Goal: Task Accomplishment & Management: Complete application form

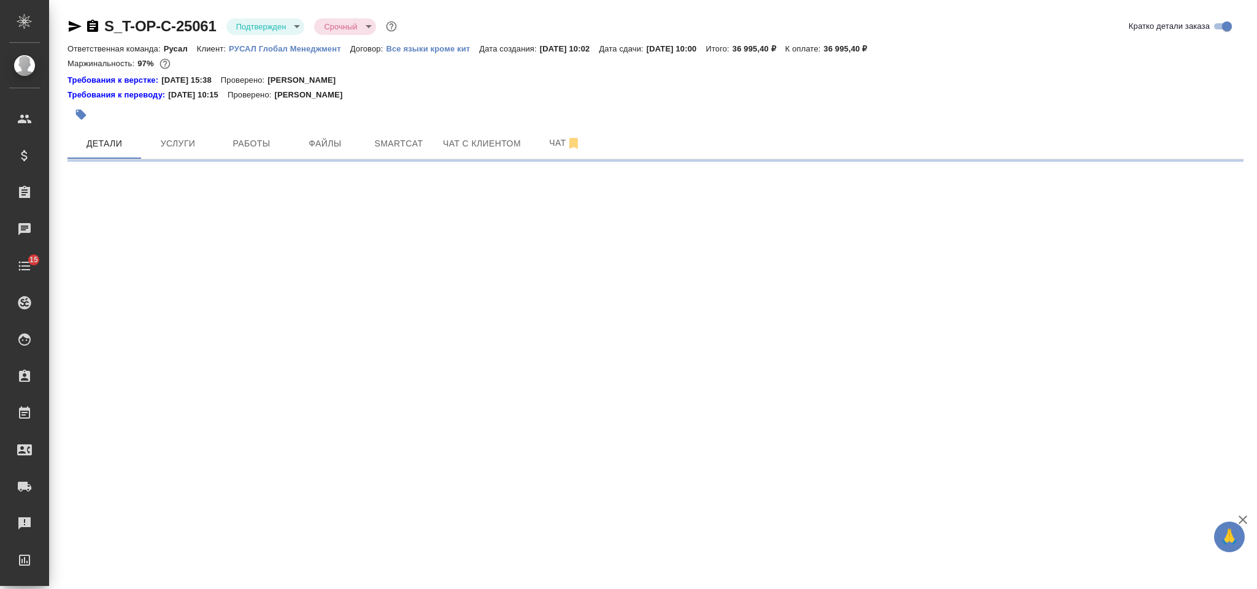
select select "RU"
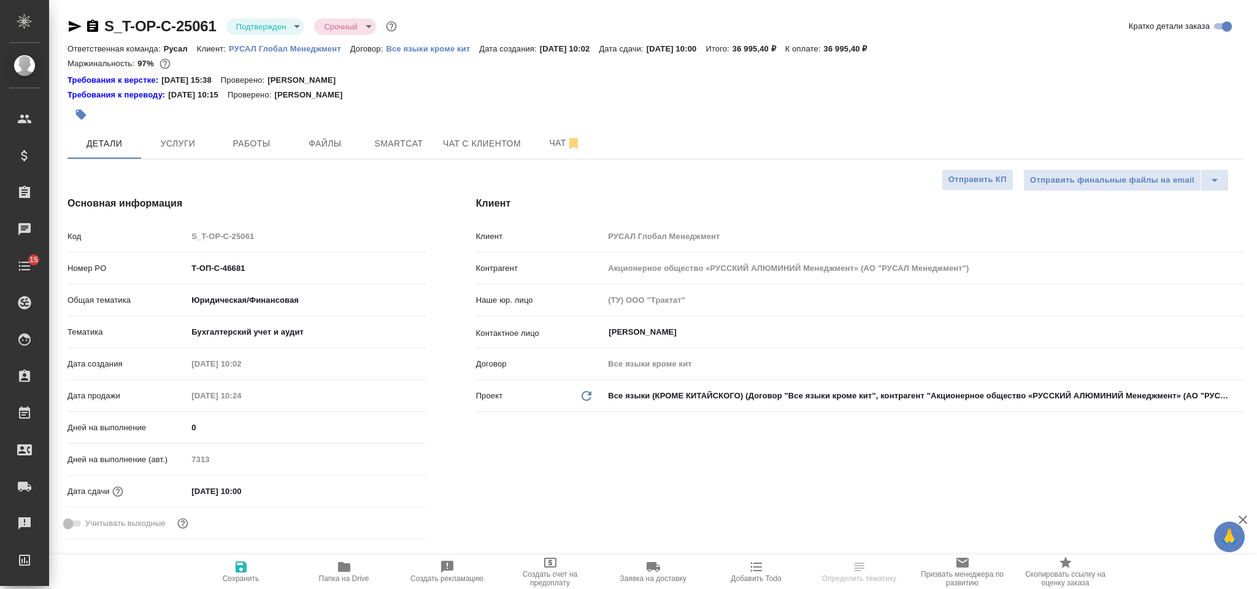
type textarea "x"
click at [272, 497] on input "11.09.2025 10:00" at bounding box center [240, 492] width 107 height 18
type input "Журавлева Александра"
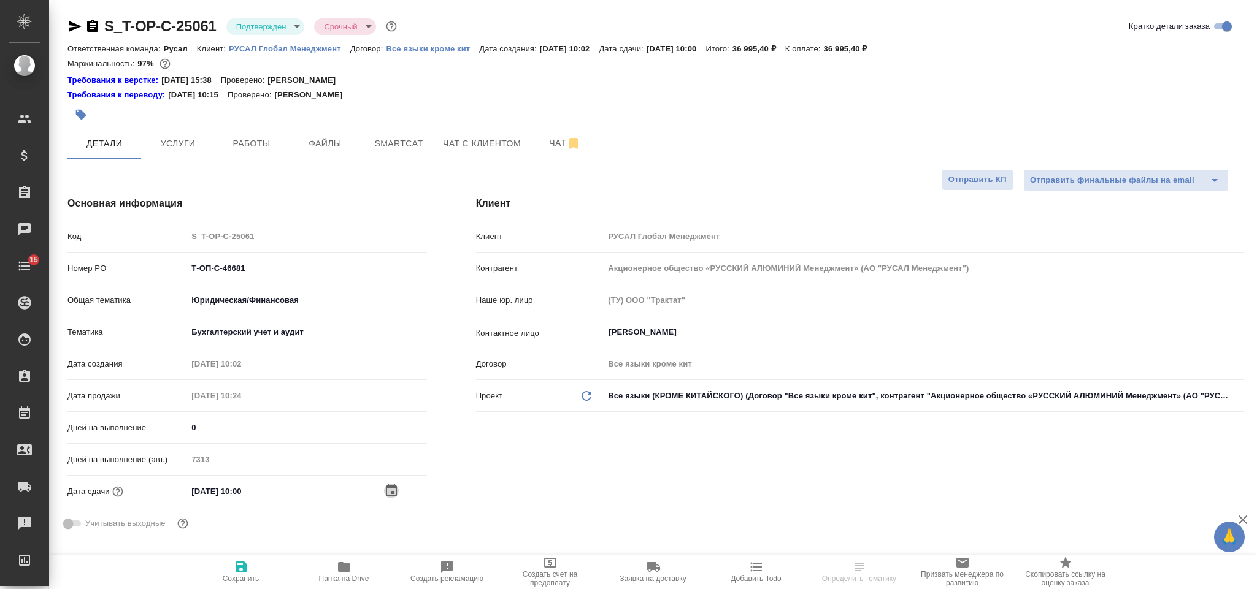
click at [391, 490] on icon "button" at bounding box center [391, 491] width 15 height 15
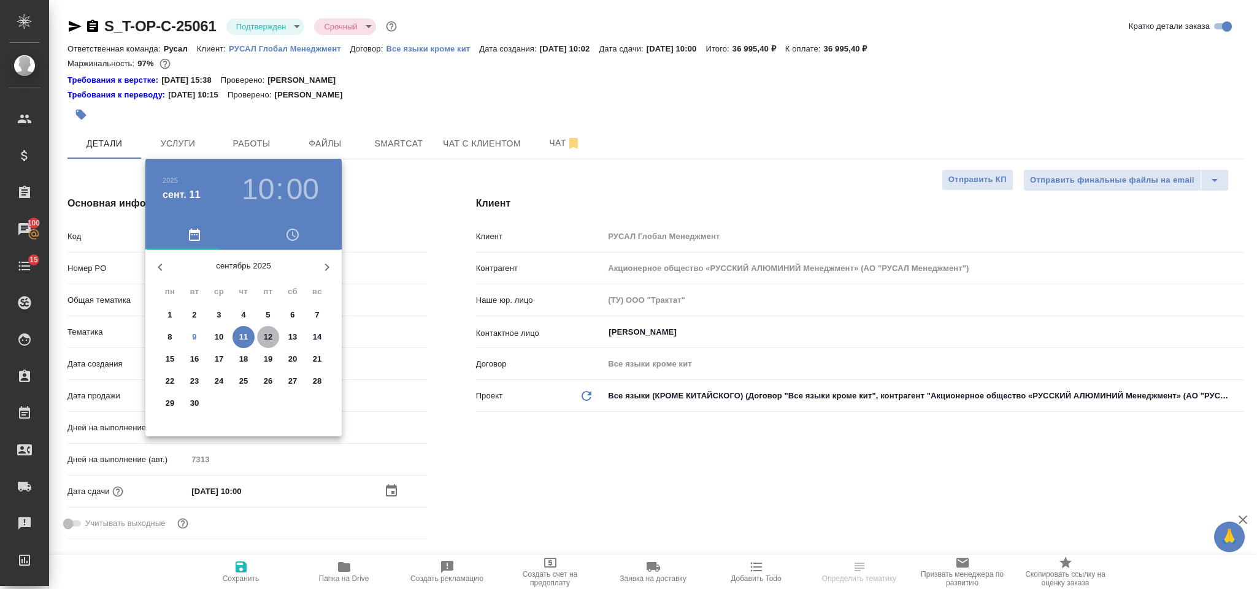
click at [271, 339] on p "12" at bounding box center [268, 337] width 9 height 12
type input "12.09.2025 10:00"
type textarea "x"
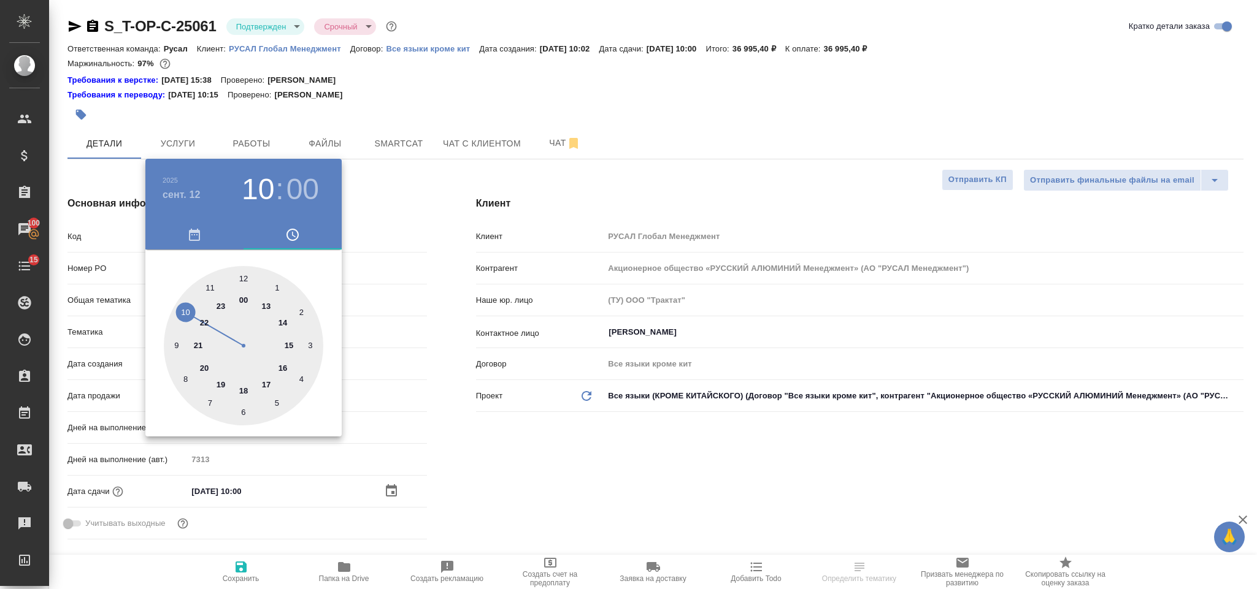
click at [262, 383] on div at bounding box center [243, 345] width 159 height 159
type input "12.09.2025 17:00"
type textarea "x"
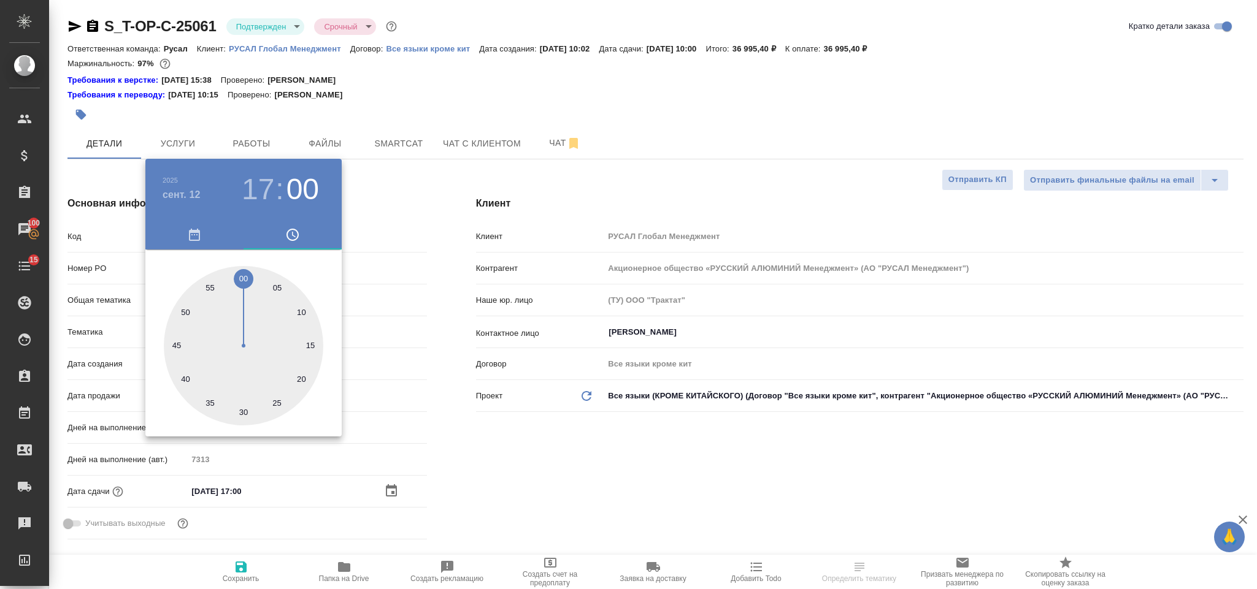
click at [254, 184] on h3 "17" at bounding box center [258, 189] width 33 height 34
click at [280, 362] on div at bounding box center [243, 345] width 159 height 159
type input "12.09.2025 16:00"
type textarea "x"
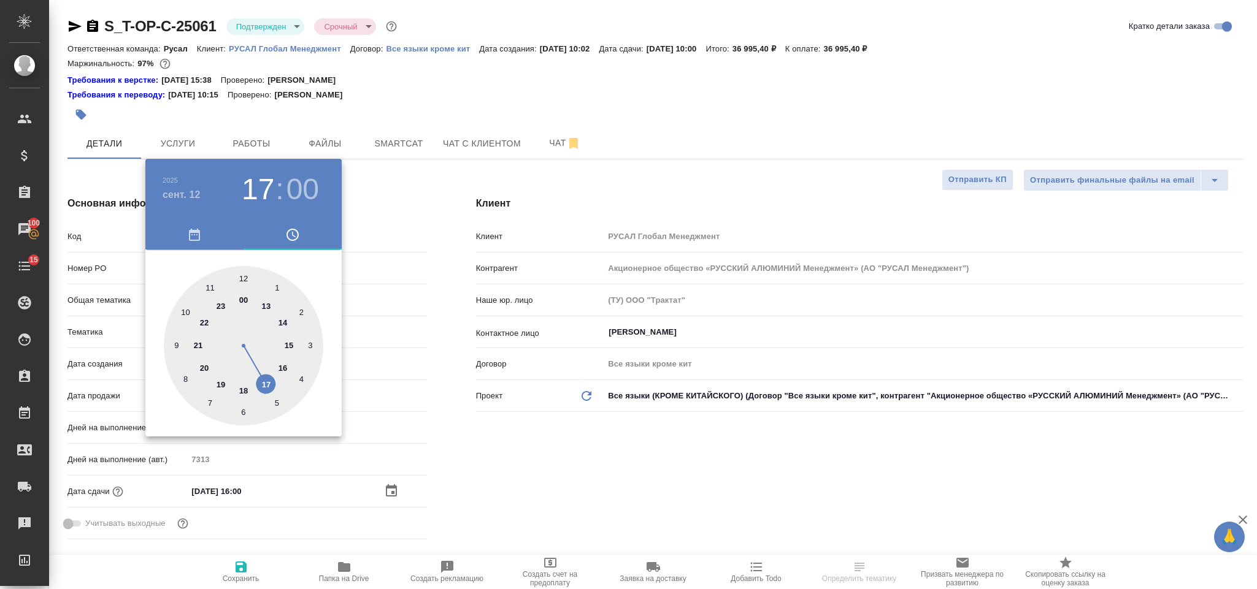
type textarea "x"
click at [243, 413] on div at bounding box center [243, 345] width 159 height 159
type input "12.09.2025 16:30"
type textarea "x"
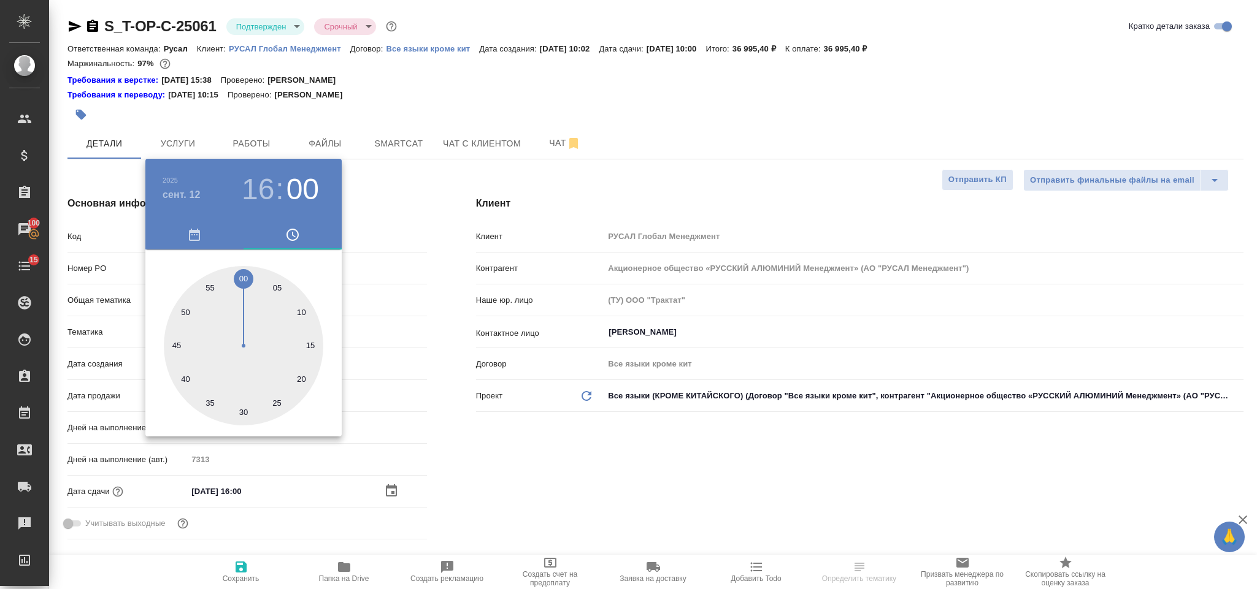
type textarea "x"
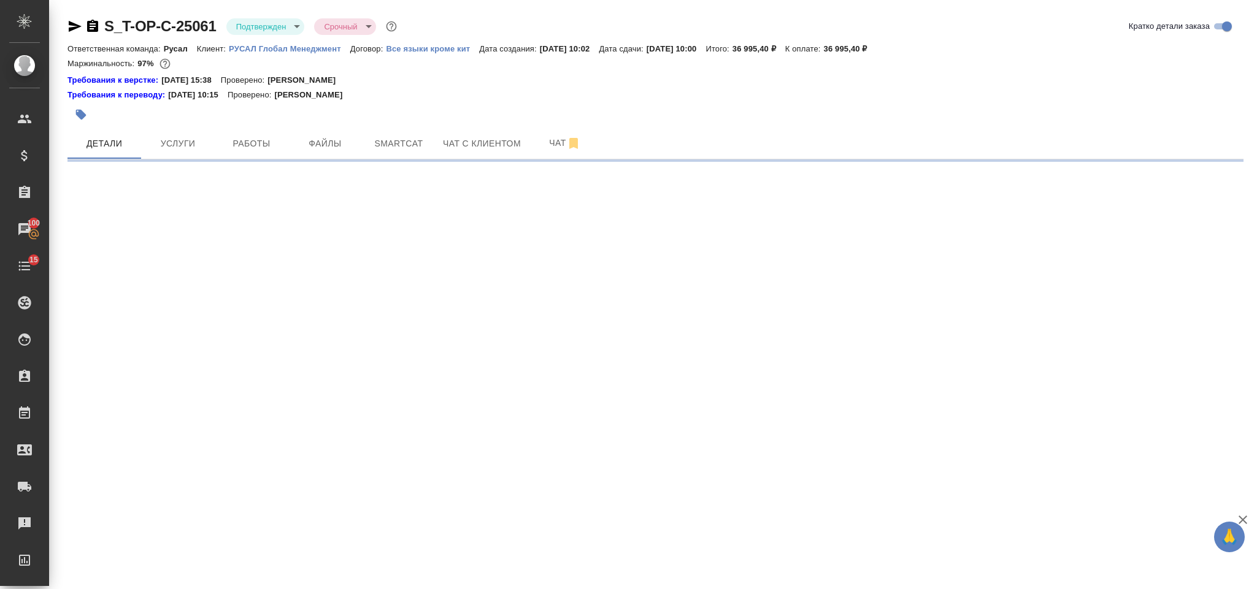
select select "RU"
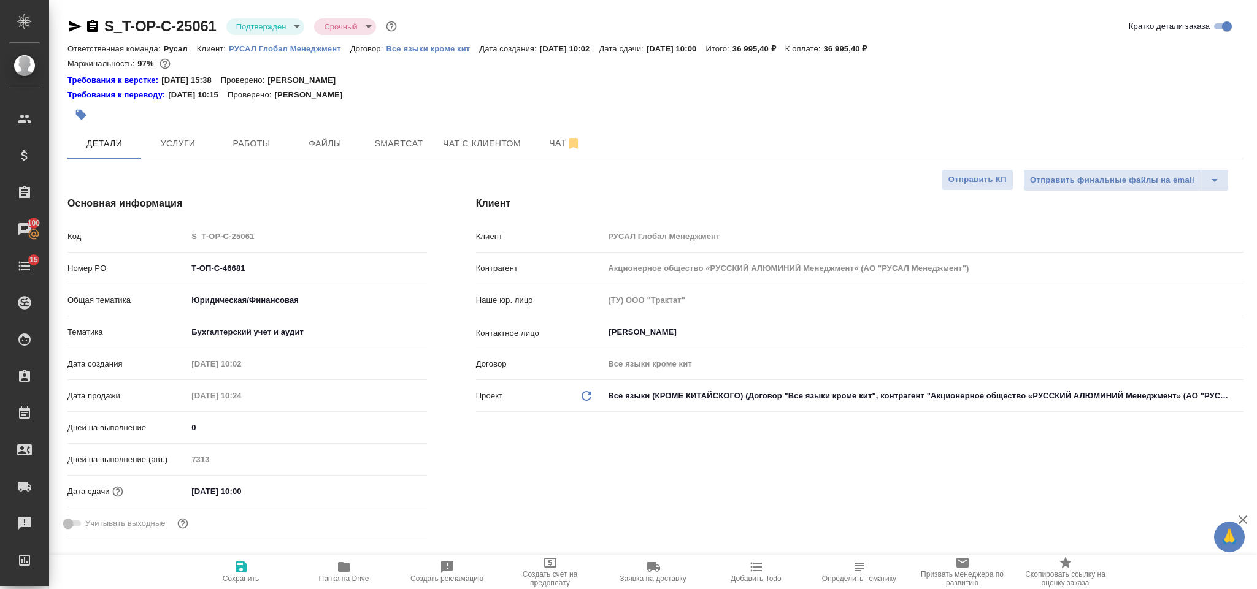
type textarea "x"
click at [280, 485] on input "11.09.2025 10:00" at bounding box center [241, 492] width 107 height 18
click at [394, 488] on icon "button" at bounding box center [391, 490] width 11 height 12
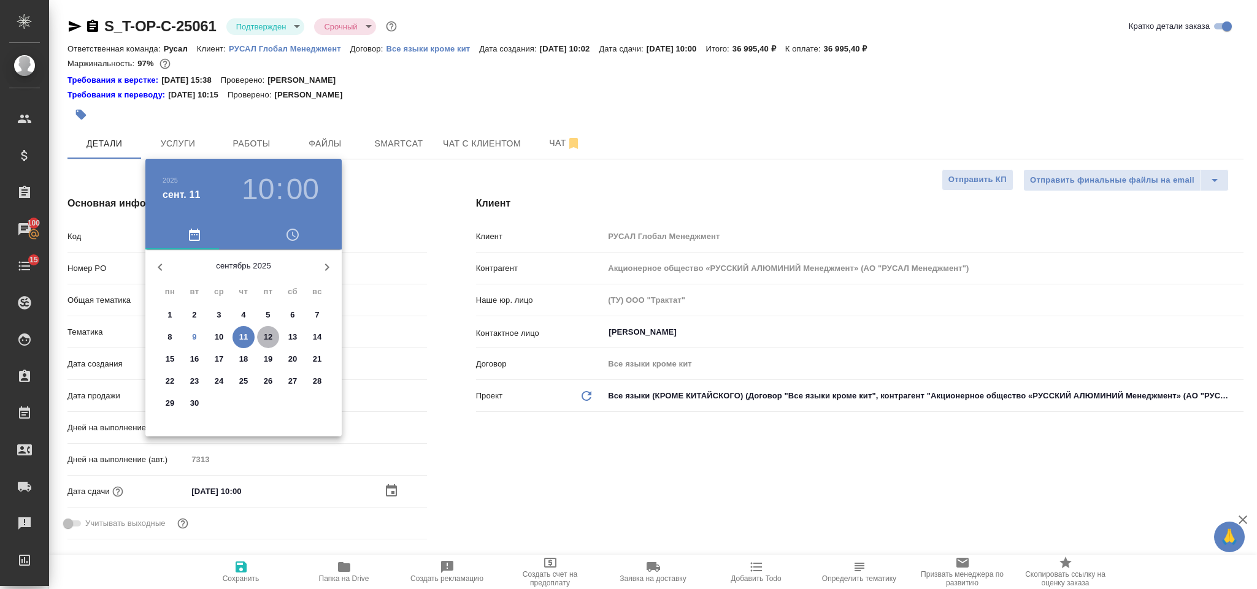
click at [271, 341] on p "12" at bounding box center [268, 337] width 9 height 12
type input "12.09.2025 10:00"
type textarea "x"
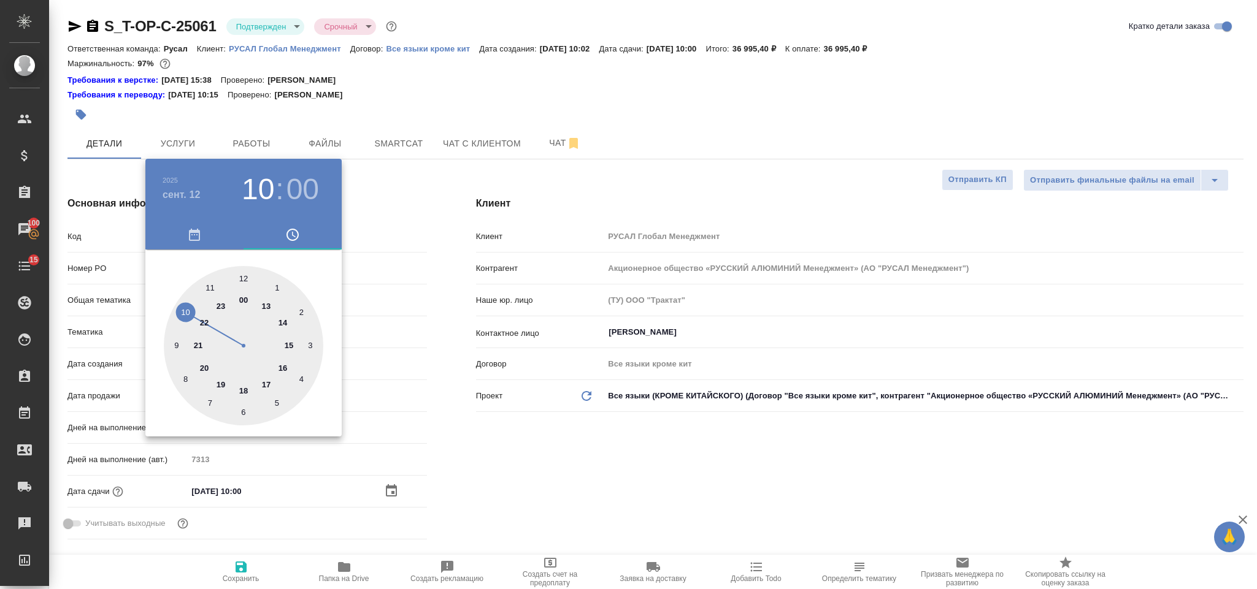
click at [282, 370] on div at bounding box center [243, 345] width 159 height 159
type input "12.09.2025 16:00"
type textarea "x"
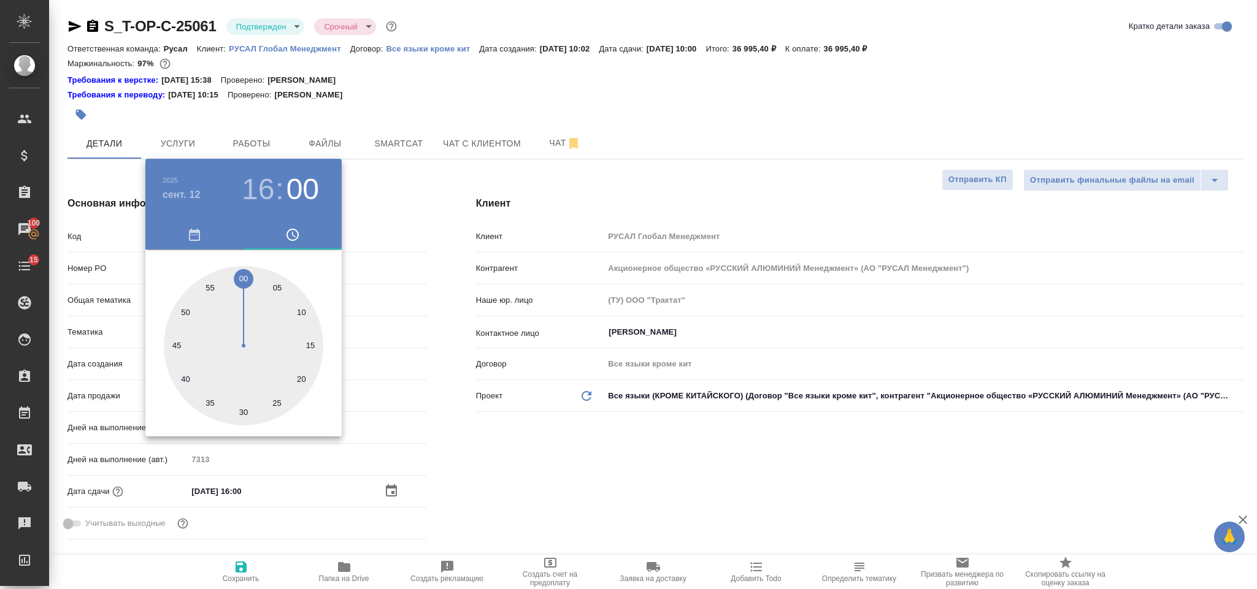
click at [242, 412] on div at bounding box center [243, 345] width 159 height 159
type input "12.09.2025 16:30"
type textarea "x"
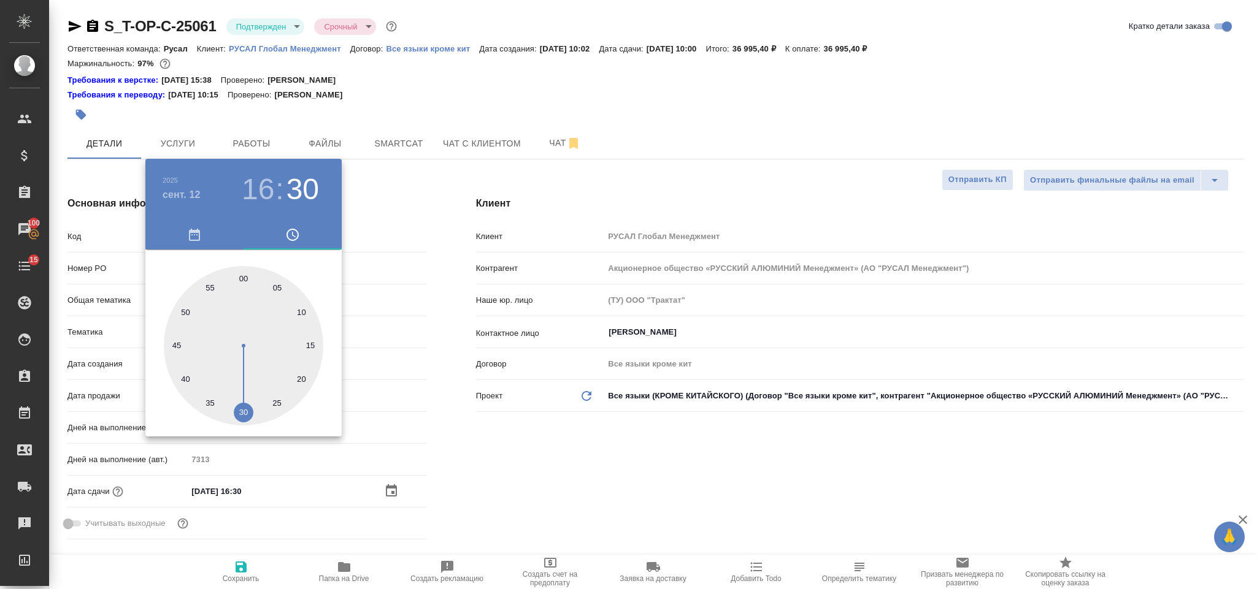
click at [562, 467] on div at bounding box center [628, 294] width 1257 height 589
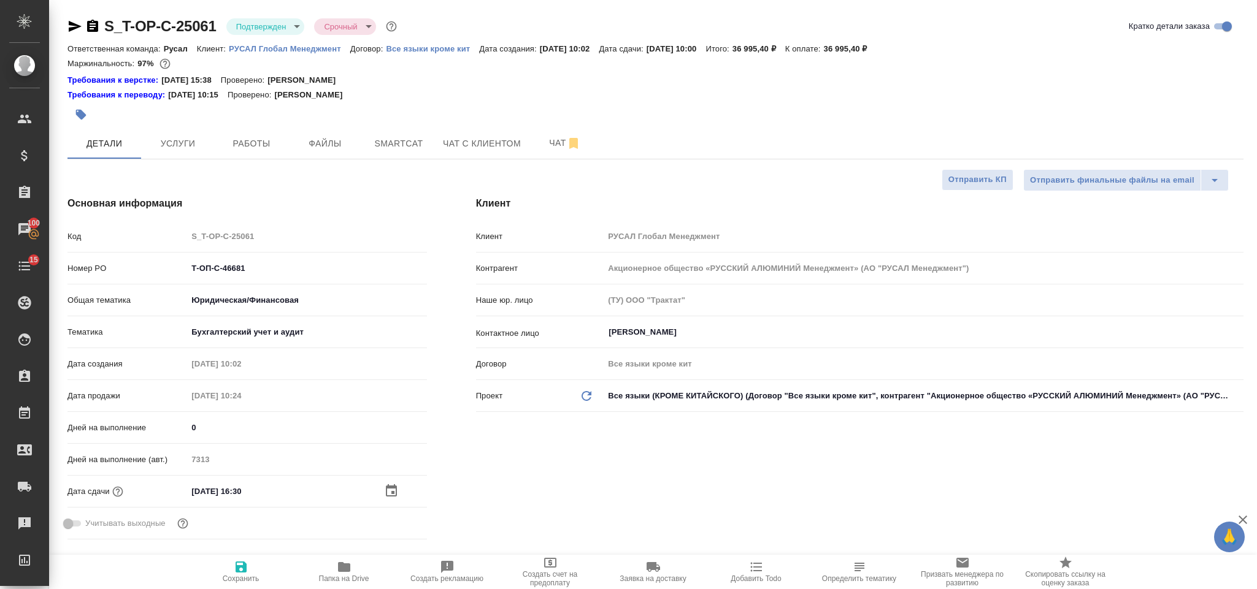
click at [248, 560] on span "Сохранить" at bounding box center [241, 571] width 88 height 23
type textarea "x"
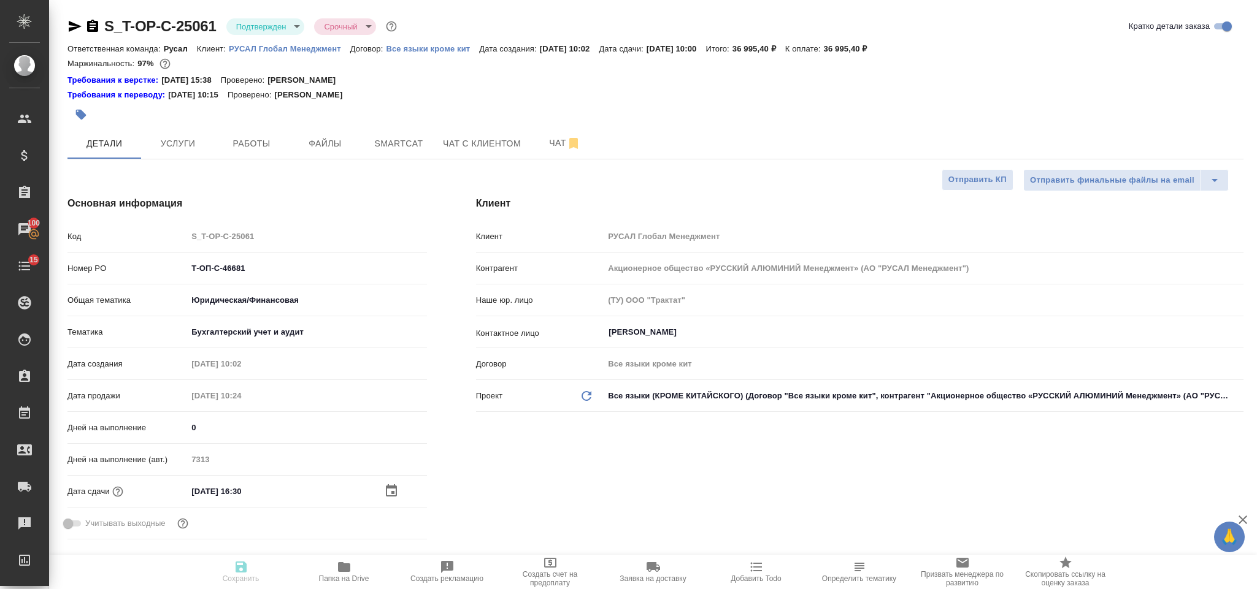
type textarea "x"
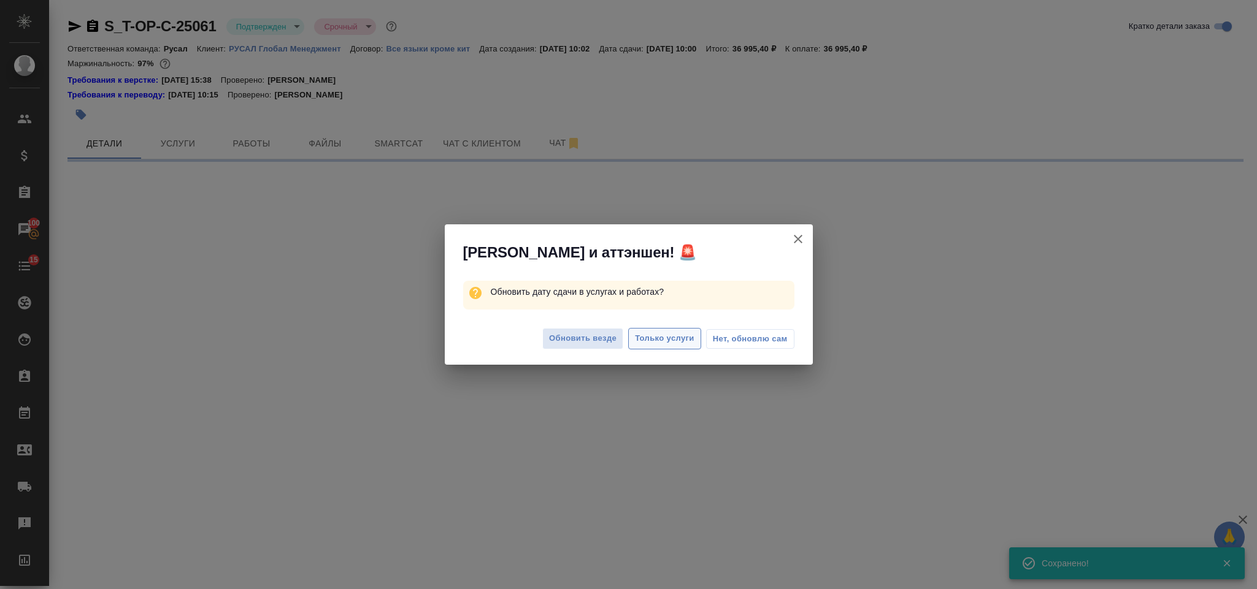
select select "RU"
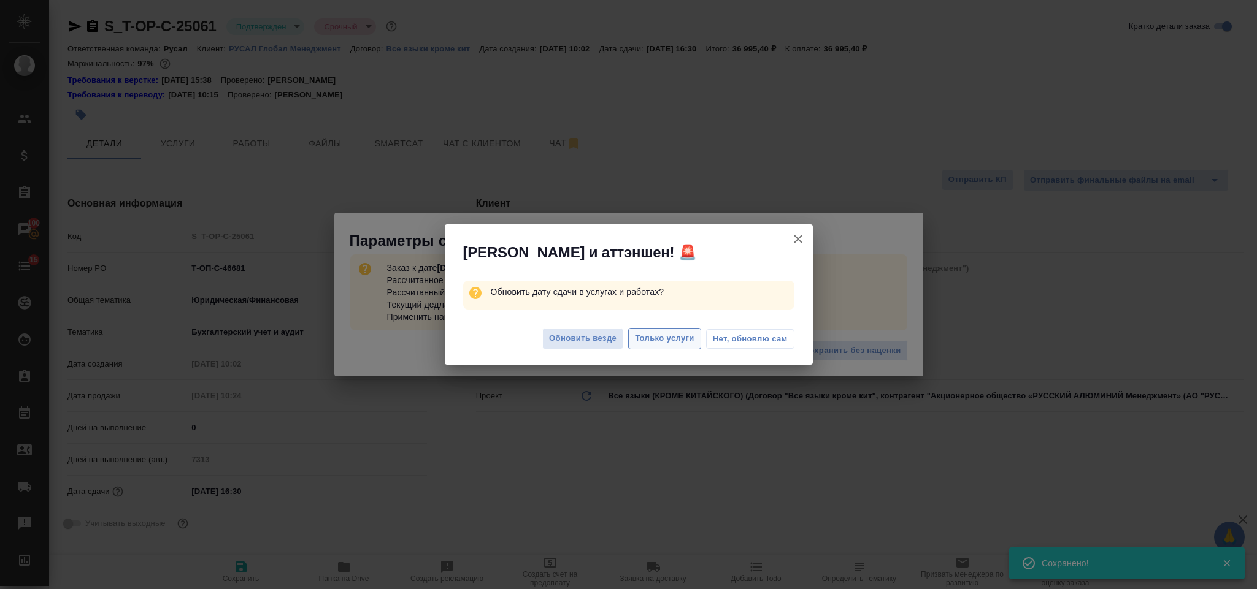
type textarea "x"
click at [655, 341] on span "Только услуги" at bounding box center [664, 339] width 59 height 14
type textarea "x"
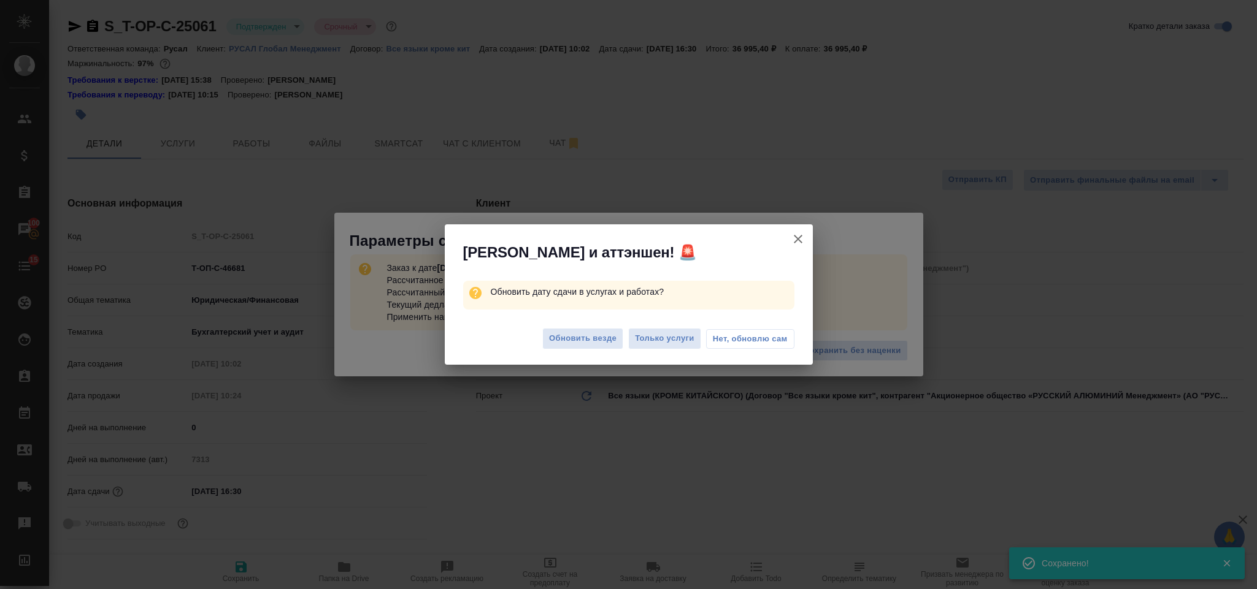
type textarea "x"
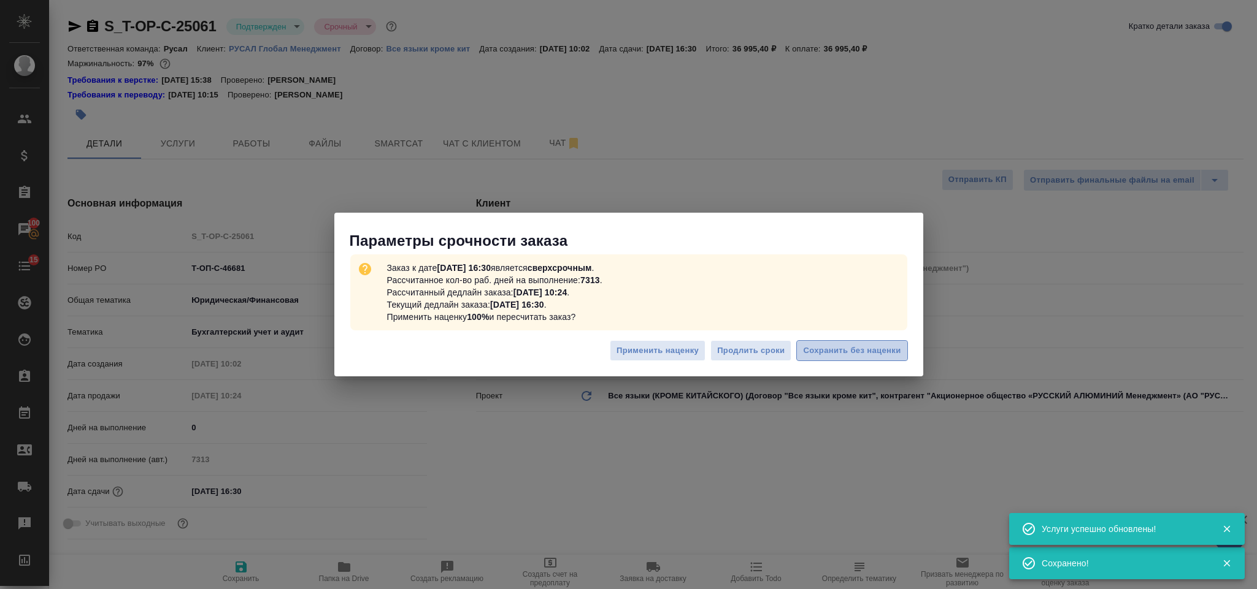
click at [878, 357] on span "Сохранить без наценки" at bounding box center [852, 351] width 98 height 14
type textarea "x"
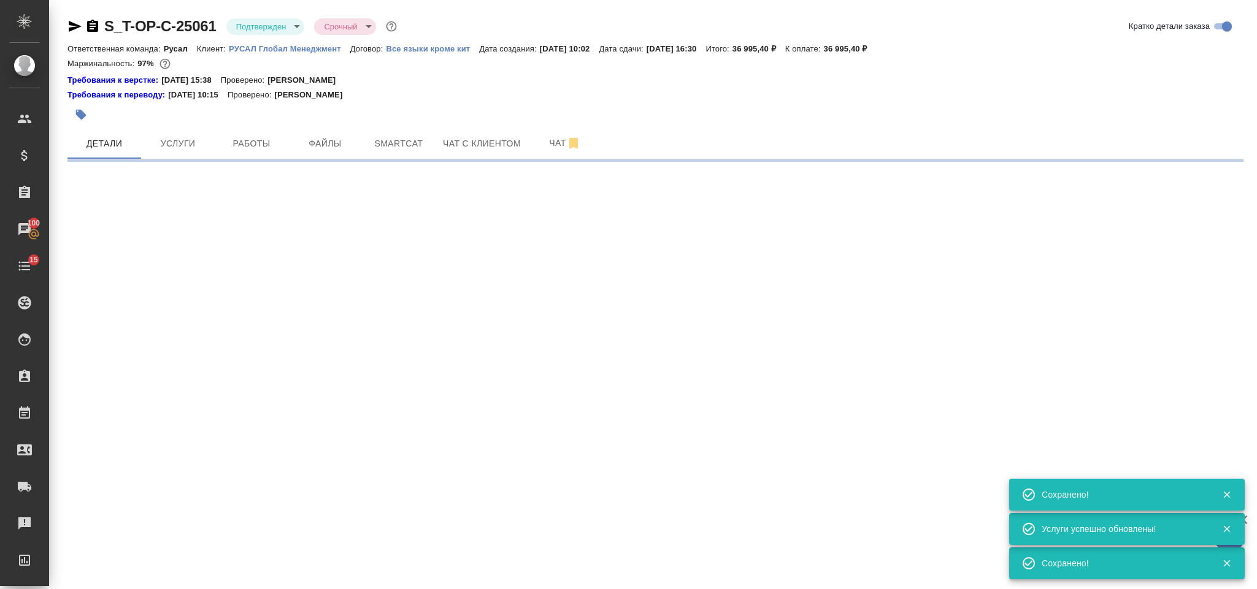
select select "RU"
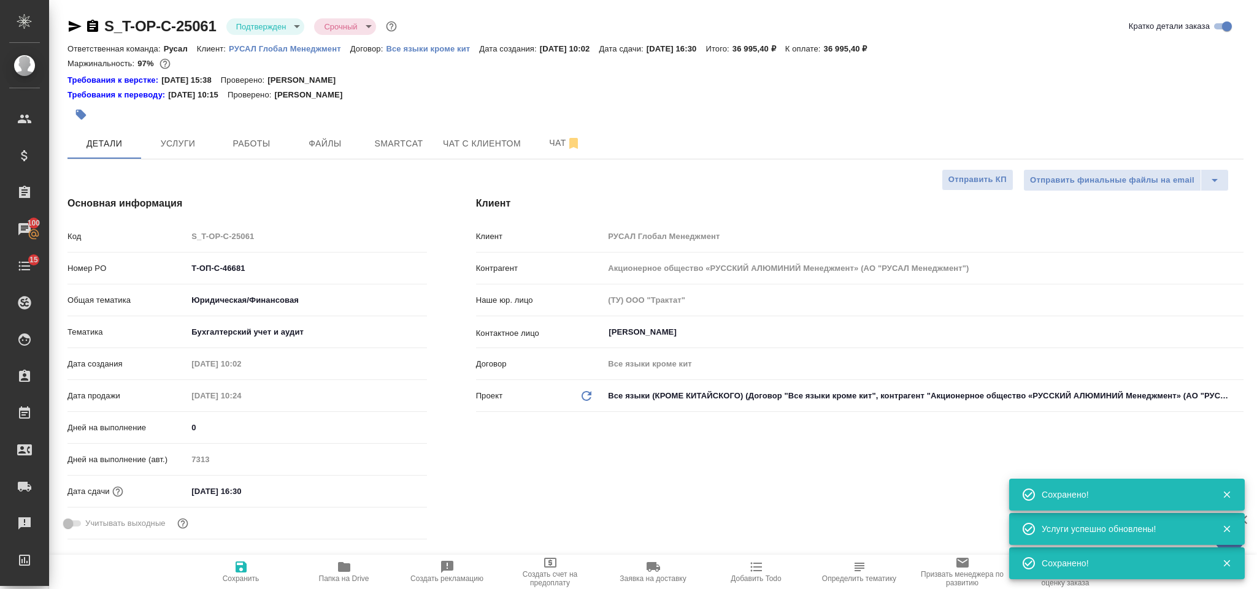
type textarea "x"
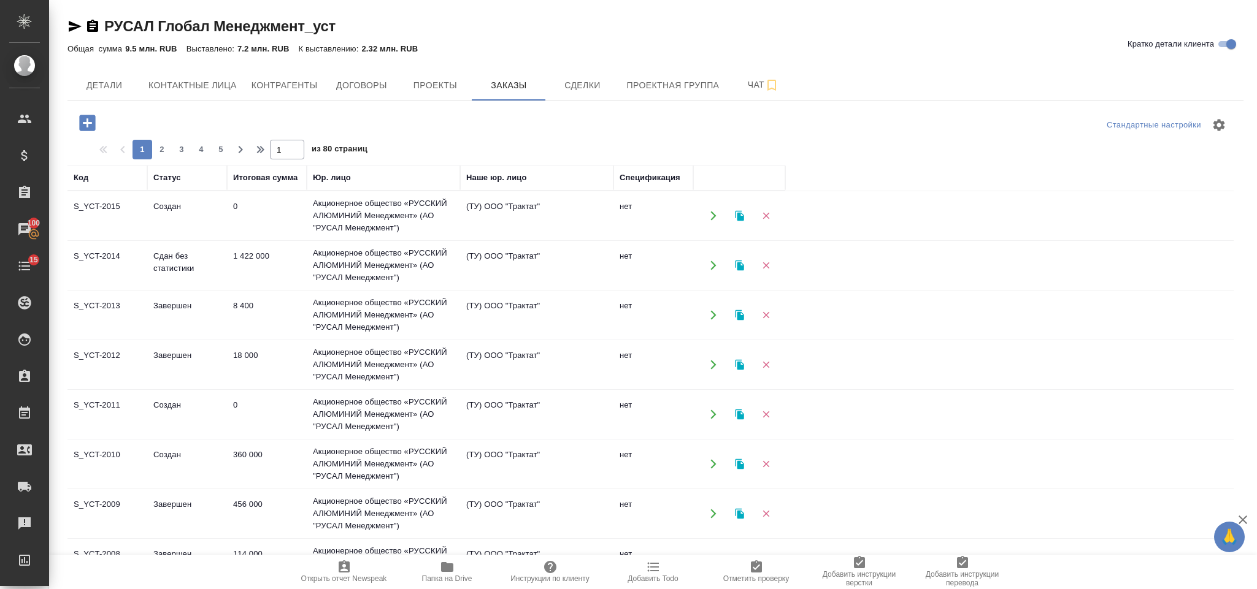
click at [92, 124] on icon "button" at bounding box center [87, 123] width 16 height 16
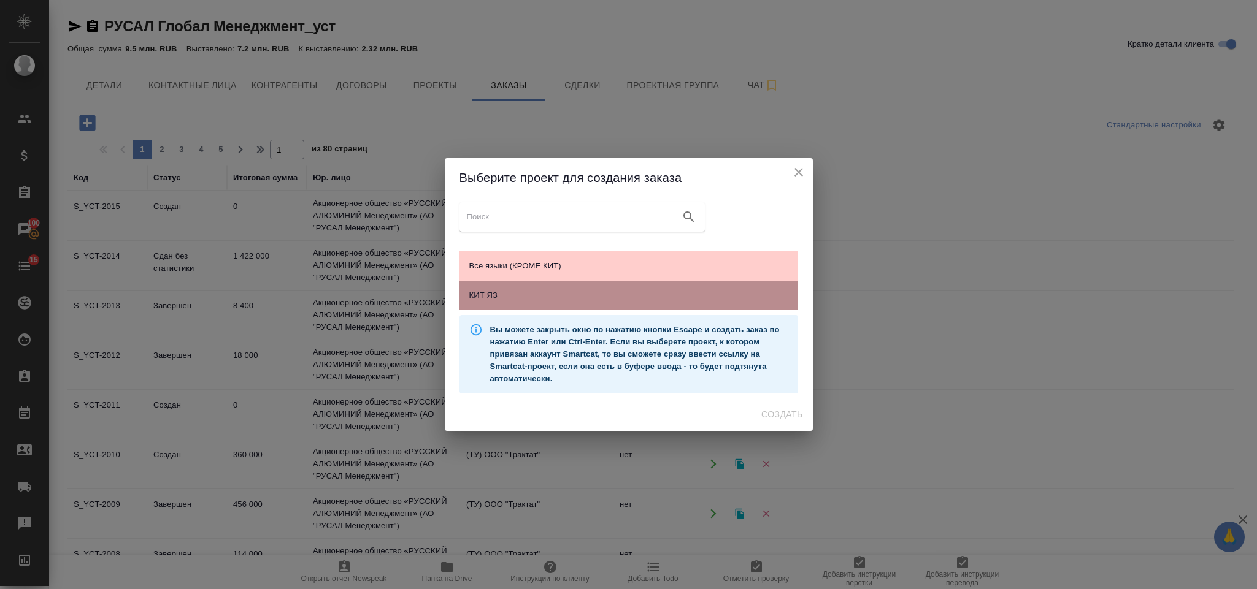
click at [578, 294] on span "КИТ ЯЗ" at bounding box center [628, 296] width 319 height 12
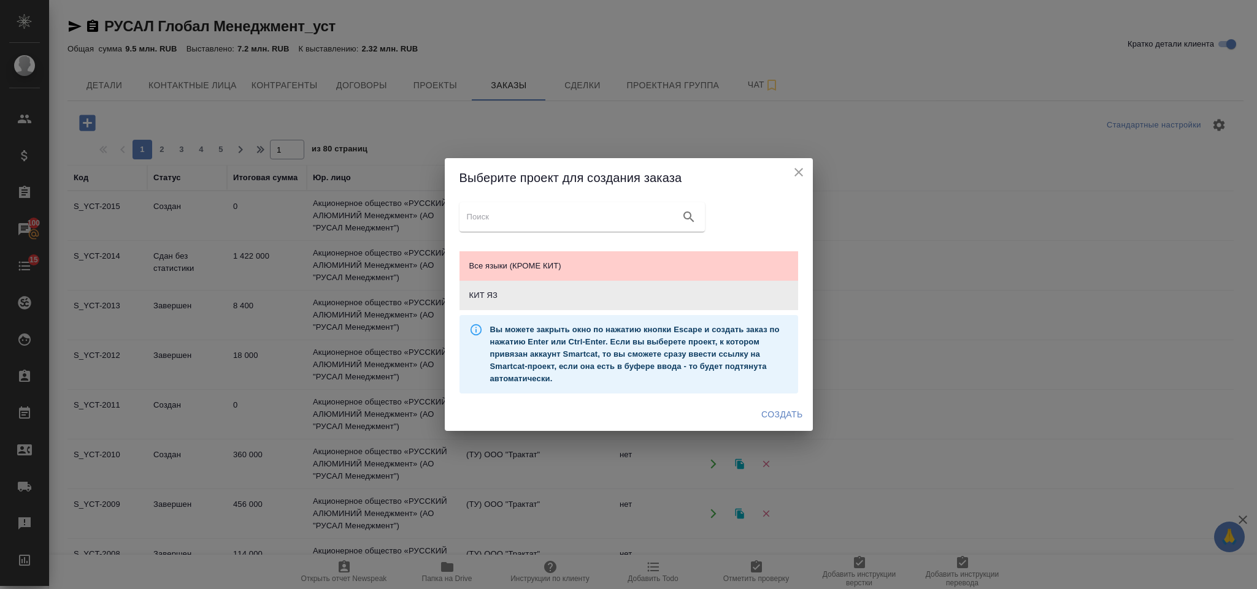
click at [797, 413] on span "Создать" at bounding box center [781, 414] width 41 height 15
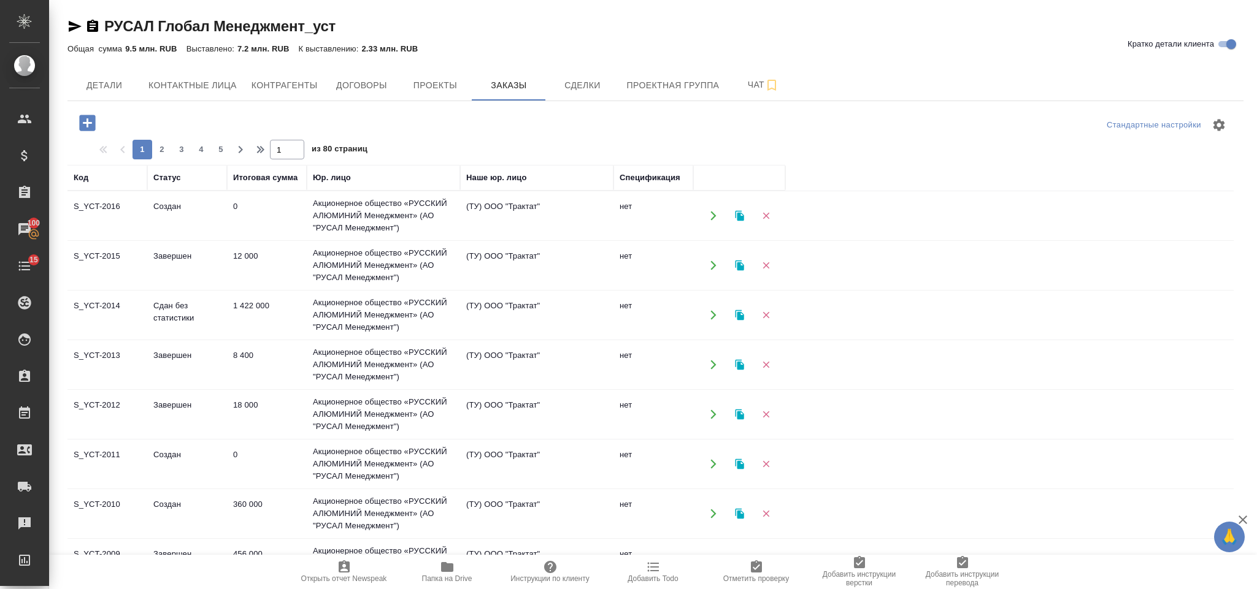
click at [256, 203] on td "0" at bounding box center [267, 215] width 80 height 43
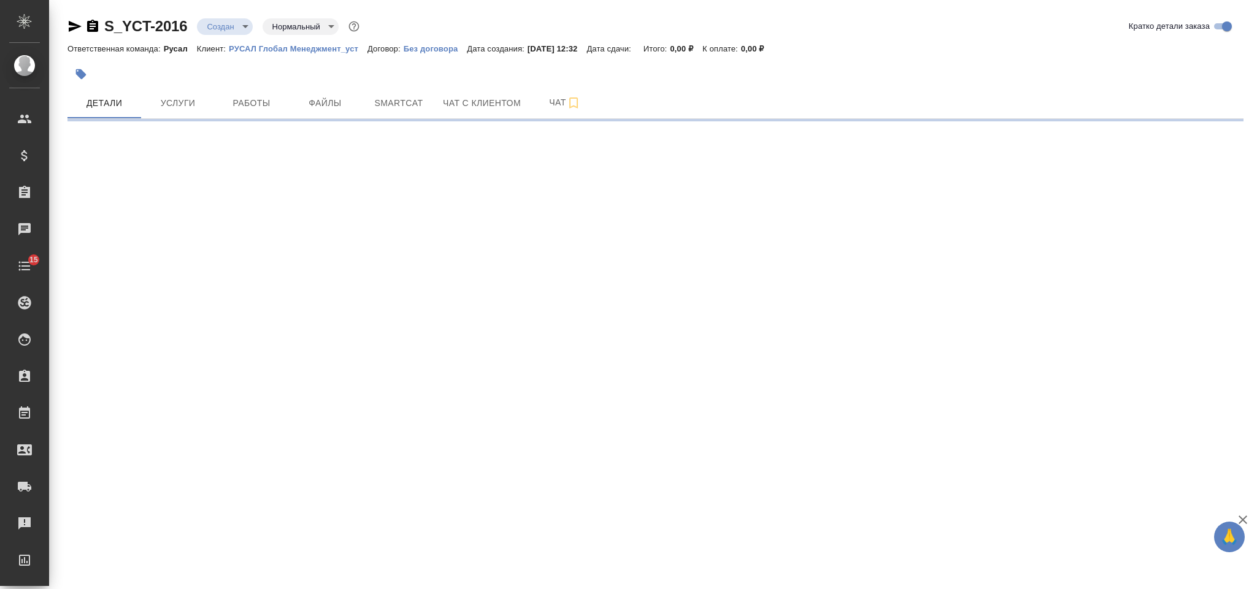
select select "RU"
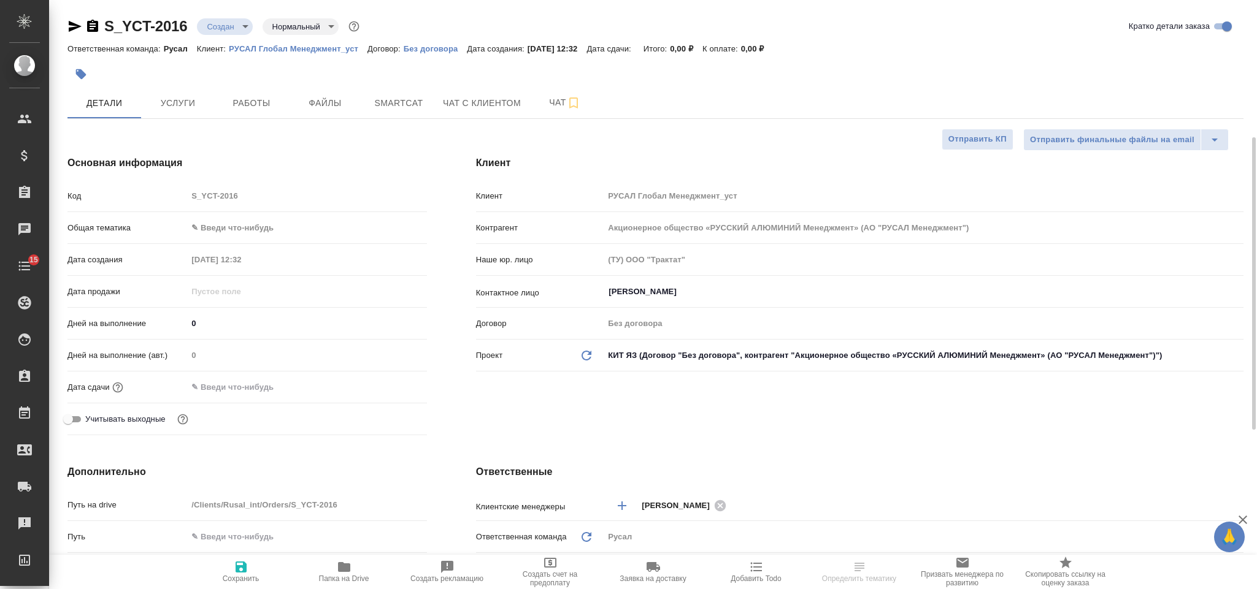
type textarea "x"
click at [252, 126] on body "🙏 .cls-1 fill:#fff; AWATERA Gorlenko Yuliua Клиенты Спецификации Заказы Чаты 15…" at bounding box center [628, 294] width 1257 height 589
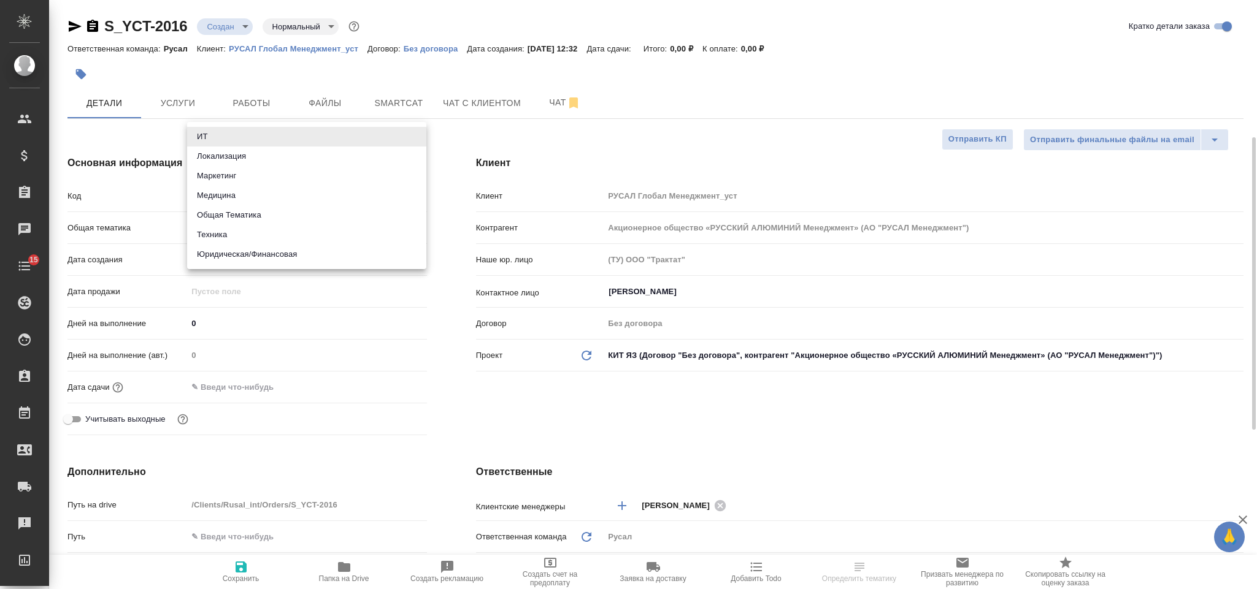
scroll to position [92, 0]
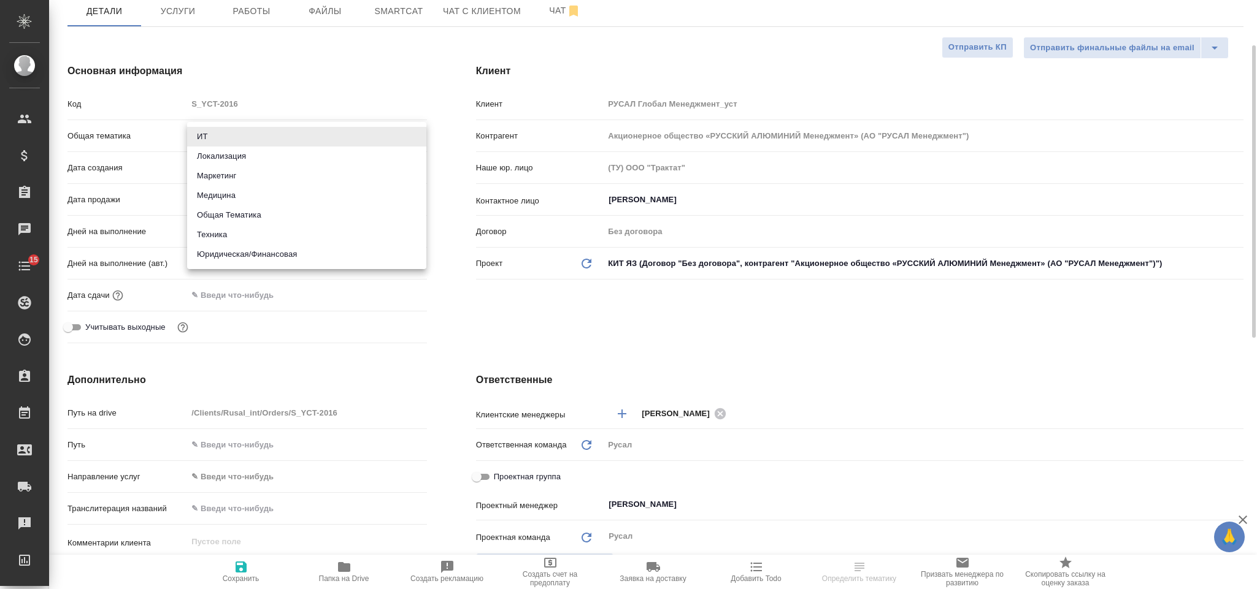
type textarea "x"
click at [260, 234] on li "Техника" at bounding box center [306, 235] width 239 height 20
type input "tech"
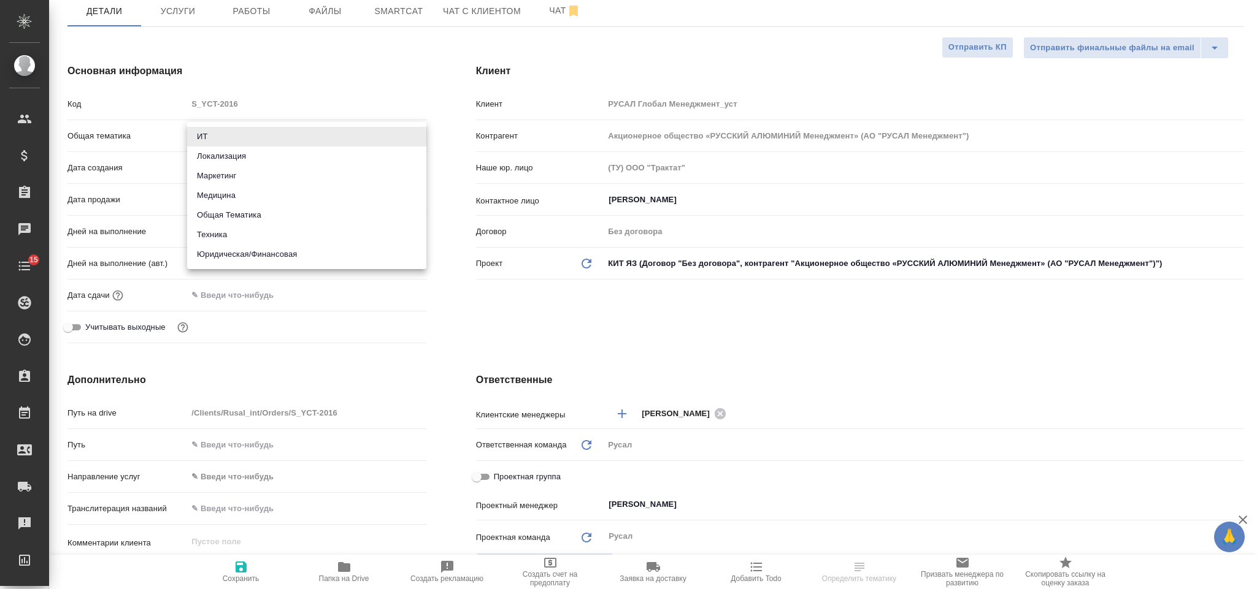
type textarea "x"
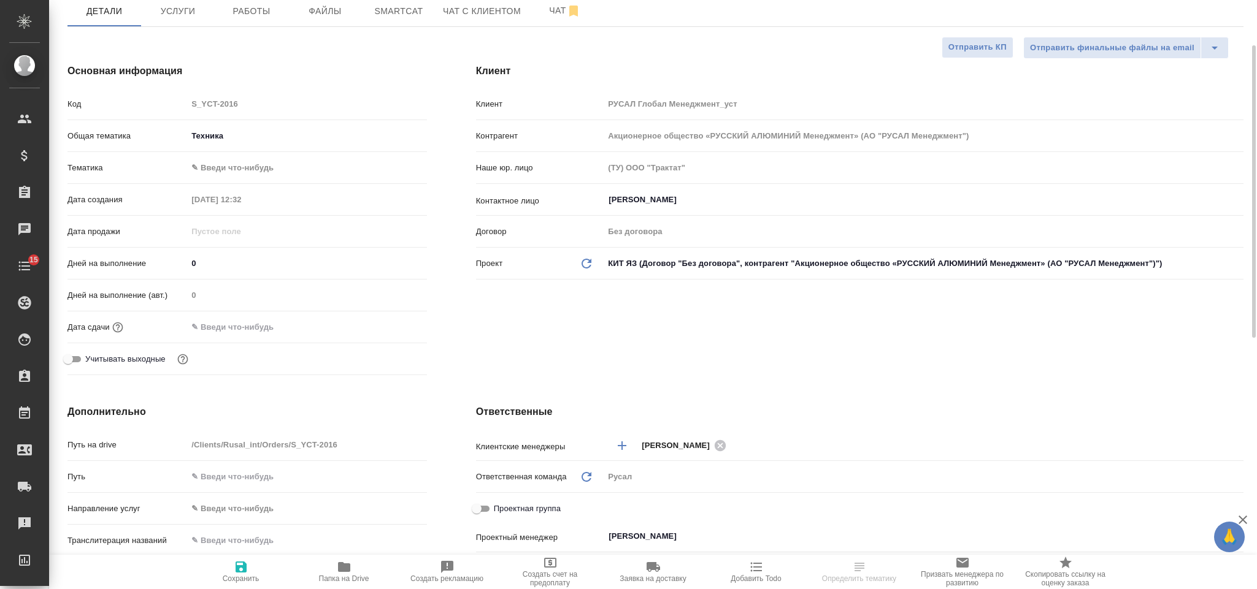
click at [256, 172] on body "🙏 .cls-1 fill:#fff; AWATERA Gorlenko Yuliua Клиенты Спецификации Заказы Чаты 15…" at bounding box center [628, 294] width 1257 height 589
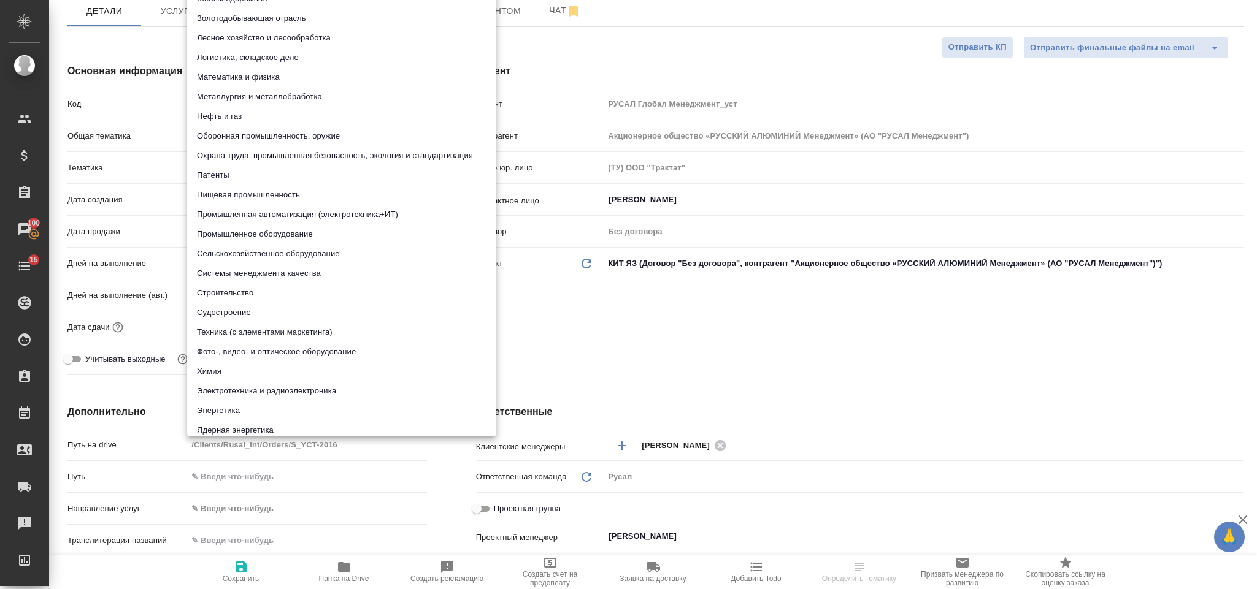
click at [263, 91] on li "Металлургия и металлобработка" at bounding box center [341, 97] width 309 height 20
type textarea "x"
type input "60014e23f7d9dc5f480a3cf8"
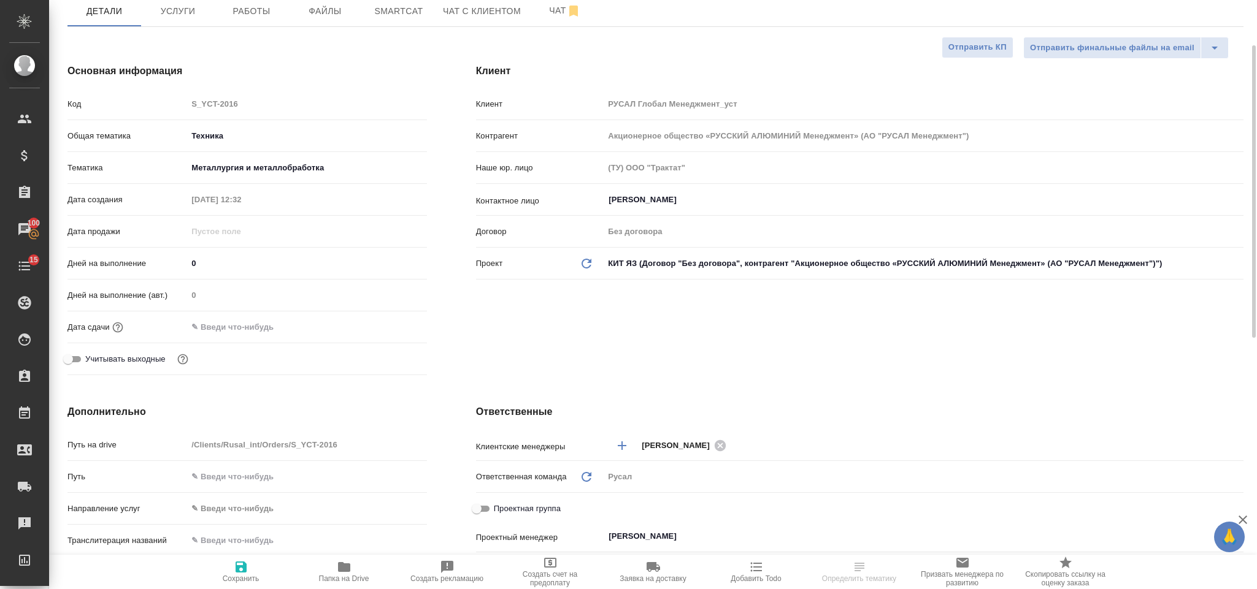
click at [262, 326] on input "text" at bounding box center [240, 327] width 107 height 18
click at [392, 326] on icon "button" at bounding box center [391, 326] width 15 height 15
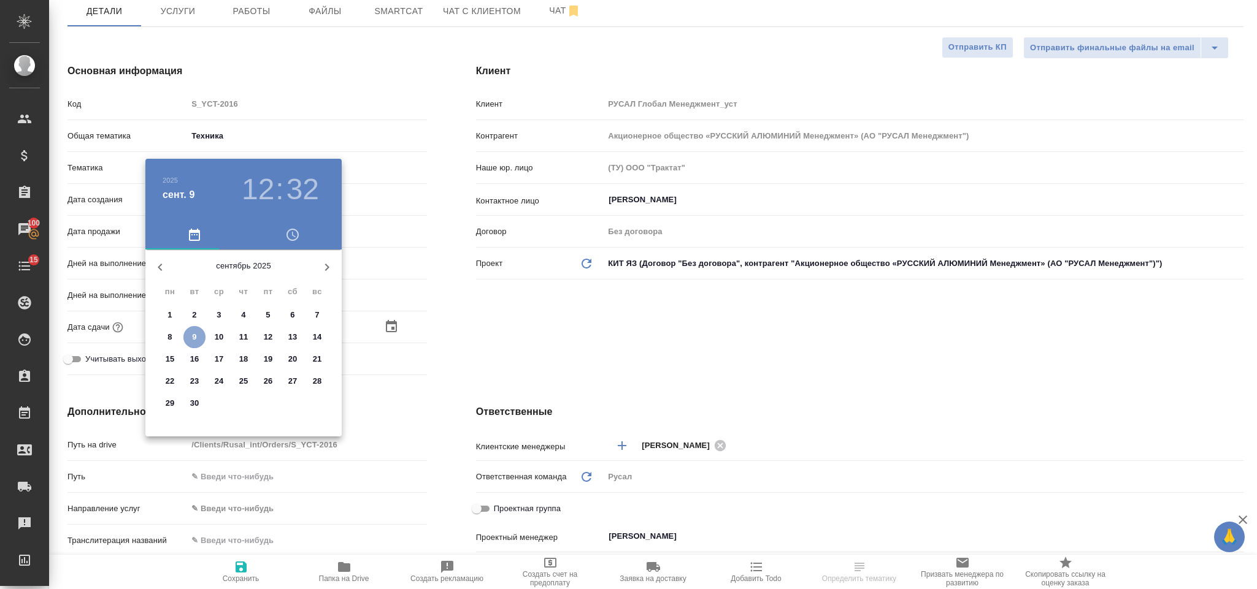
click at [192, 341] on p "9" at bounding box center [194, 337] width 4 height 12
type input "09.09.2025 12:32"
type textarea "x"
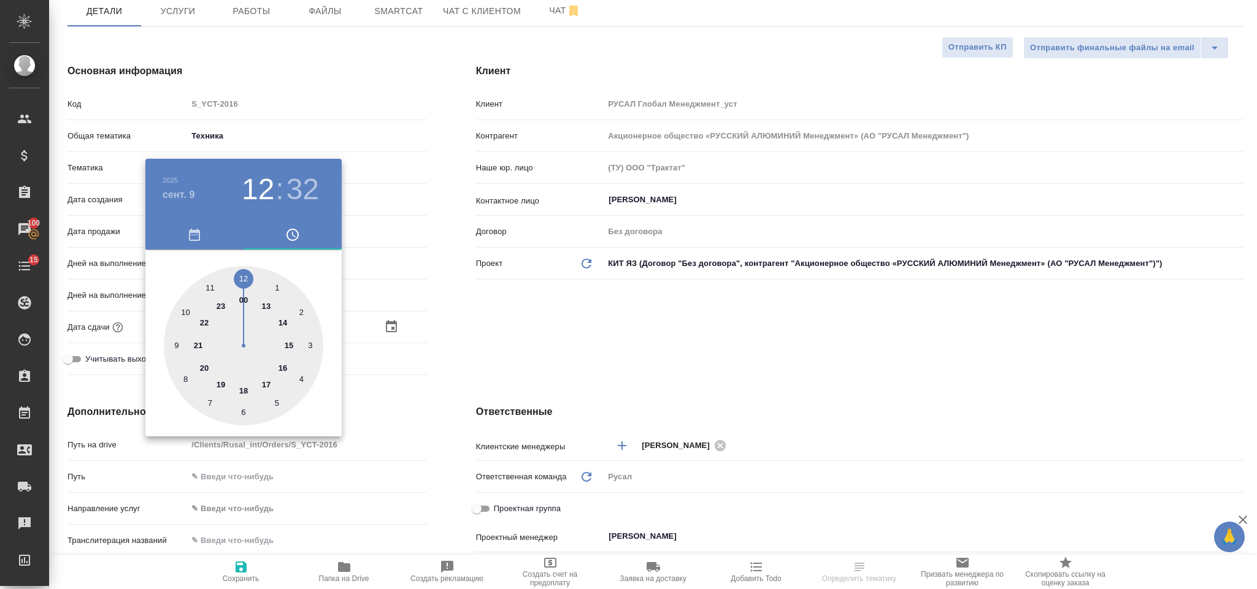
click at [243, 274] on div ".cls-1 fill:#fff; AWATERA Gorlenko Yuliua Клиенты Спецификации Заказы 100 Чаты …" at bounding box center [628, 294] width 1257 height 589
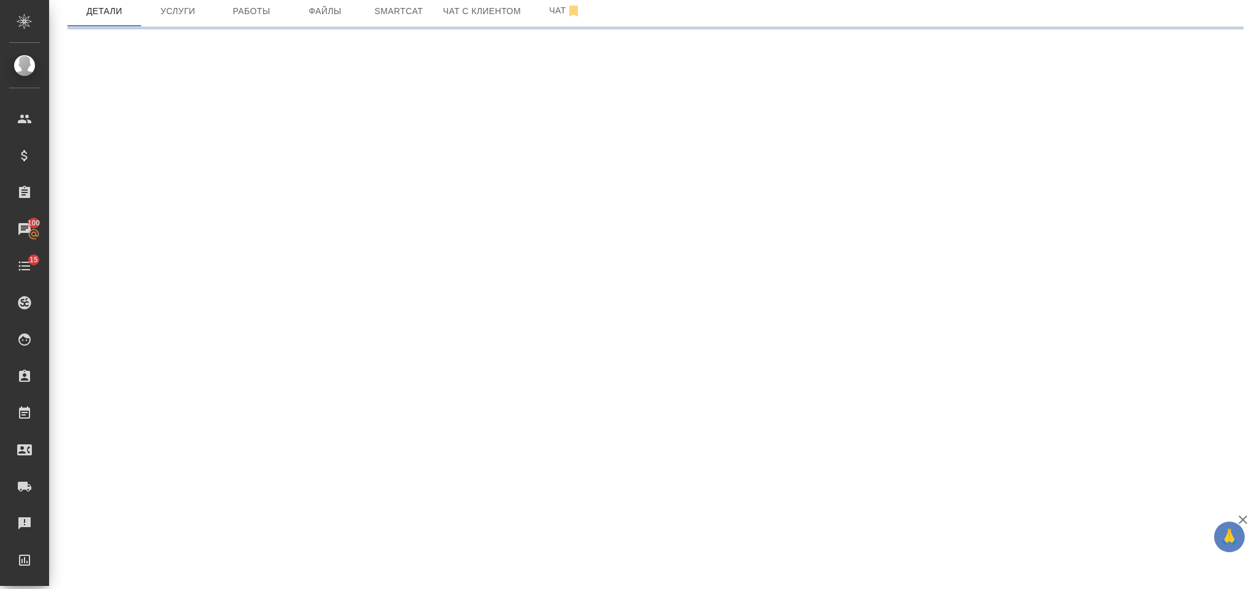
select select "RU"
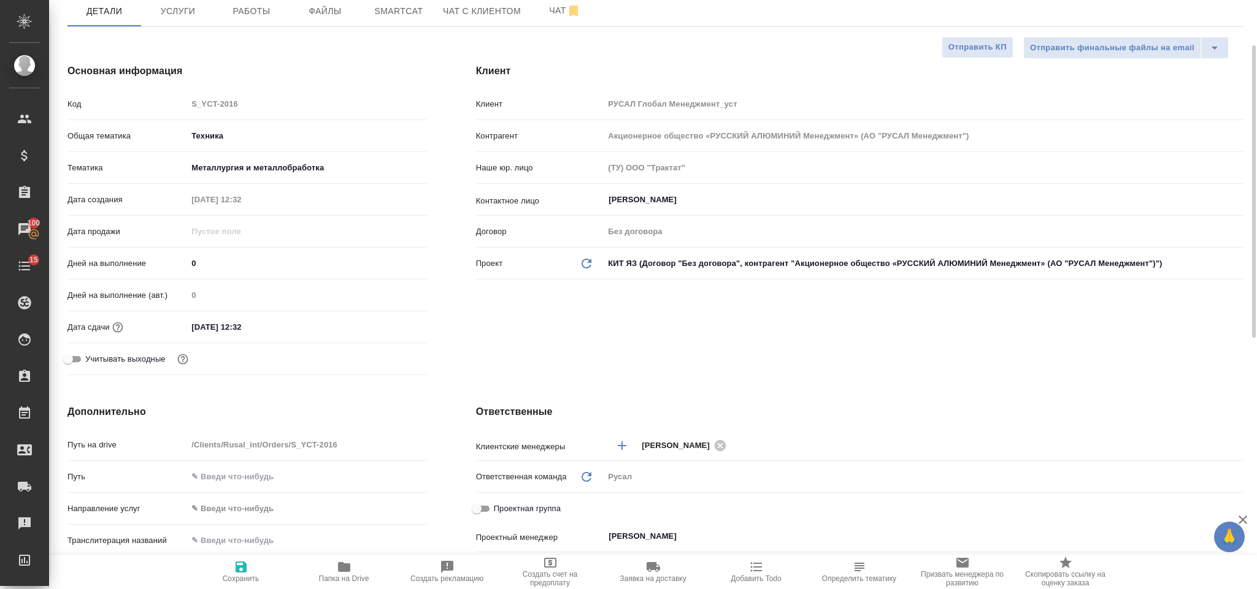
type textarea "x"
click at [304, 336] on div "09.09.2025 12:32" at bounding box center [306, 327] width 239 height 18
click at [302, 330] on div "09.09.2025 12:32" at bounding box center [306, 327] width 239 height 18
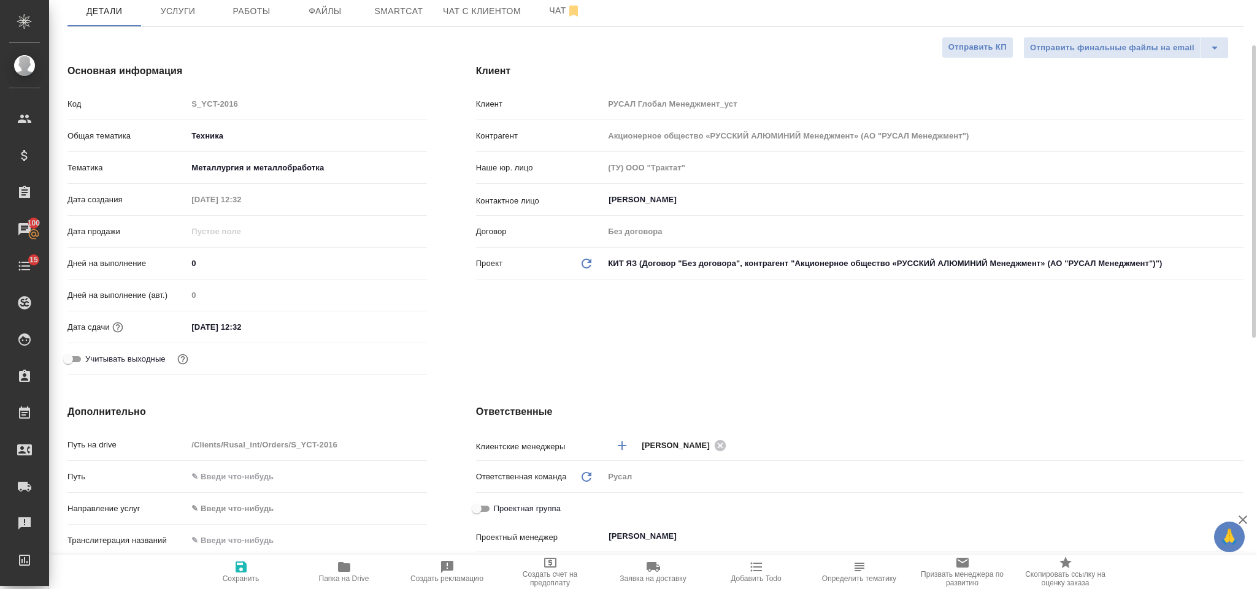
click at [264, 326] on input "09.09.2025 12:32" at bounding box center [240, 327] width 107 height 18
click at [408, 326] on div at bounding box center [405, 326] width 43 height 15
click at [393, 324] on icon "button" at bounding box center [391, 326] width 11 height 12
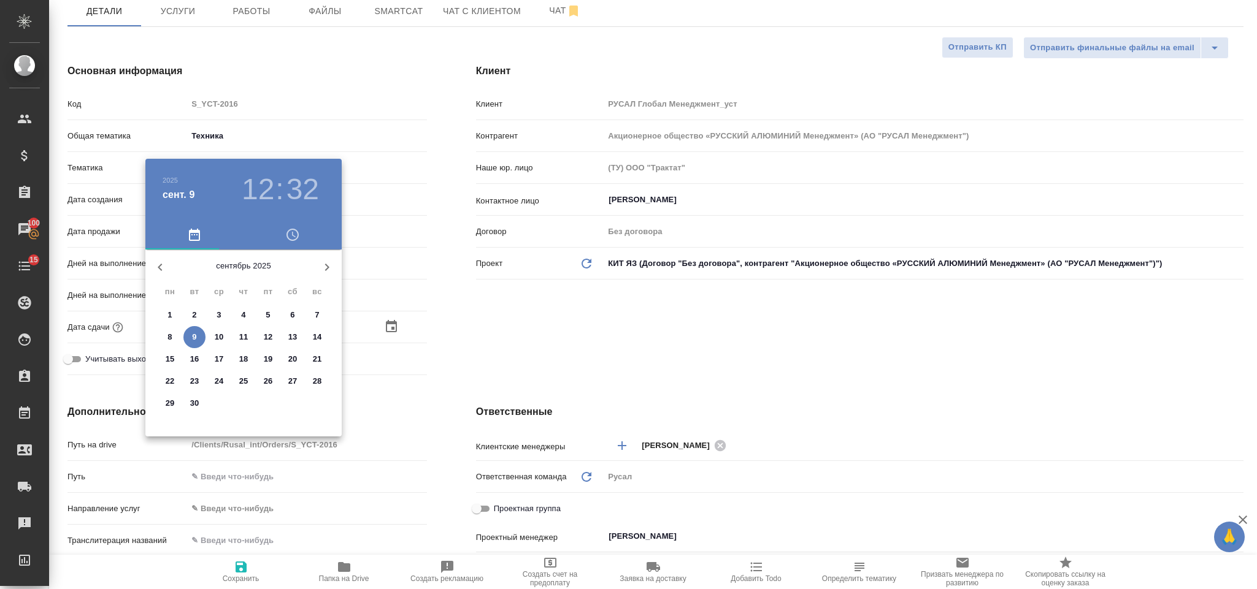
click at [199, 337] on span "9" at bounding box center [194, 337] width 22 height 12
type textarea "x"
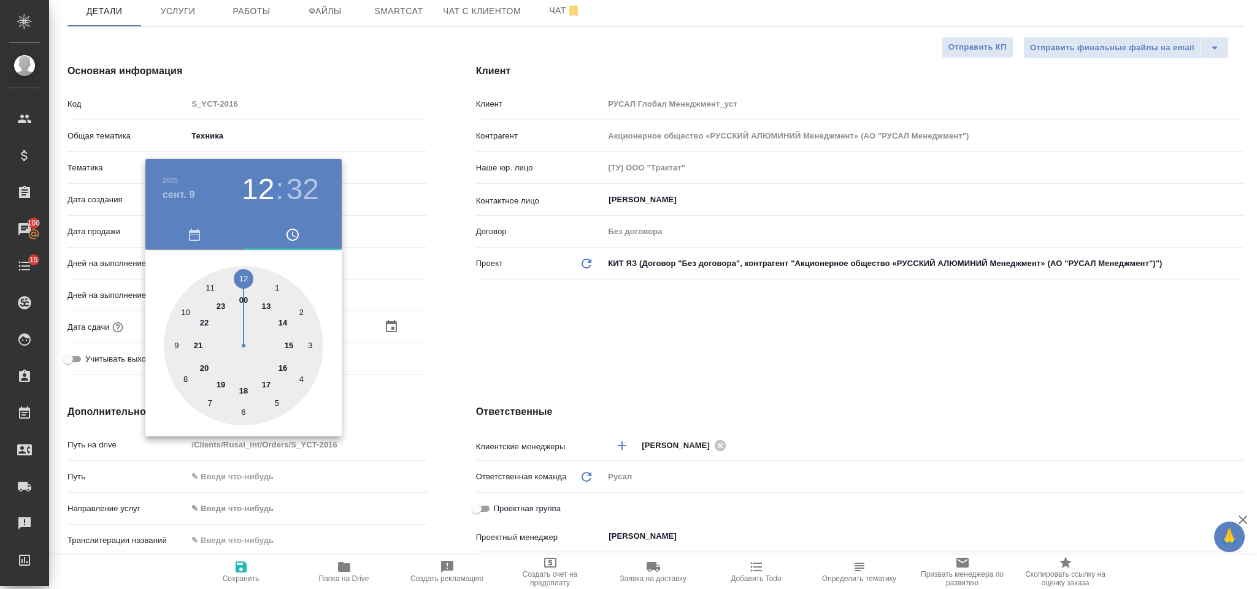
click at [267, 304] on div at bounding box center [243, 345] width 159 height 159
type input "09.09.2025 13:32"
type textarea "x"
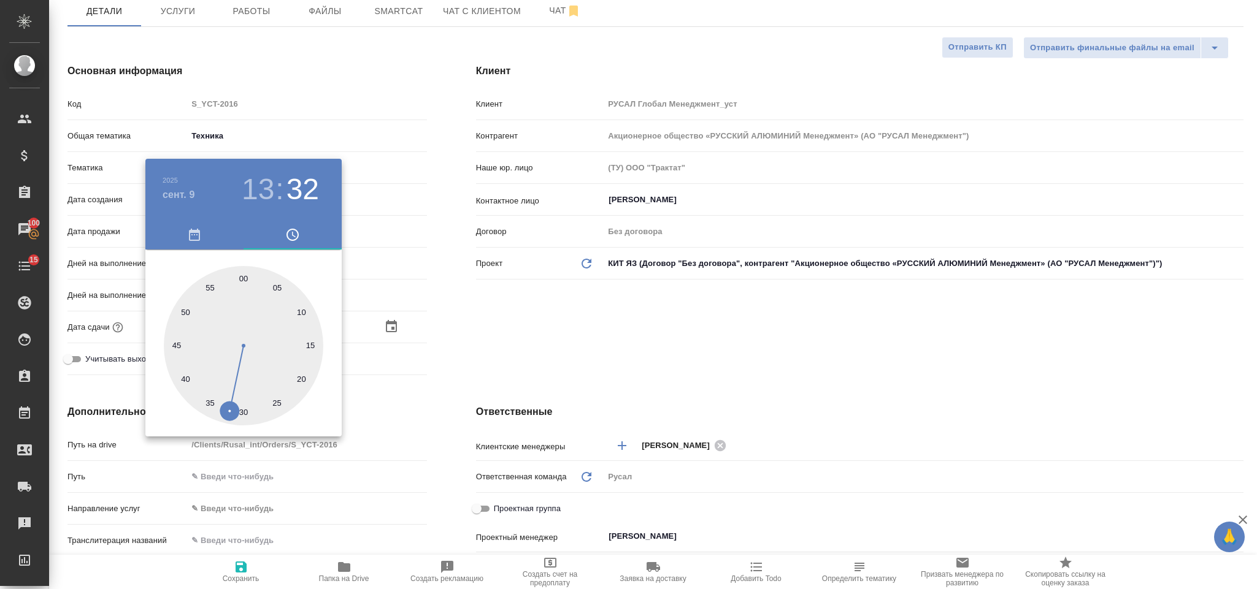
click at [247, 277] on div at bounding box center [243, 345] width 159 height 159
type input "09.09.2025 13:01"
type textarea "x"
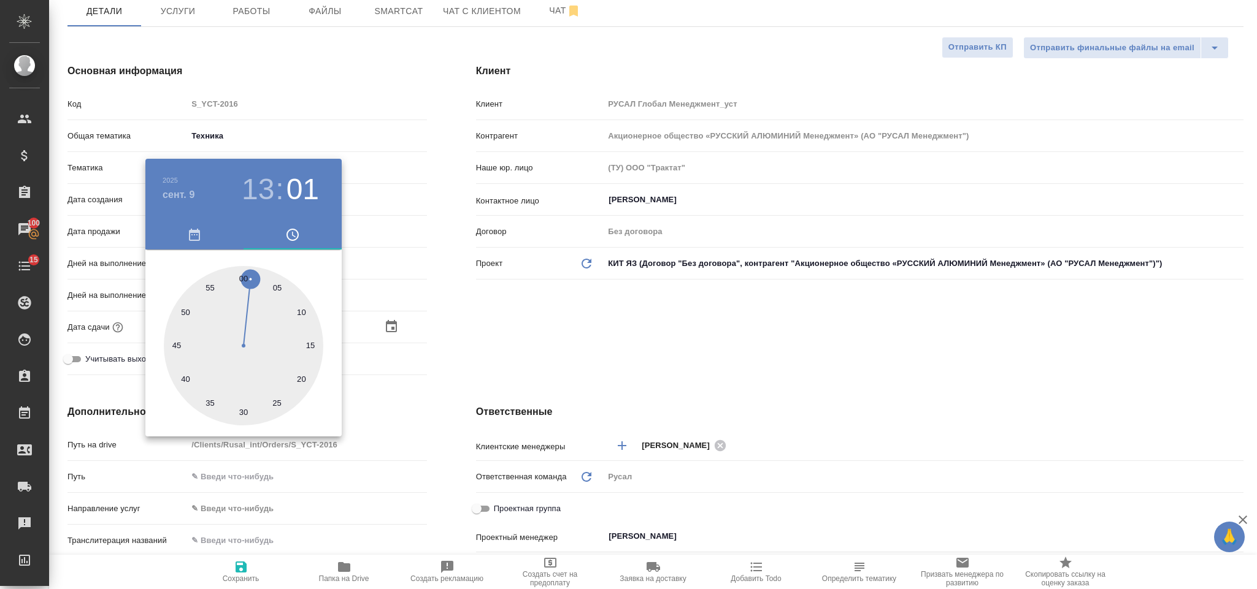
click at [243, 273] on div at bounding box center [243, 345] width 159 height 159
type input "09.09.2025 13:00"
type textarea "x"
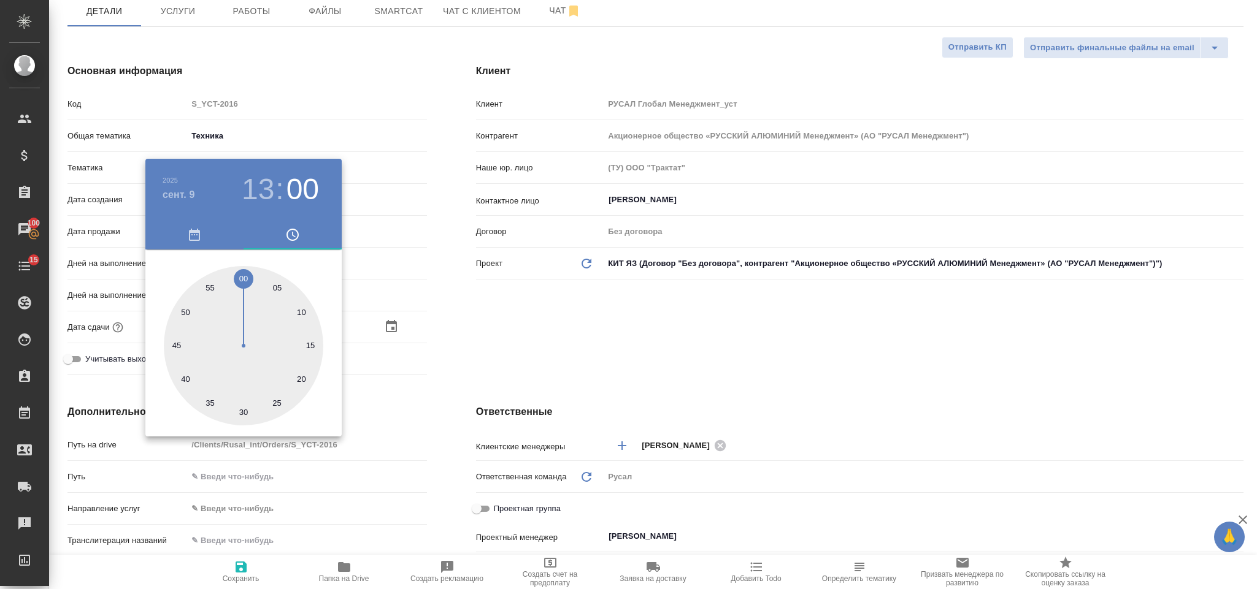
click at [539, 337] on div at bounding box center [628, 294] width 1257 height 589
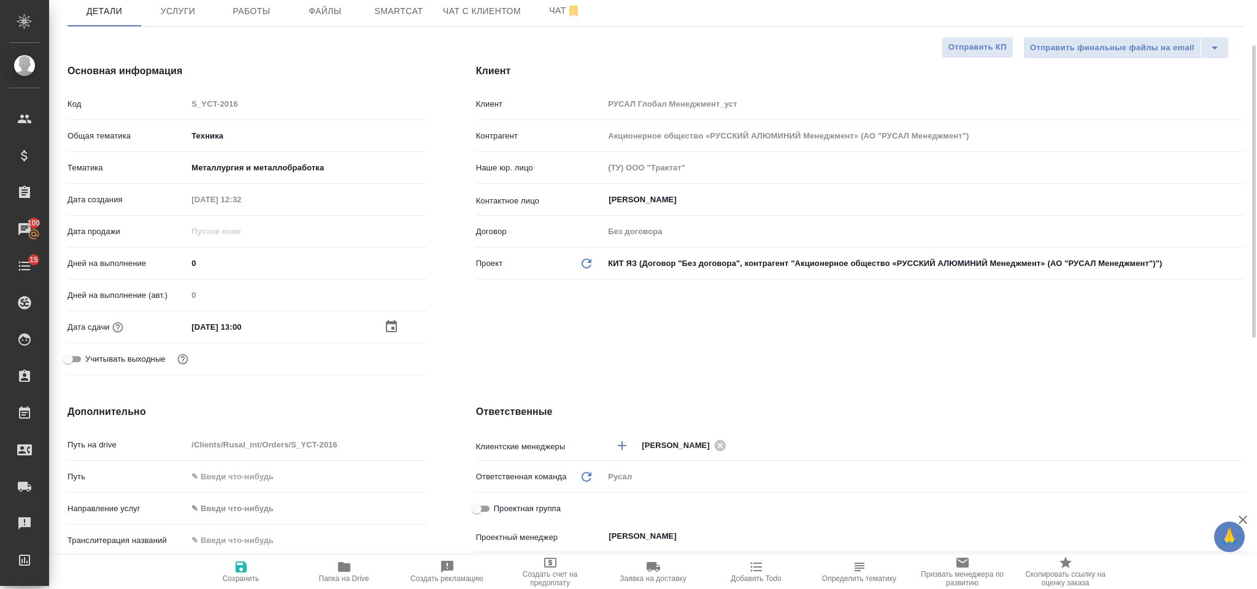
click at [247, 573] on icon "button" at bounding box center [241, 567] width 15 height 15
type textarea "x"
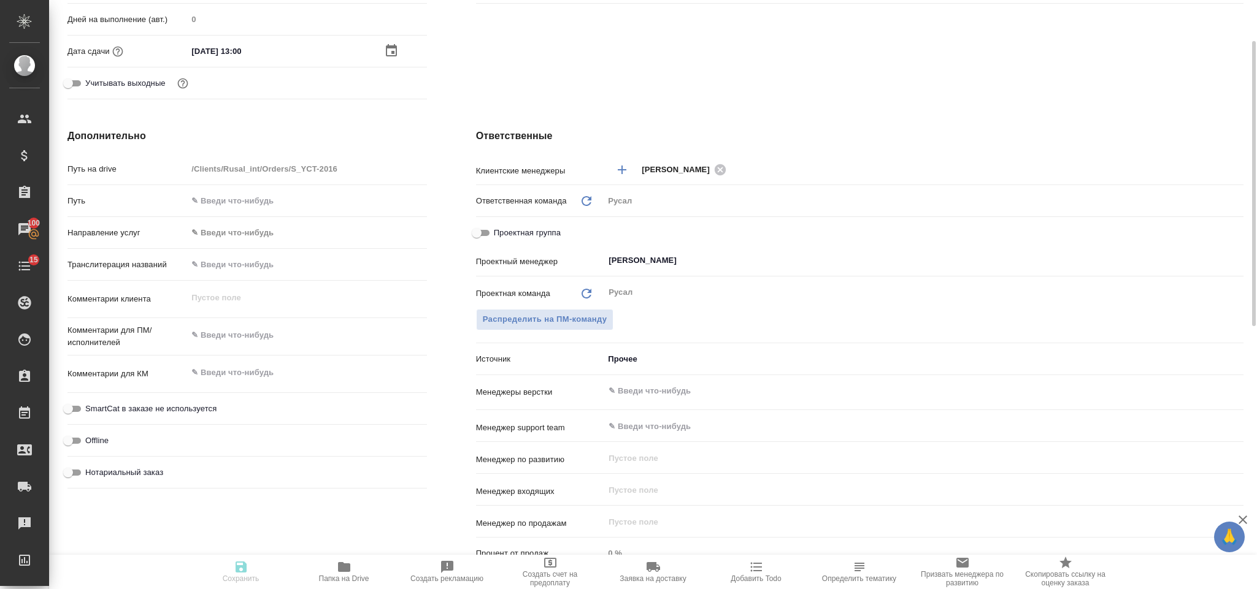
type textarea "x"
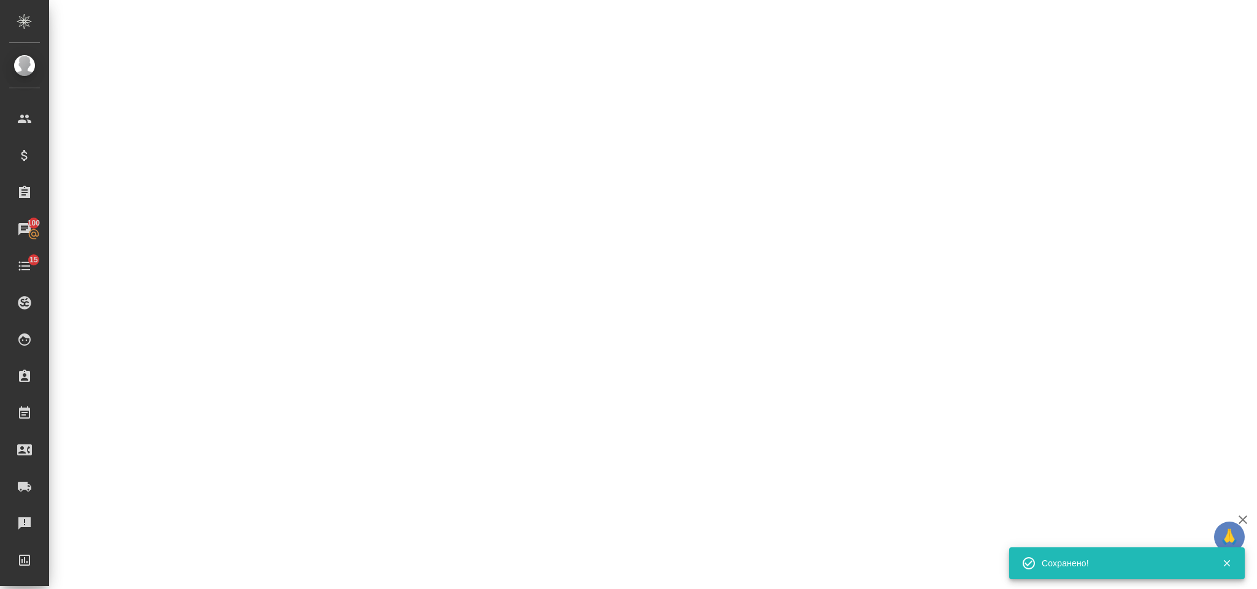
select select "RU"
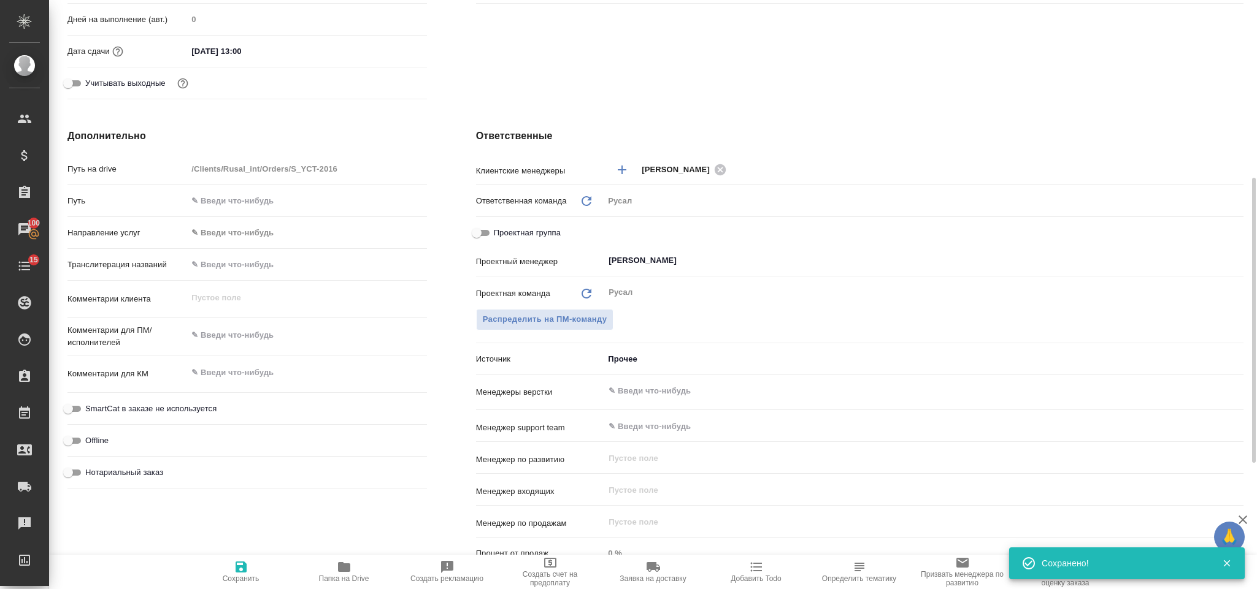
type textarea "x"
click at [249, 328] on textarea at bounding box center [306, 335] width 239 height 21
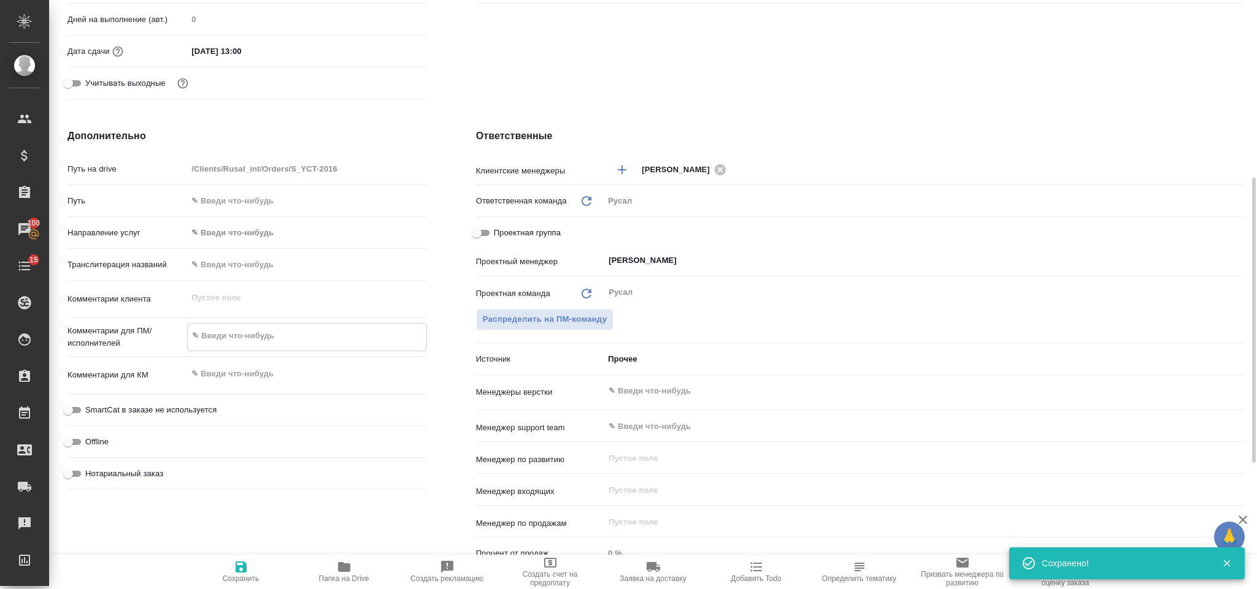
type textarea "М"
type textarea "x"
type textarea "Ми"
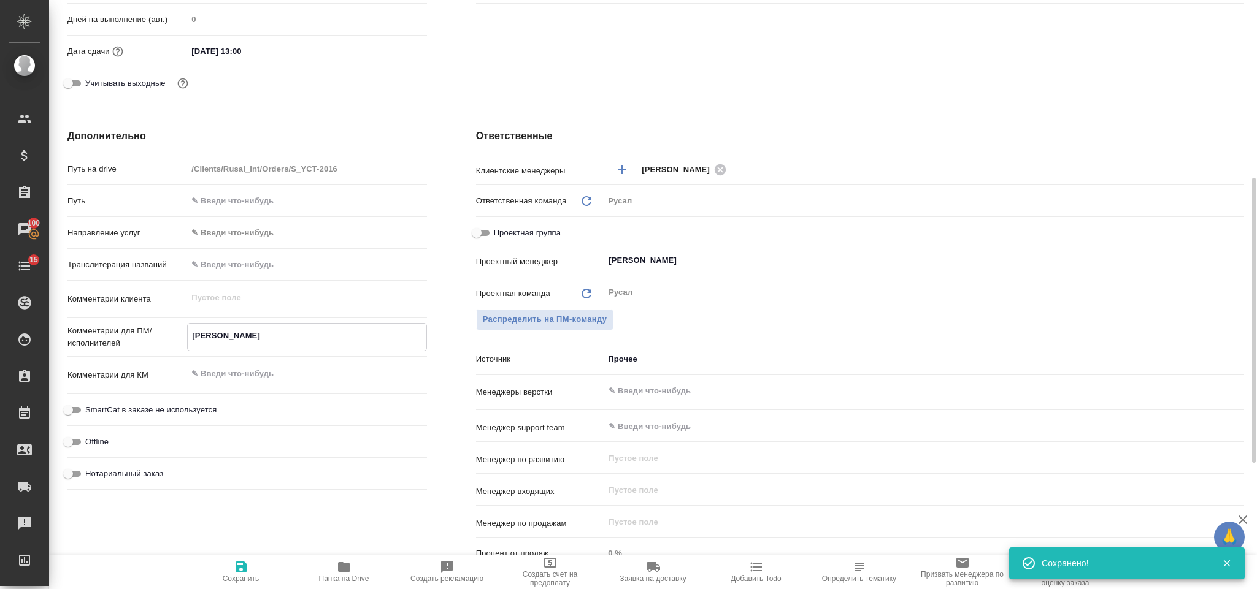
type textarea "x"
type textarea "Мир"
type textarea "x"
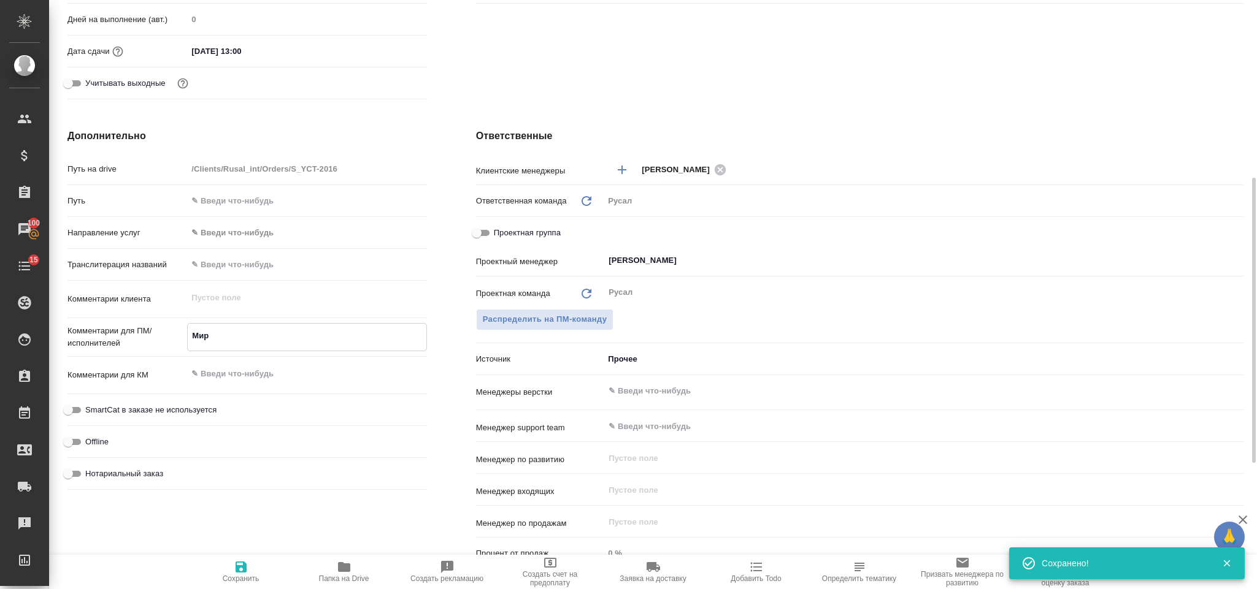
type textarea "x"
type textarea "Миро"
type textarea "x"
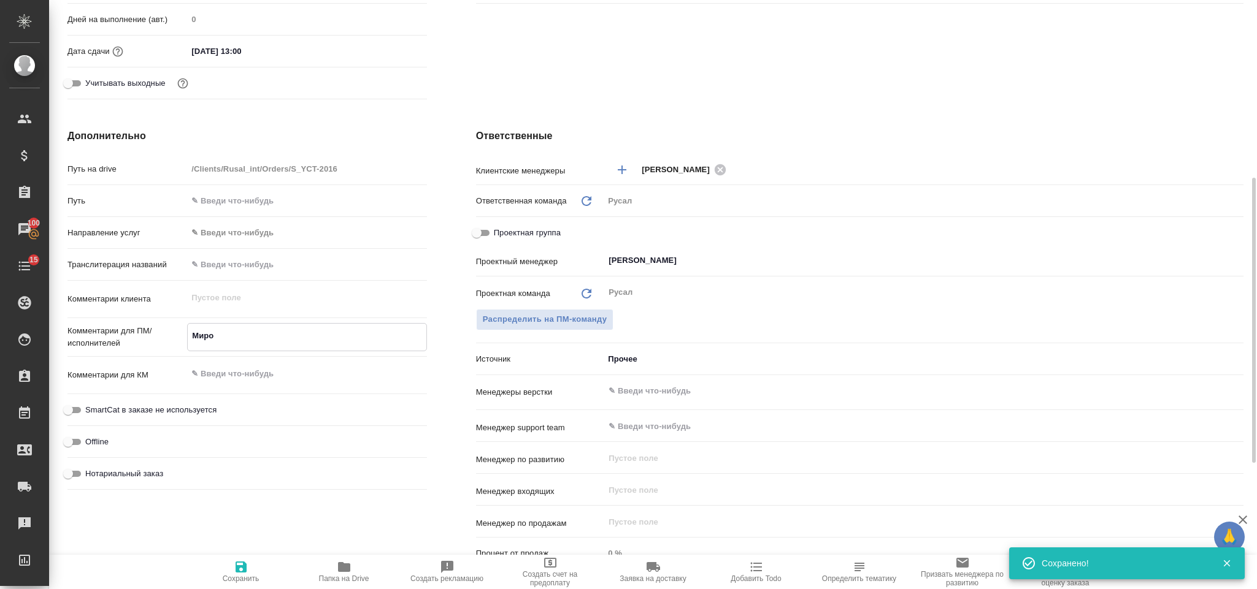
type textarea "x"
type textarea "Мирош"
type textarea "x"
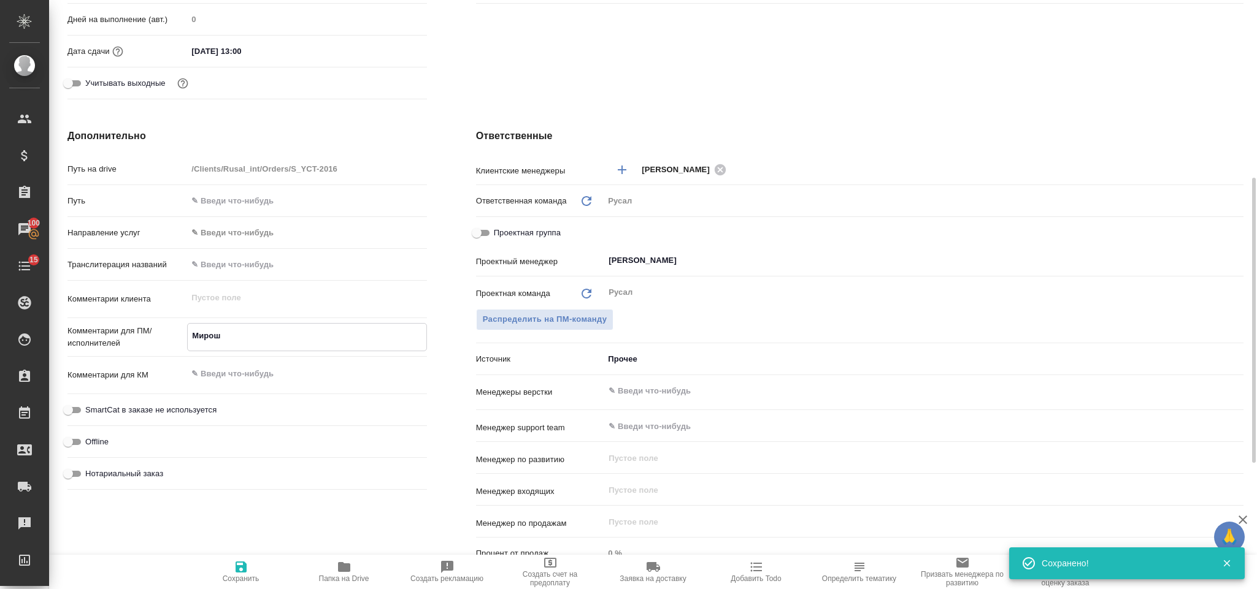
type textarea "Мироши"
type textarea "x"
type textarea "Мирошин"
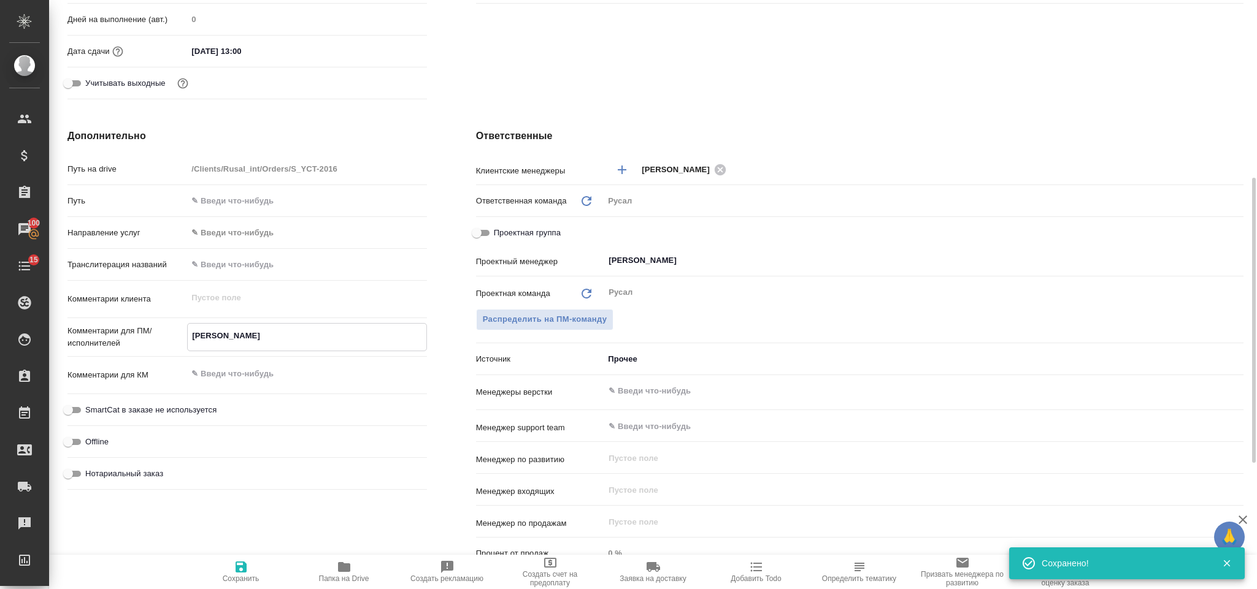
type textarea "x"
type textarea "Мирошина"
type textarea "x"
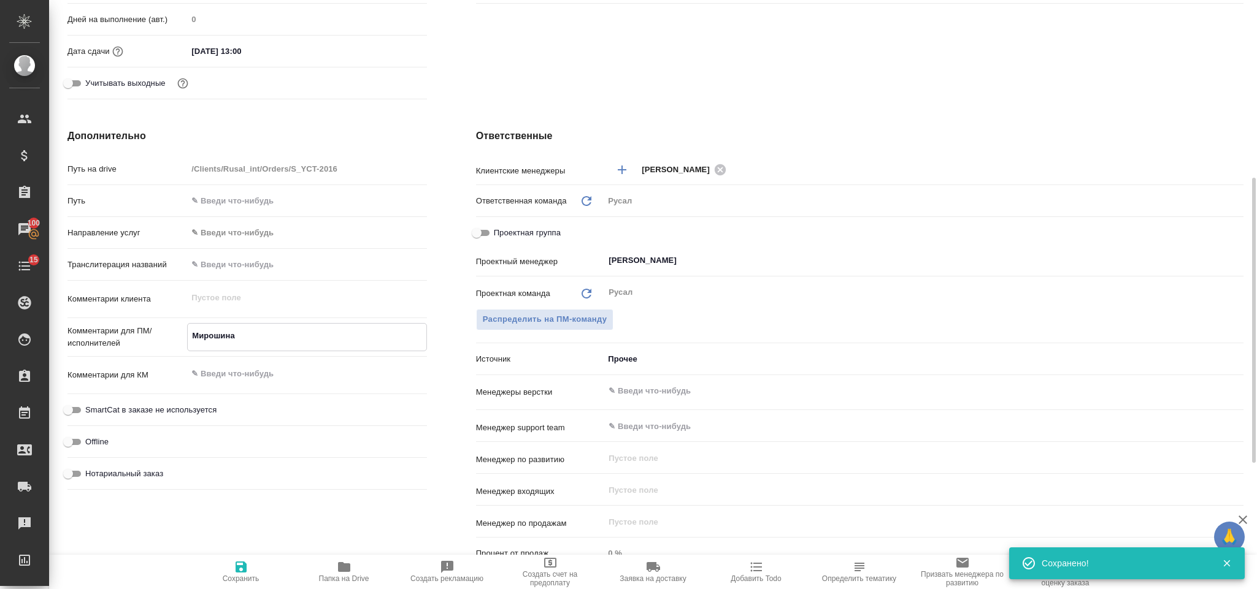
type textarea "x"
type textarea "Мирошина,"
type textarea "x"
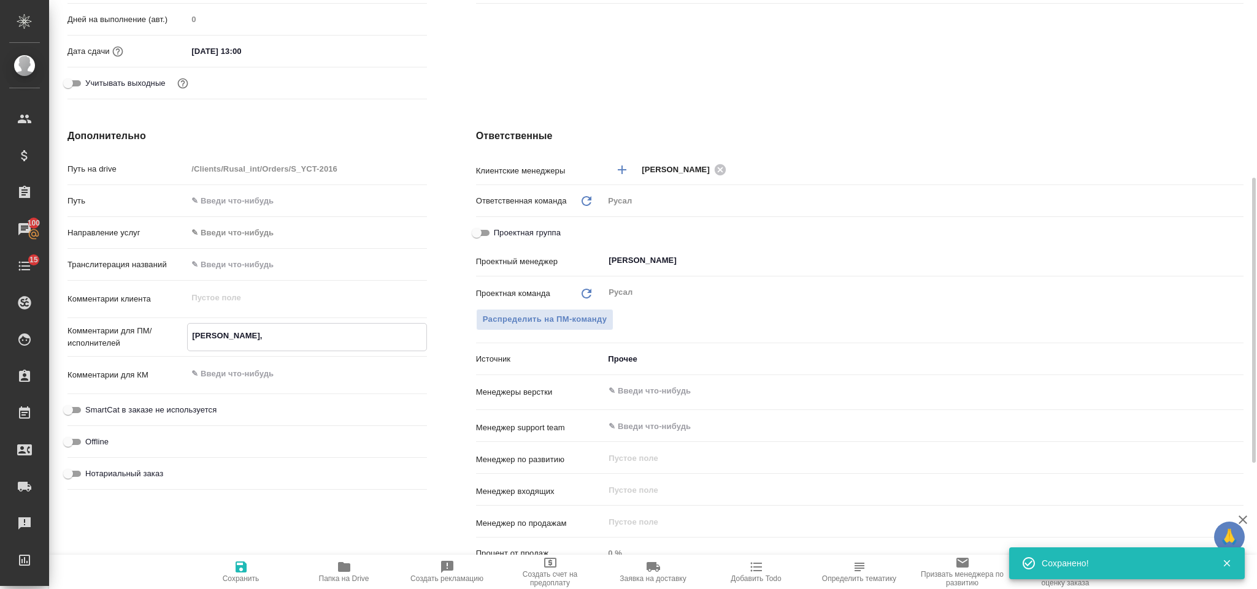
type textarea "x"
type textarea "Мирошина,"
type textarea "x"
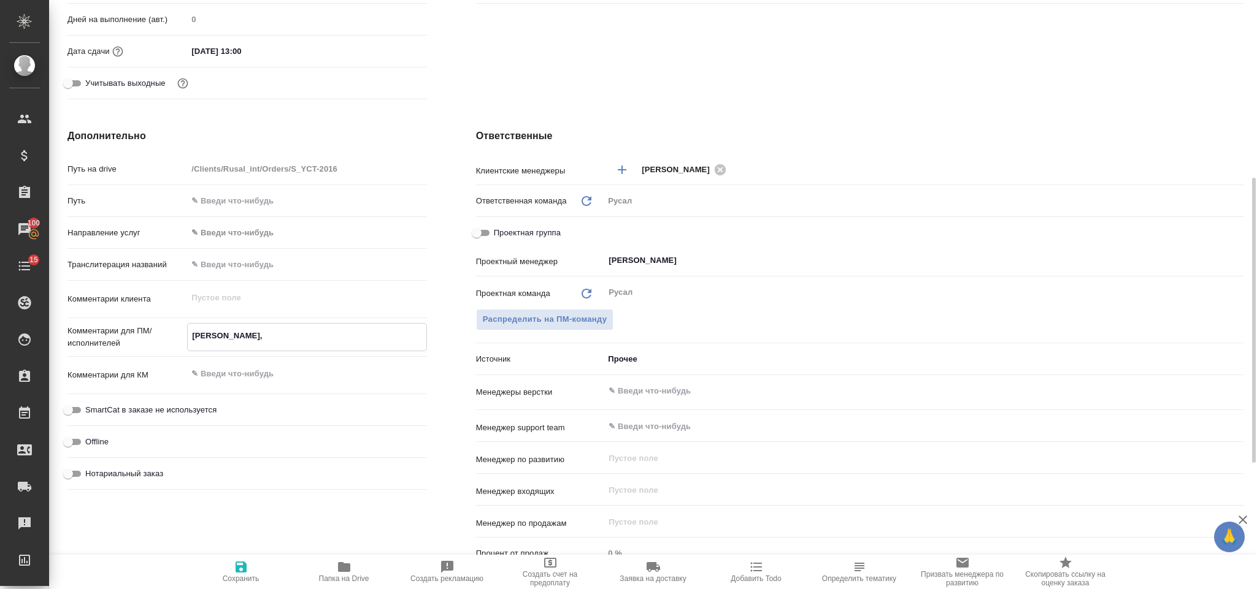
type textarea "Мирошина, о"
type textarea "x"
type textarea "Мирошина, он"
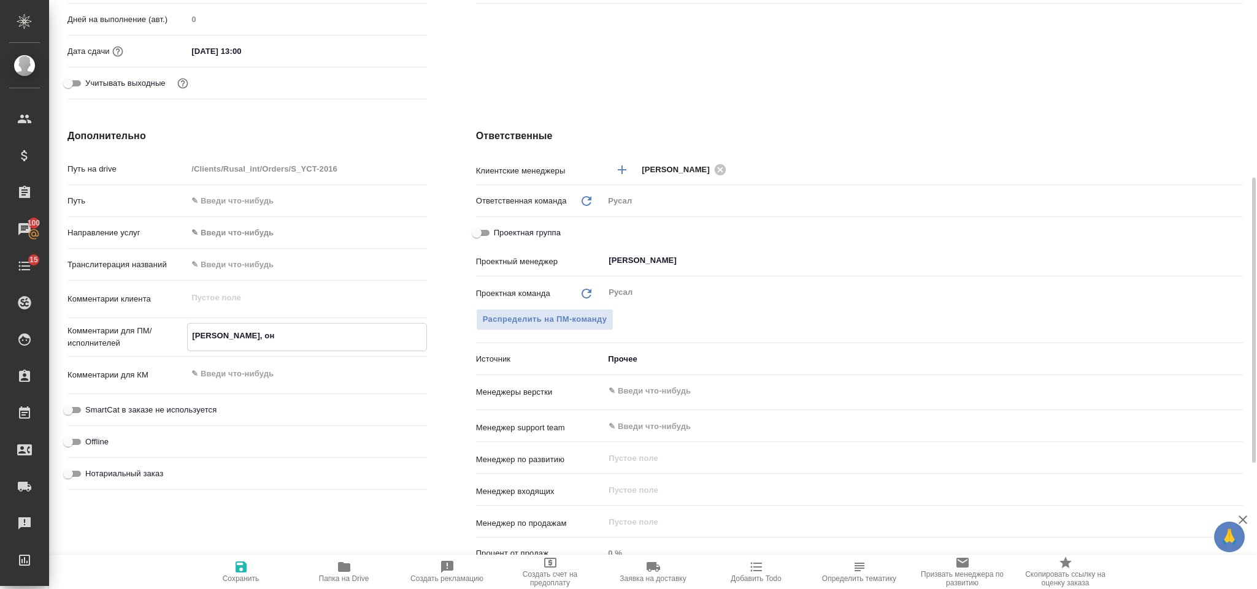
type textarea "x"
type textarea "Мирошина, онла"
type textarea "x"
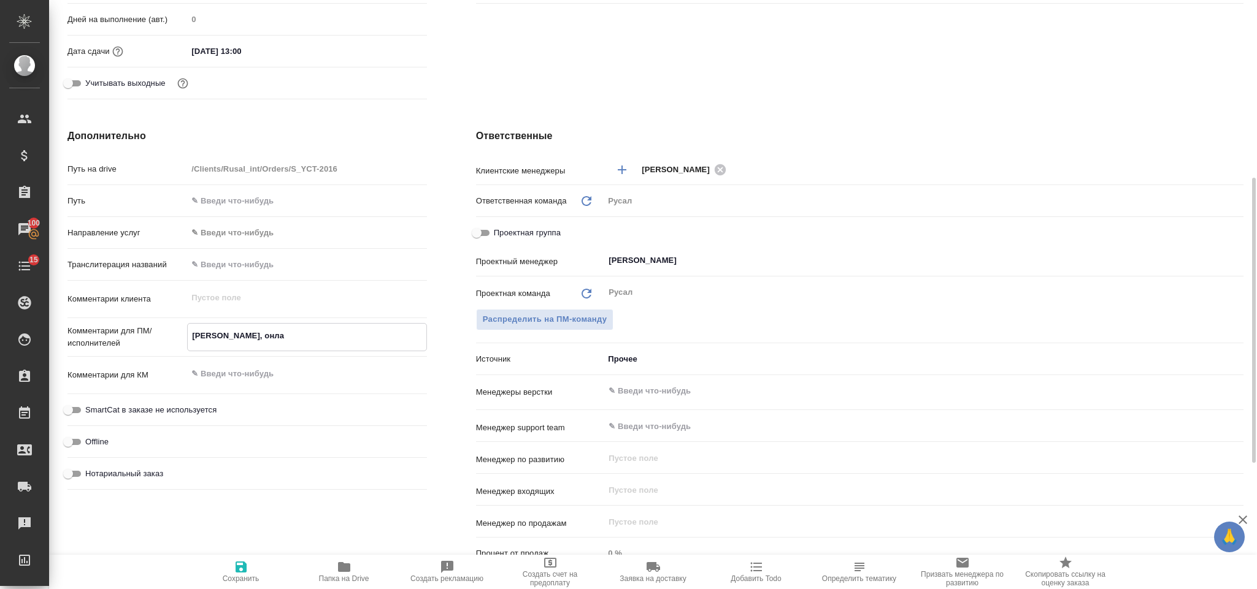
type textarea "x"
type textarea "Мирошина, онлай"
type textarea "x"
type textarea "Мирошина, онлайн"
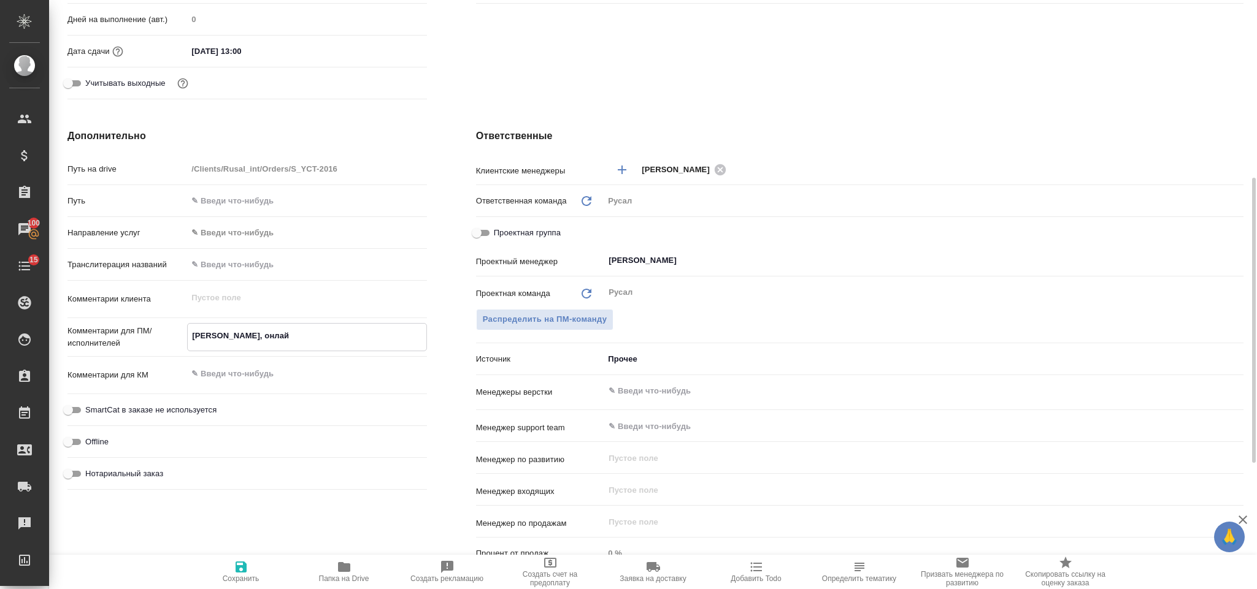
type textarea "x"
type textarea "Мирошина, онлайн,"
type textarea "x"
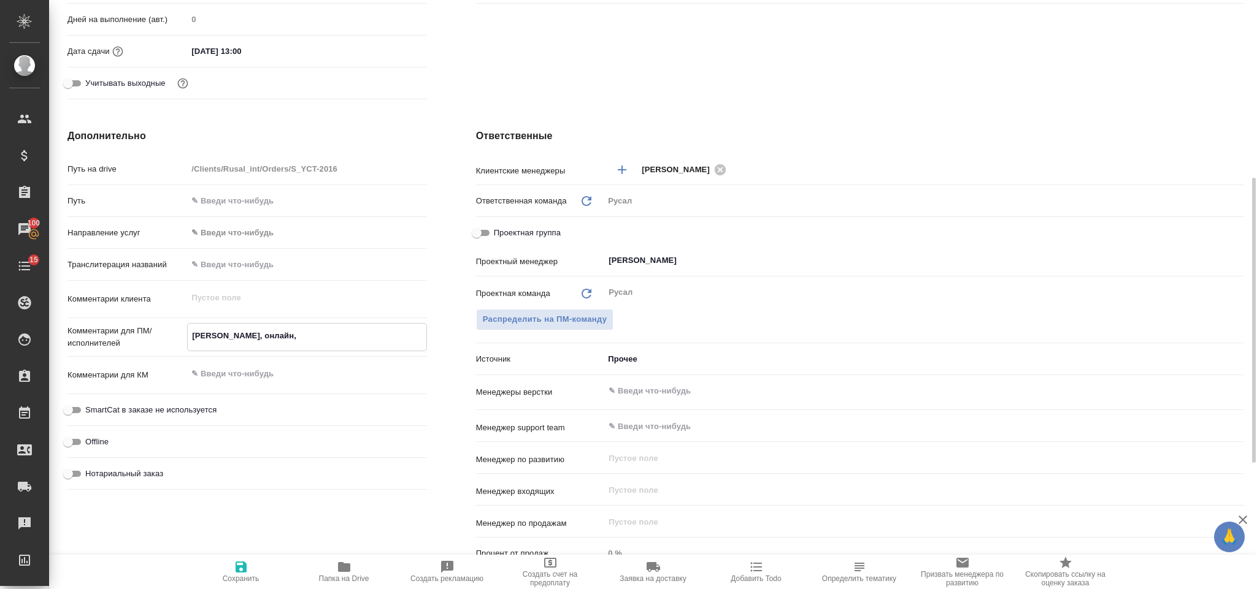
type textarea "x"
type textarea "Мирошина, онлайн,"
type textarea "x"
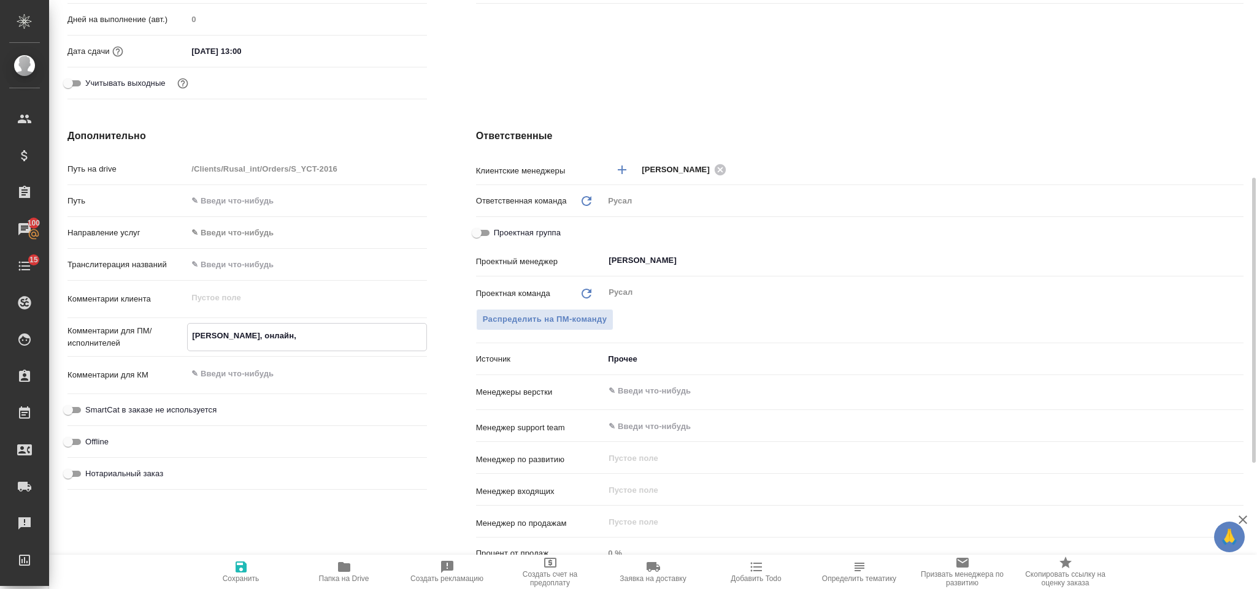
type textarea "Мирошина, онлайн, 0"
type textarea "x"
type textarea "Мирошина, онлайн, 09"
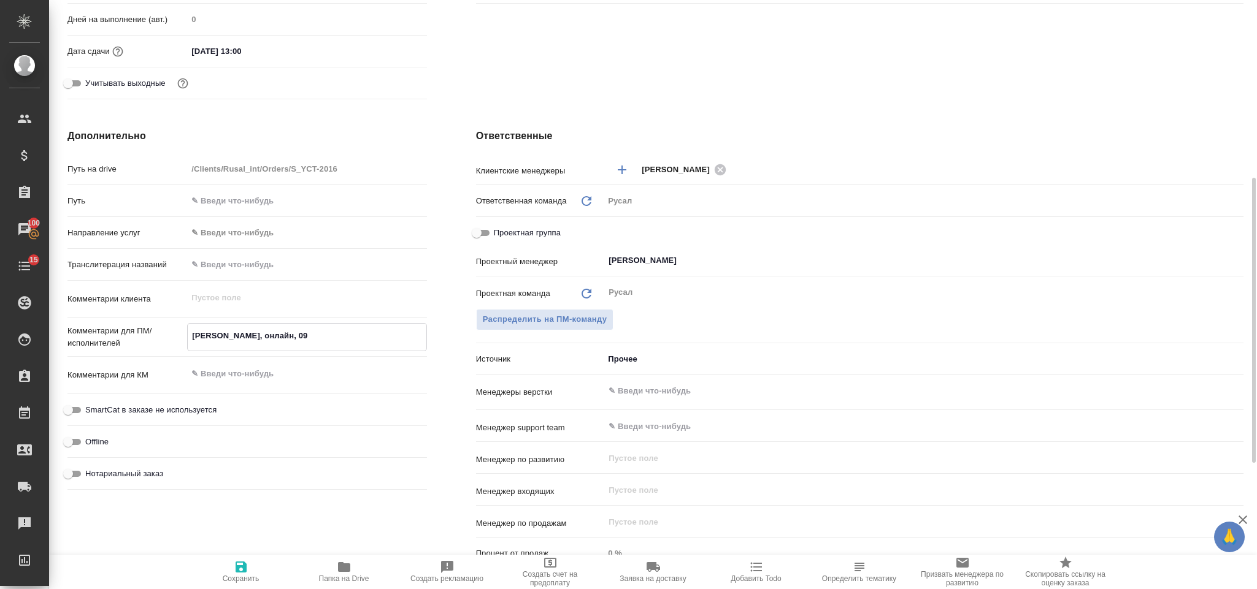
type textarea "x"
type textarea "Мирошина, онлайн, 09."
type textarea "x"
type textarea "Мирошина, онлайн, 09.0"
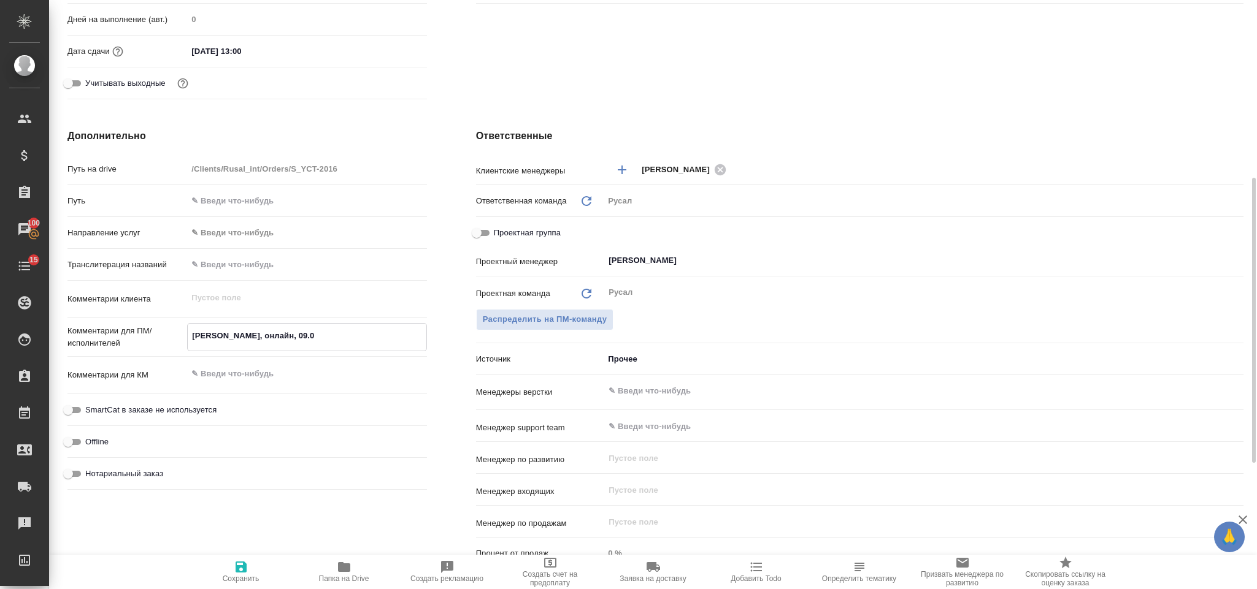
type textarea "x"
type textarea "Мирошина, онлайн, 09.09"
type textarea "x"
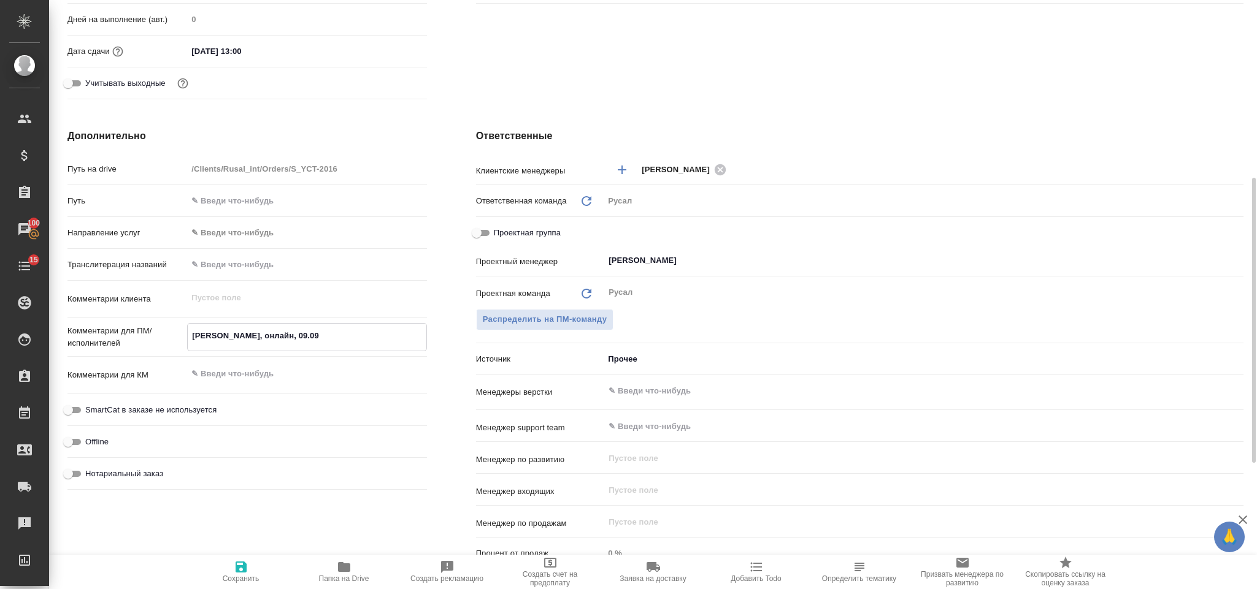
type textarea "x"
type textarea "Мирошина, онлайн, 09.09"
type textarea "x"
click at [234, 570] on icon "button" at bounding box center [241, 567] width 15 height 15
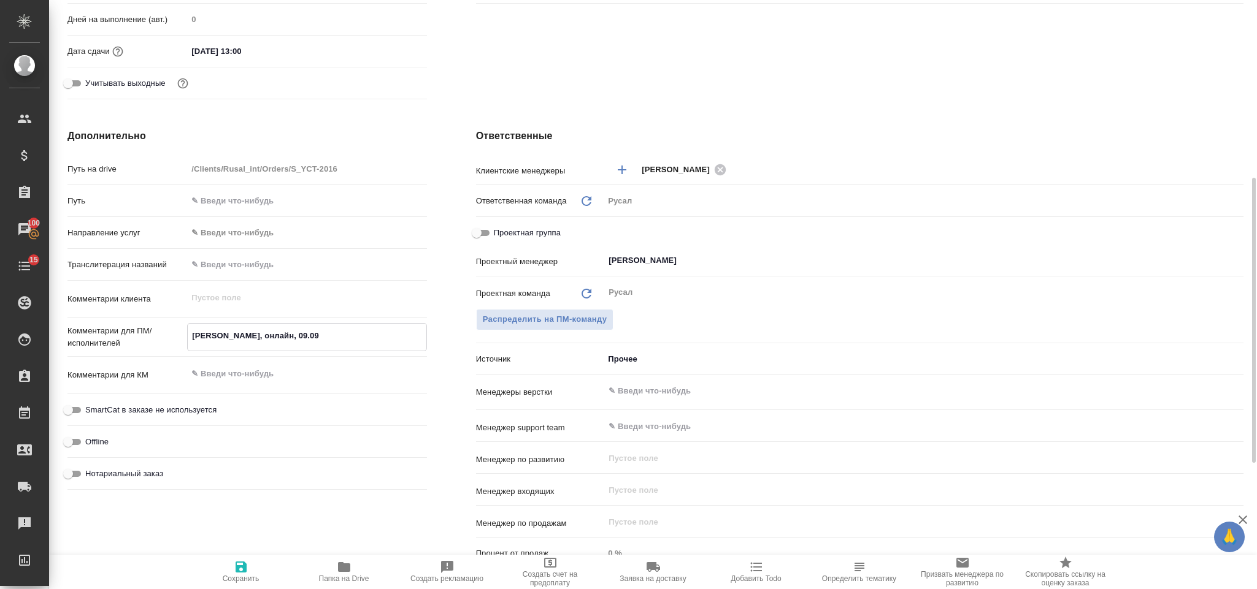
type textarea "x"
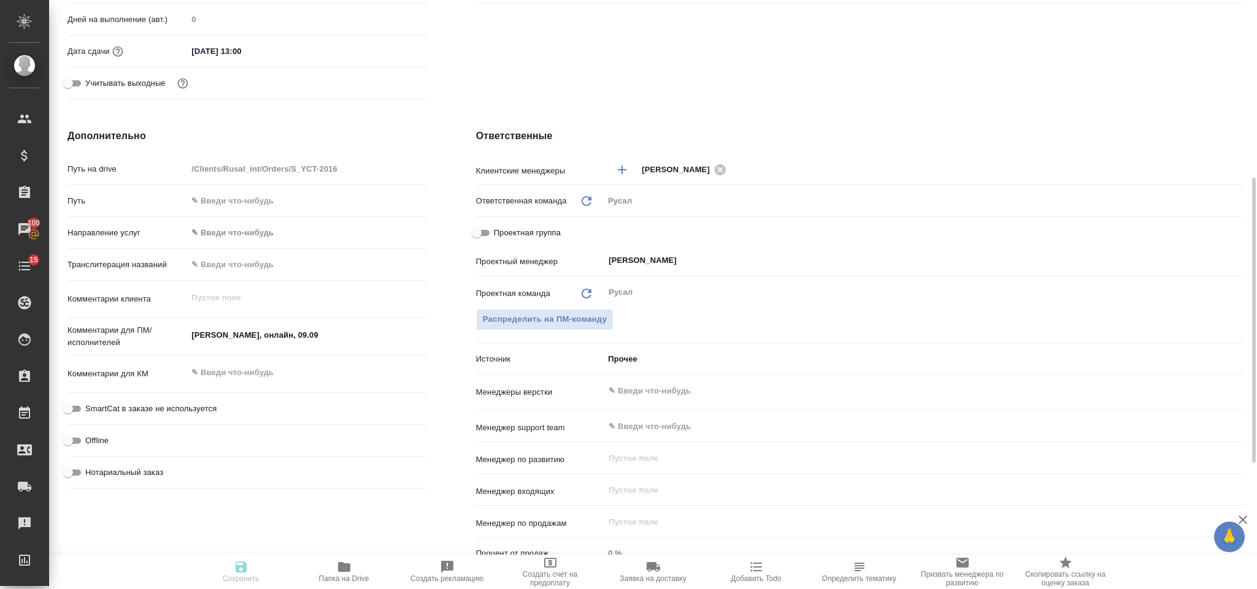
type textarea "x"
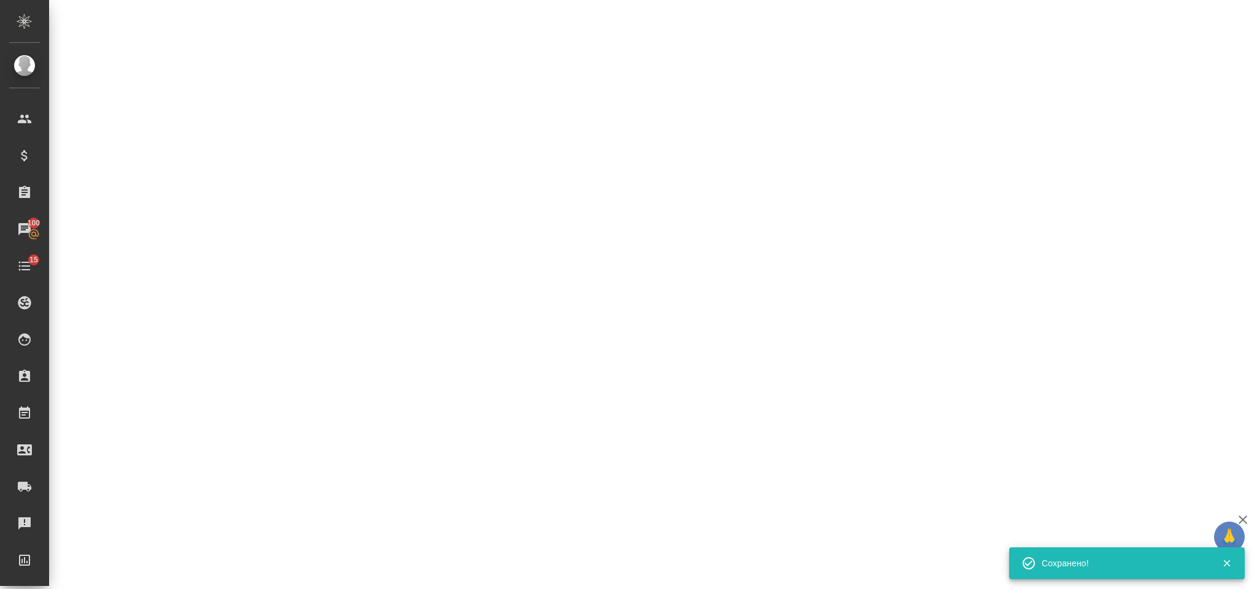
select select "RU"
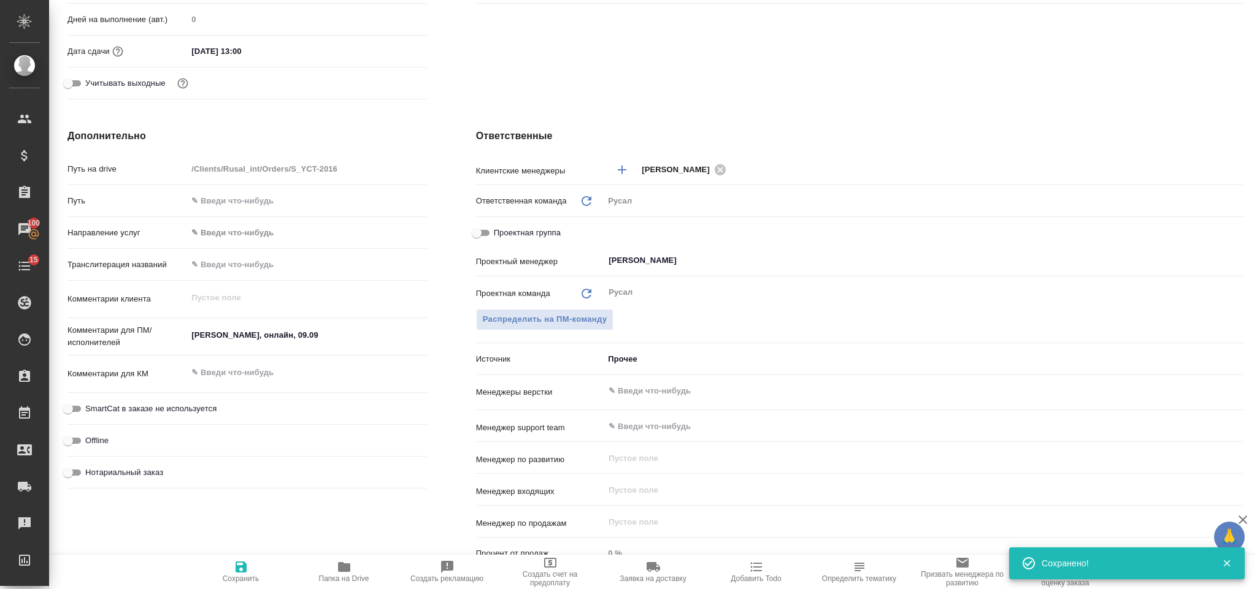
type textarea "x"
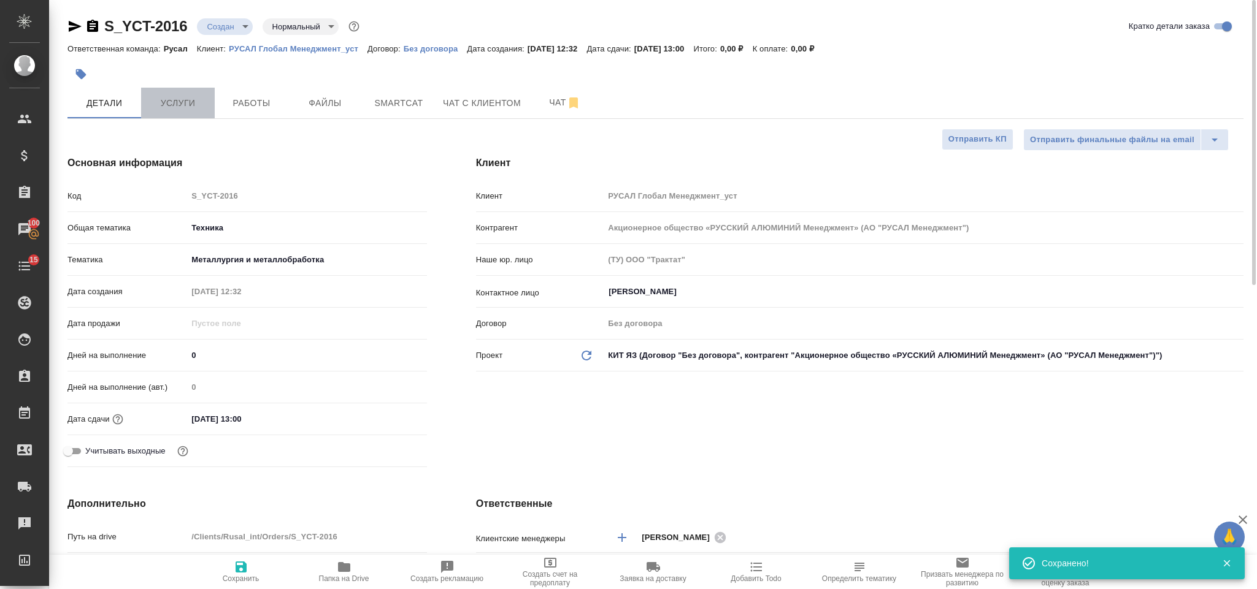
click at [206, 92] on button "Услуги" at bounding box center [178, 103] width 74 height 31
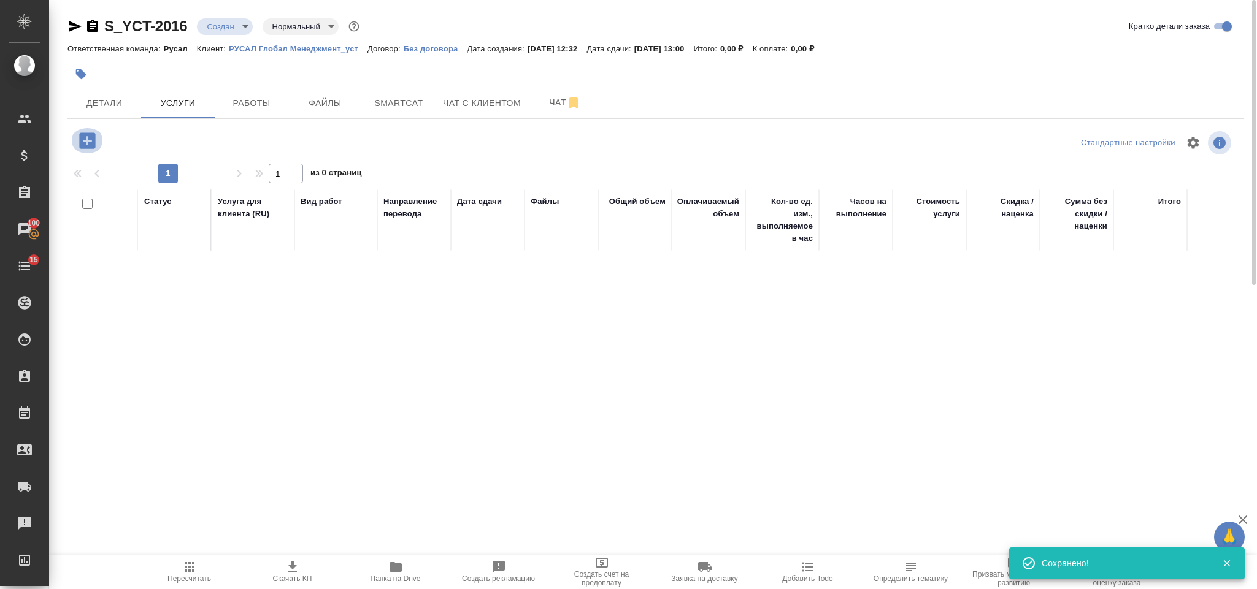
click at [88, 148] on icon "button" at bounding box center [87, 140] width 16 height 16
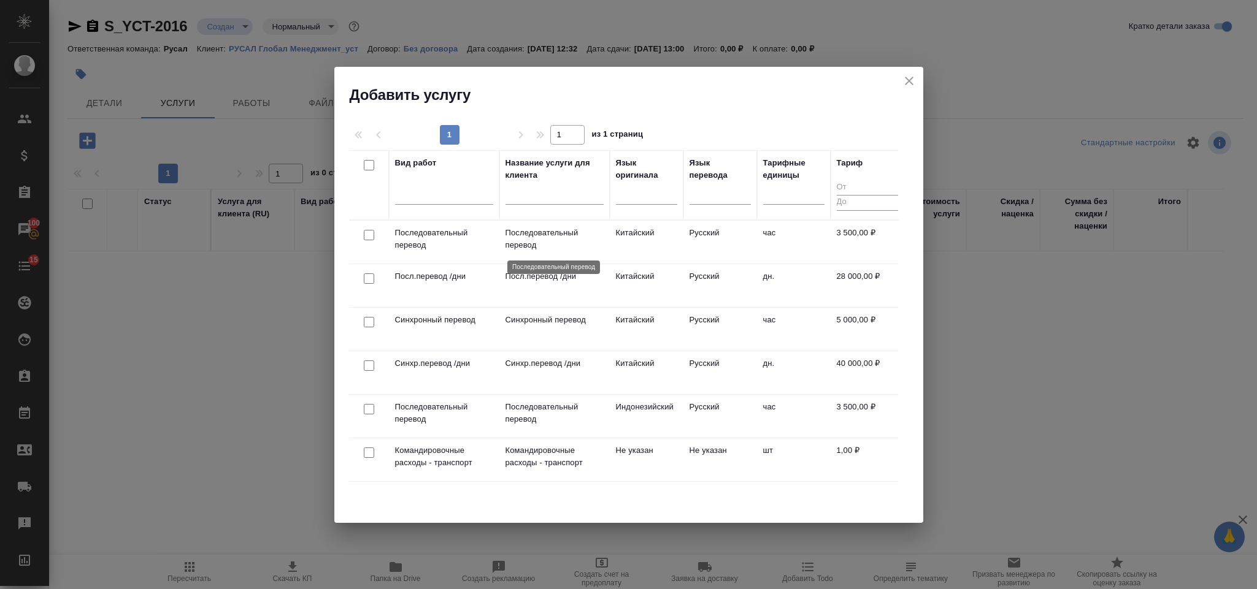
click at [552, 237] on p "Последовательный перевод" at bounding box center [554, 239] width 98 height 25
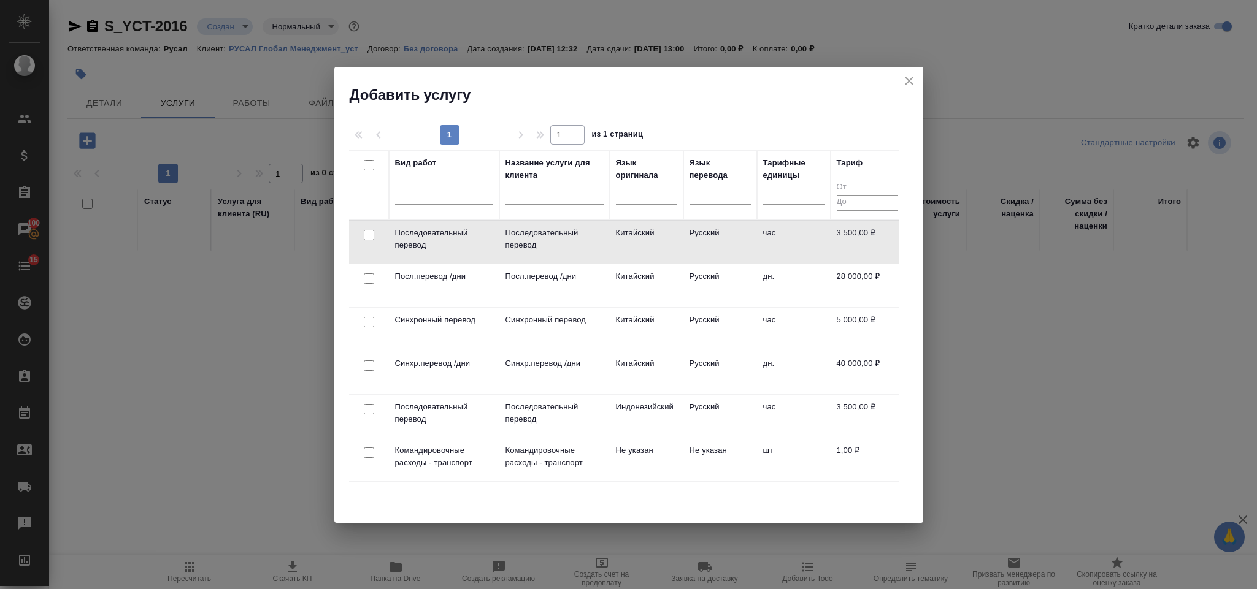
click at [367, 239] on input "checkbox" at bounding box center [369, 235] width 10 height 10
checkbox input "true"
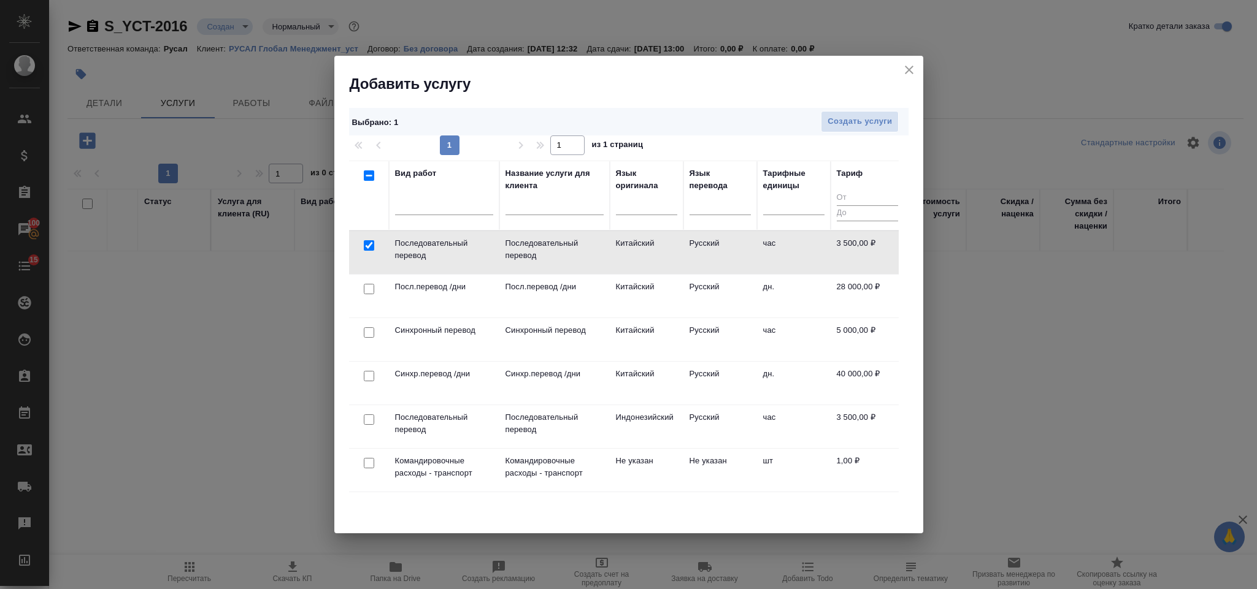
click at [837, 133] on div "Выбрано : 1 Создать услуги" at bounding box center [628, 122] width 559 height 28
click at [837, 126] on span "Создать услуги" at bounding box center [859, 122] width 64 height 14
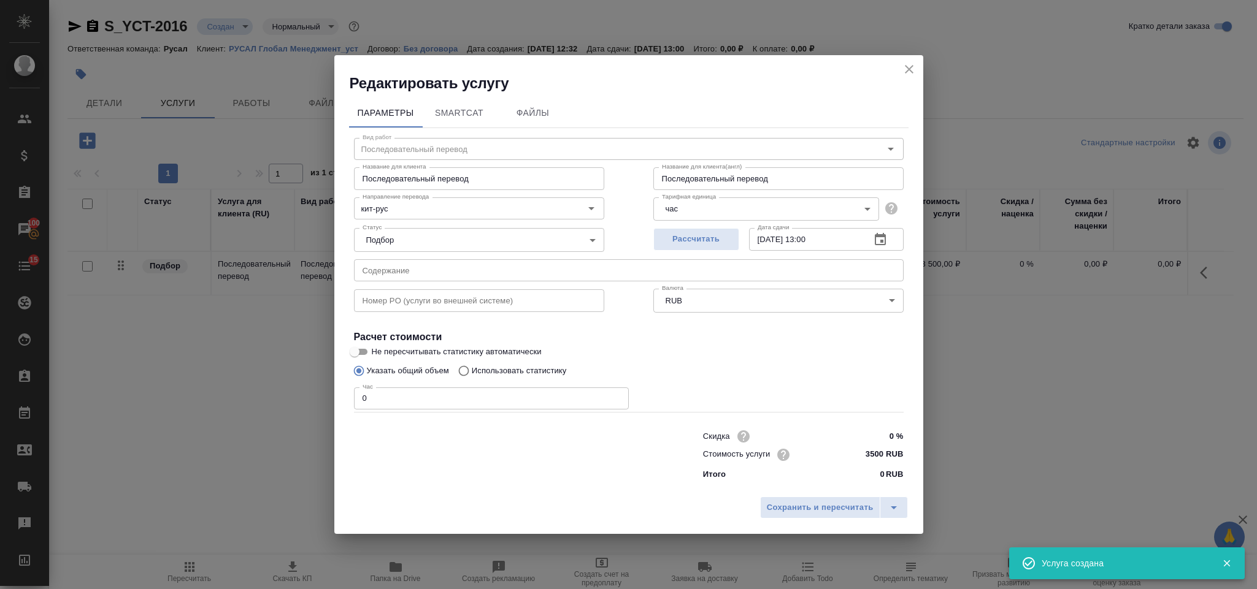
click at [407, 396] on input "0" at bounding box center [491, 399] width 275 height 22
type input "4"
click at [772, 505] on span "Сохранить и пересчитать" at bounding box center [820, 508] width 107 height 14
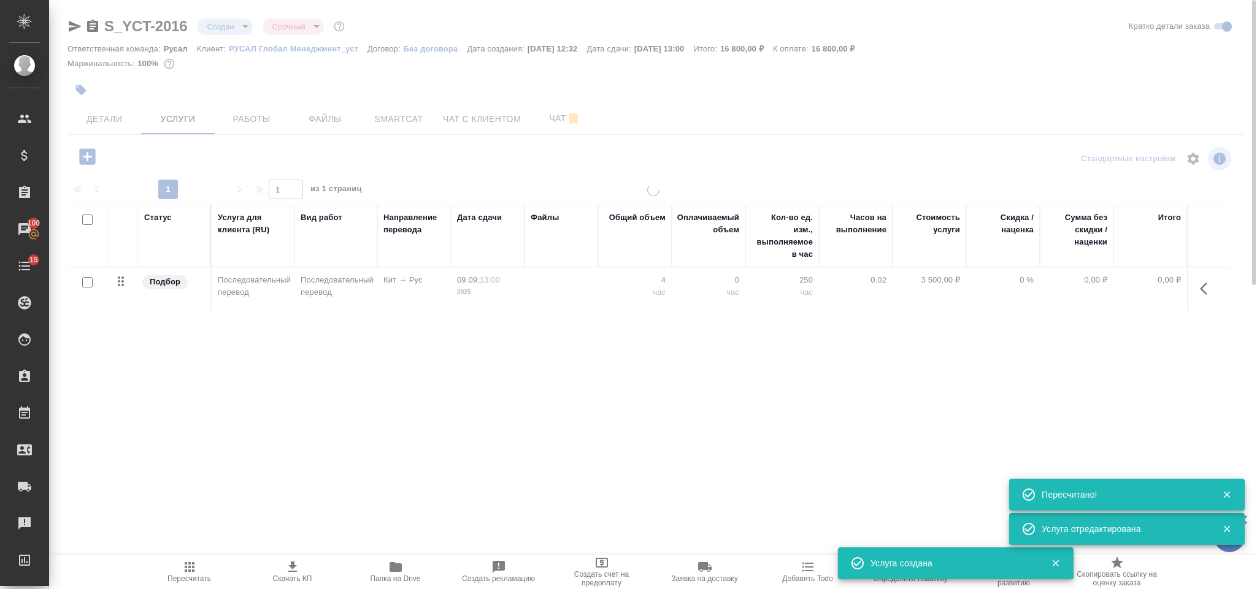
type input "urgent"
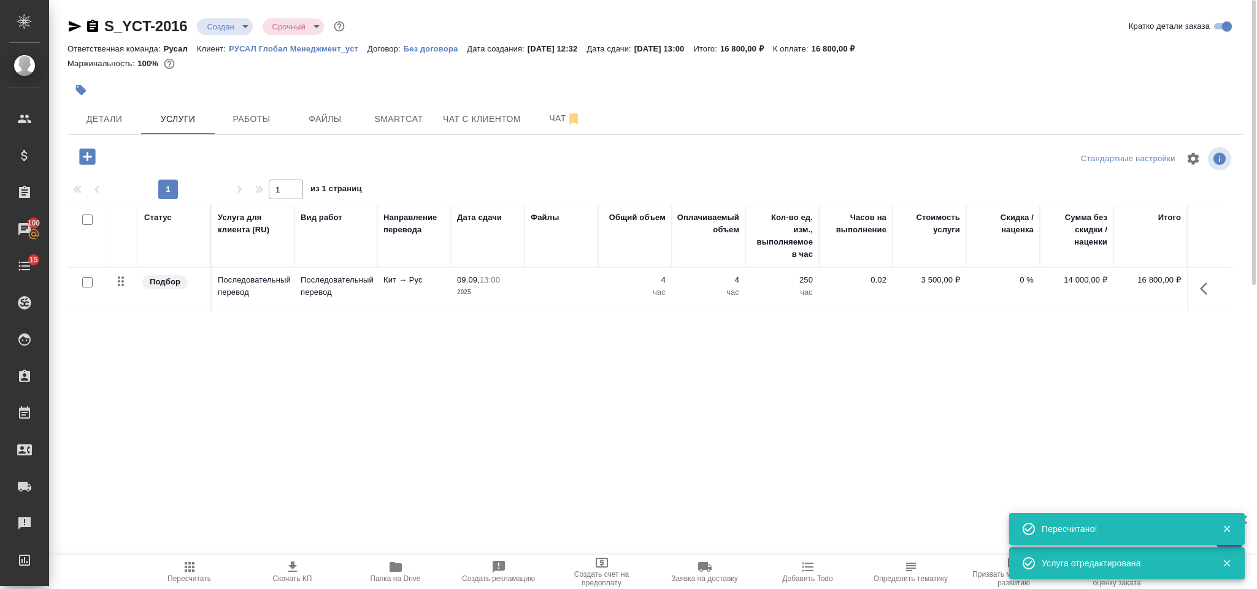
click at [192, 560] on icon "button" at bounding box center [189, 567] width 15 height 15
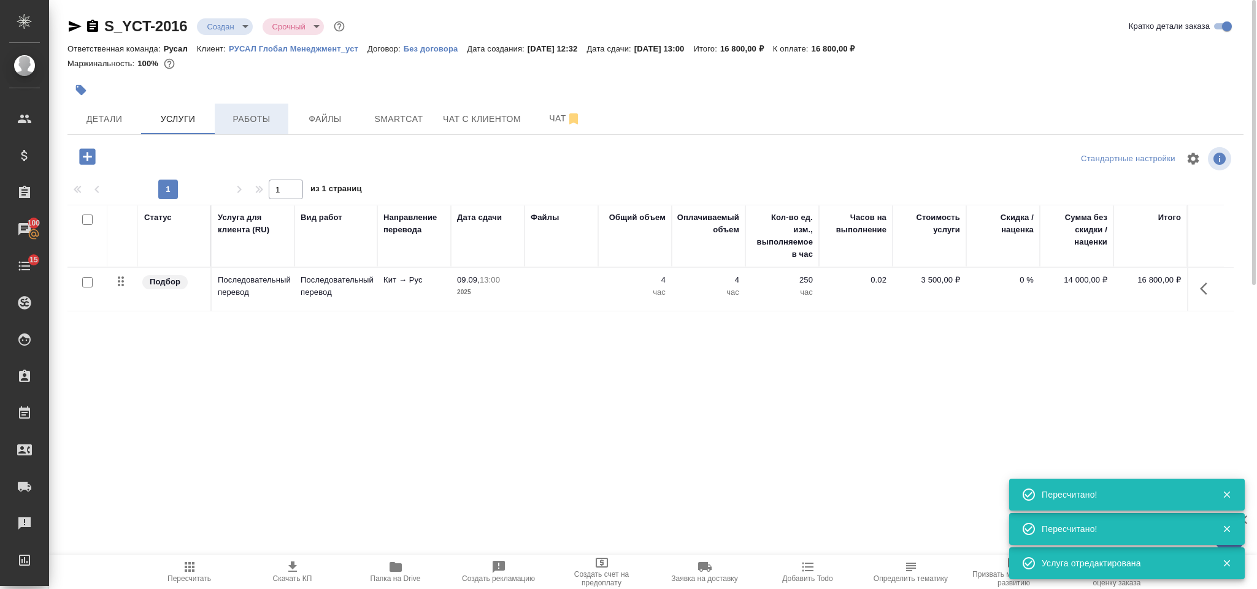
click at [251, 109] on button "Работы" at bounding box center [252, 119] width 74 height 31
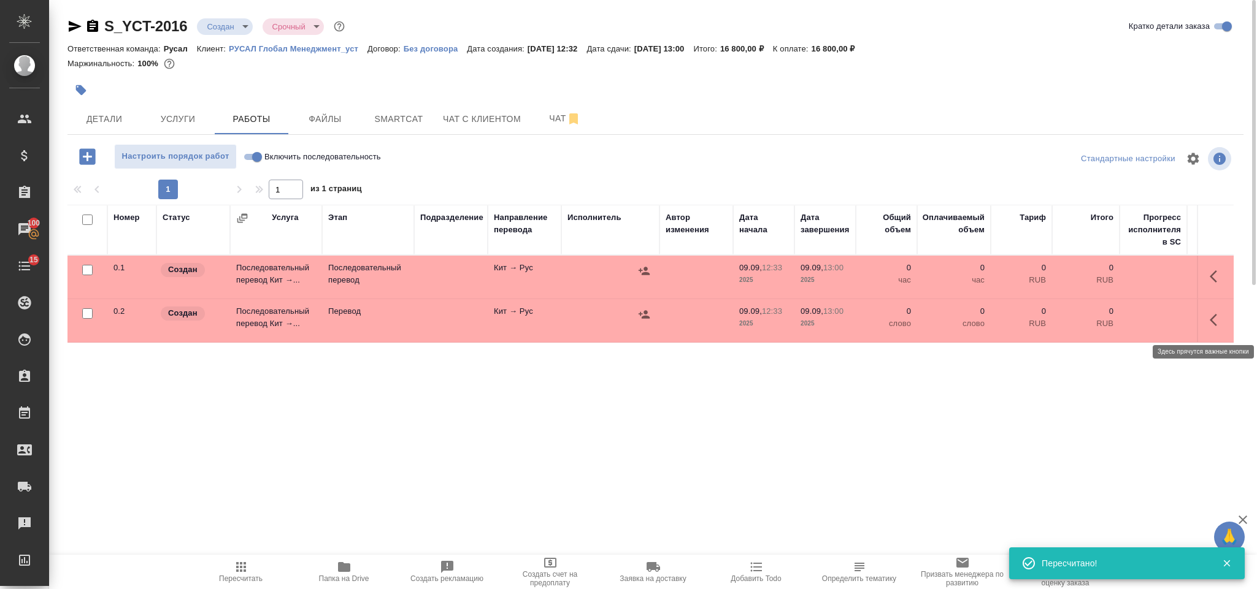
click at [1216, 316] on icon "button" at bounding box center [1217, 320] width 15 height 15
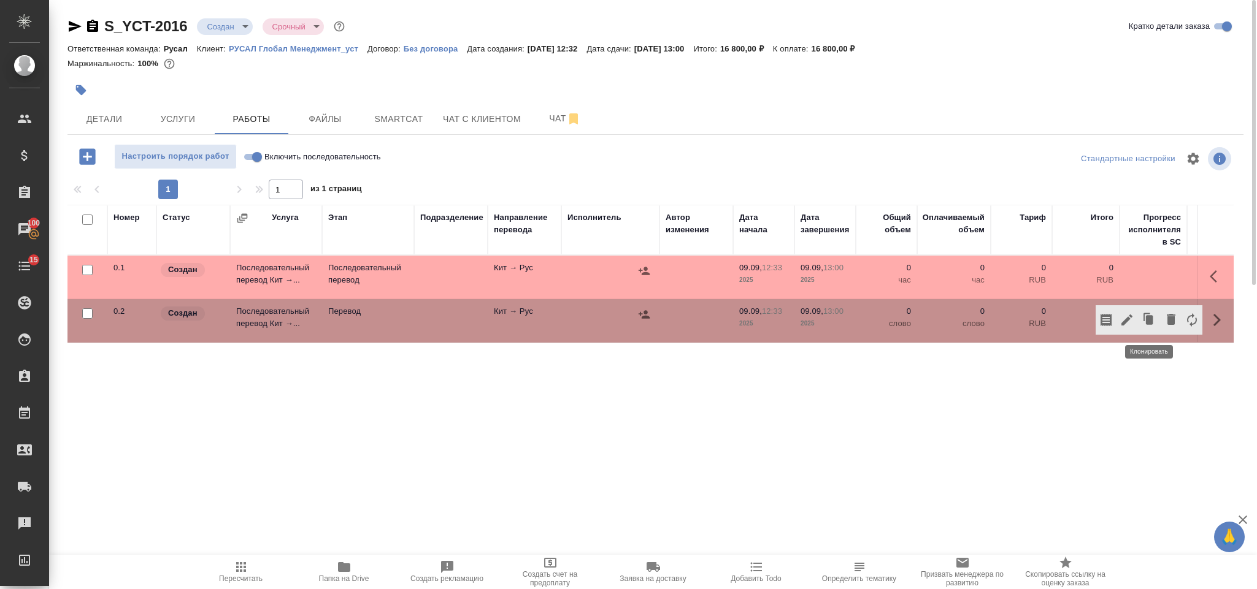
click at [1145, 322] on icon "button" at bounding box center [1148, 320] width 17 height 17
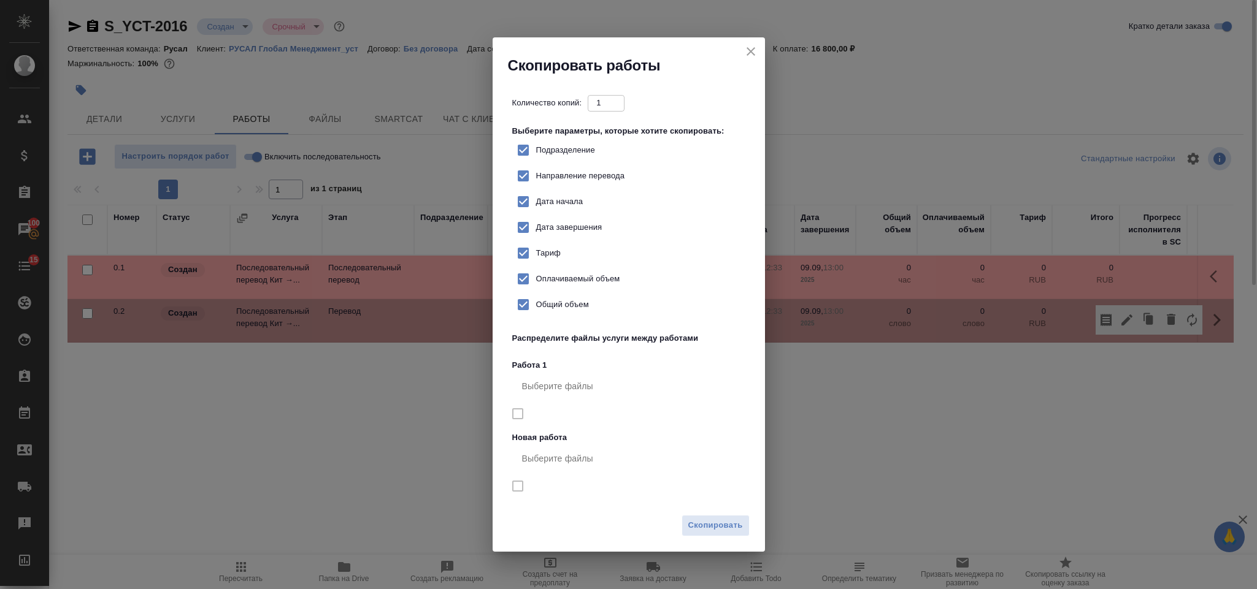
drag, startPoint x: 746, startPoint y: 54, endPoint x: 1215, endPoint y: 312, distance: 535.3
click at [746, 53] on icon "close" at bounding box center [750, 51] width 15 height 15
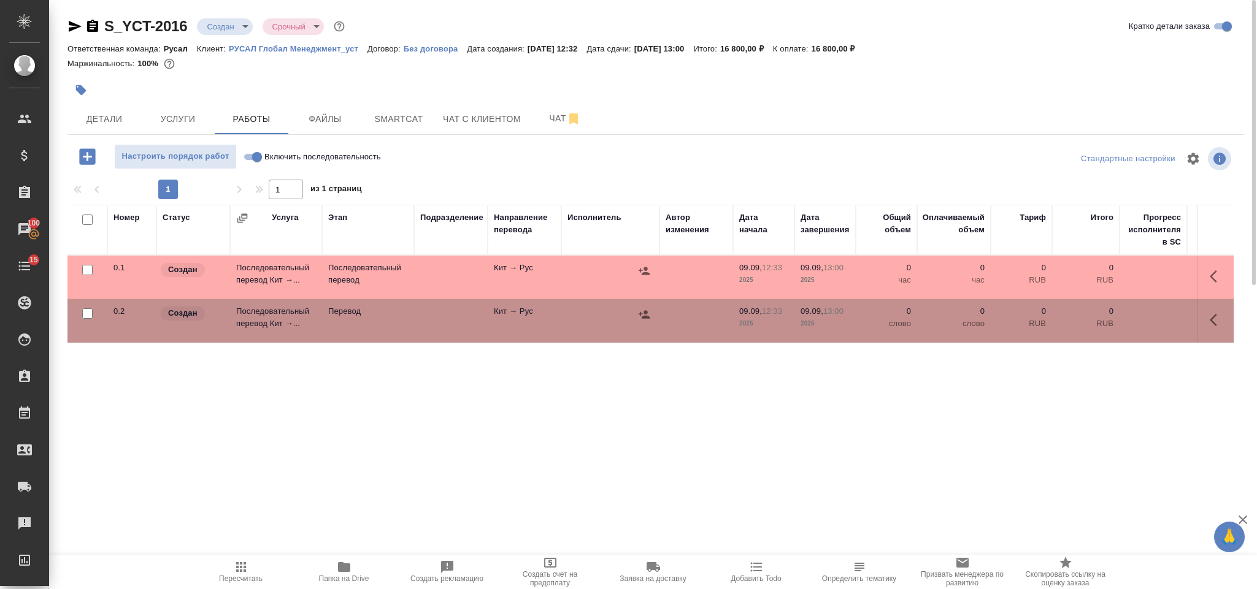
click at [305, 153] on span "Включить последовательность" at bounding box center [322, 157] width 117 height 12
click at [279, 153] on input "Включить последовательность" at bounding box center [257, 157] width 44 height 15
checkbox input "true"
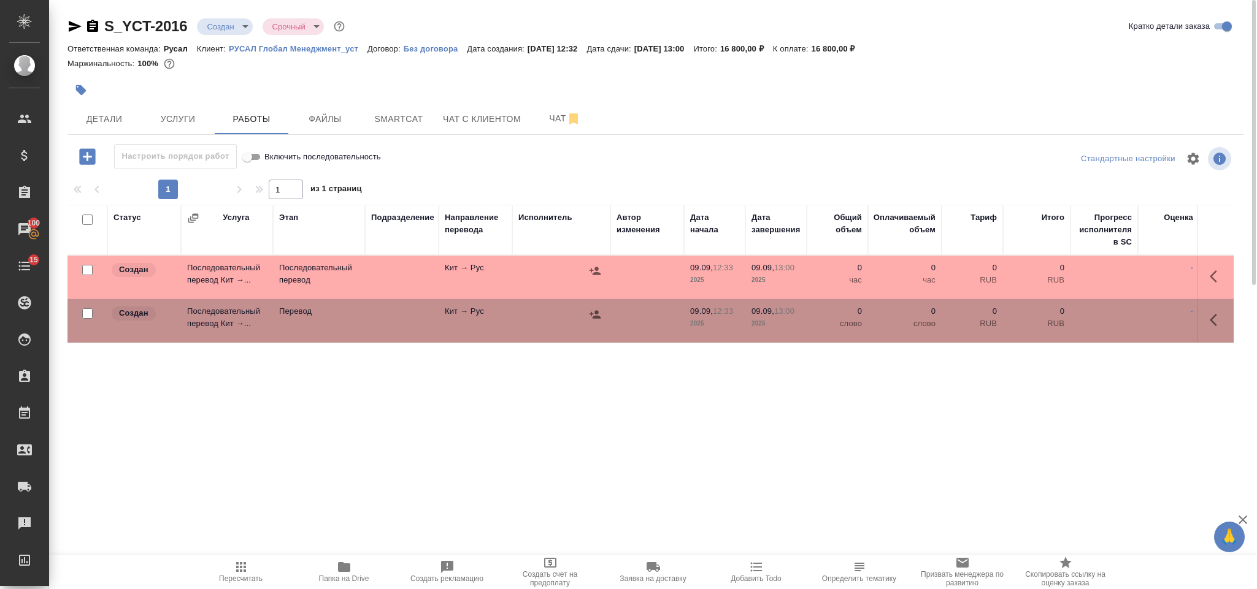
click at [1221, 322] on icon "button" at bounding box center [1217, 320] width 15 height 15
click at [1172, 319] on icon "button" at bounding box center [1171, 319] width 9 height 11
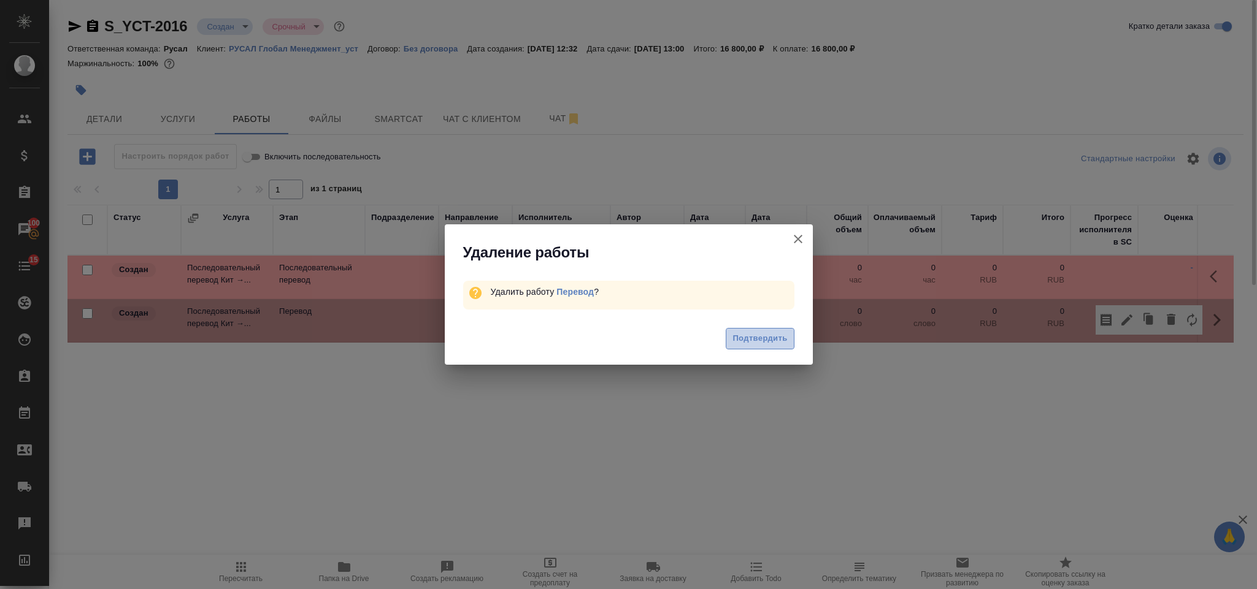
click at [750, 334] on span "Подтвердить" at bounding box center [759, 339] width 55 height 14
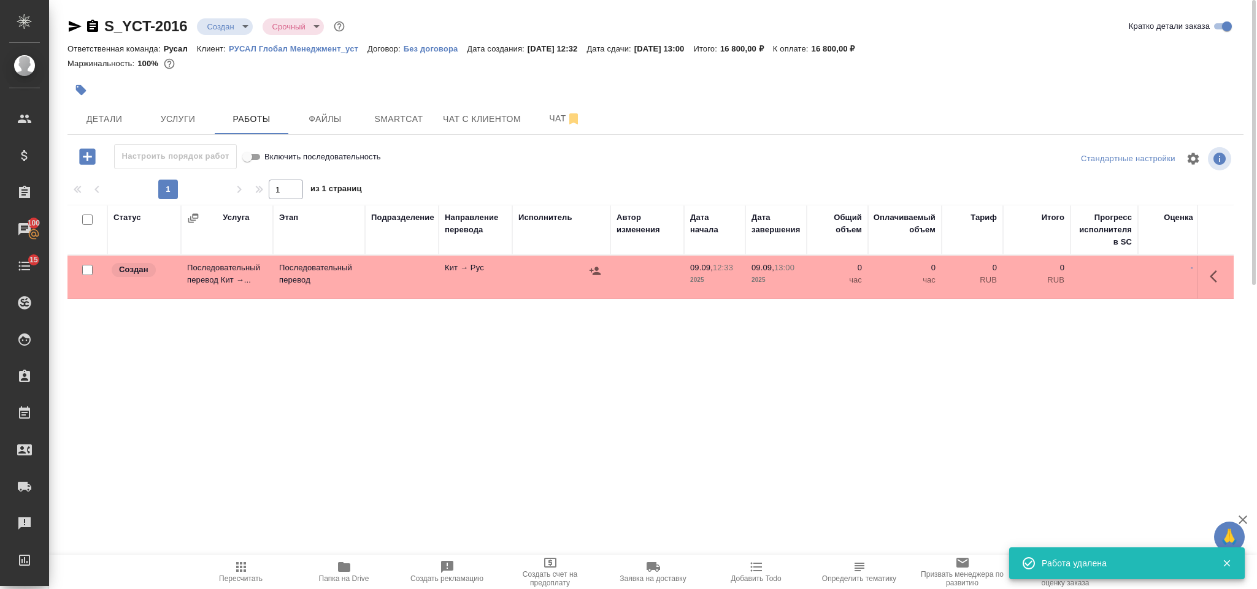
click at [1220, 270] on icon "button" at bounding box center [1217, 276] width 15 height 15
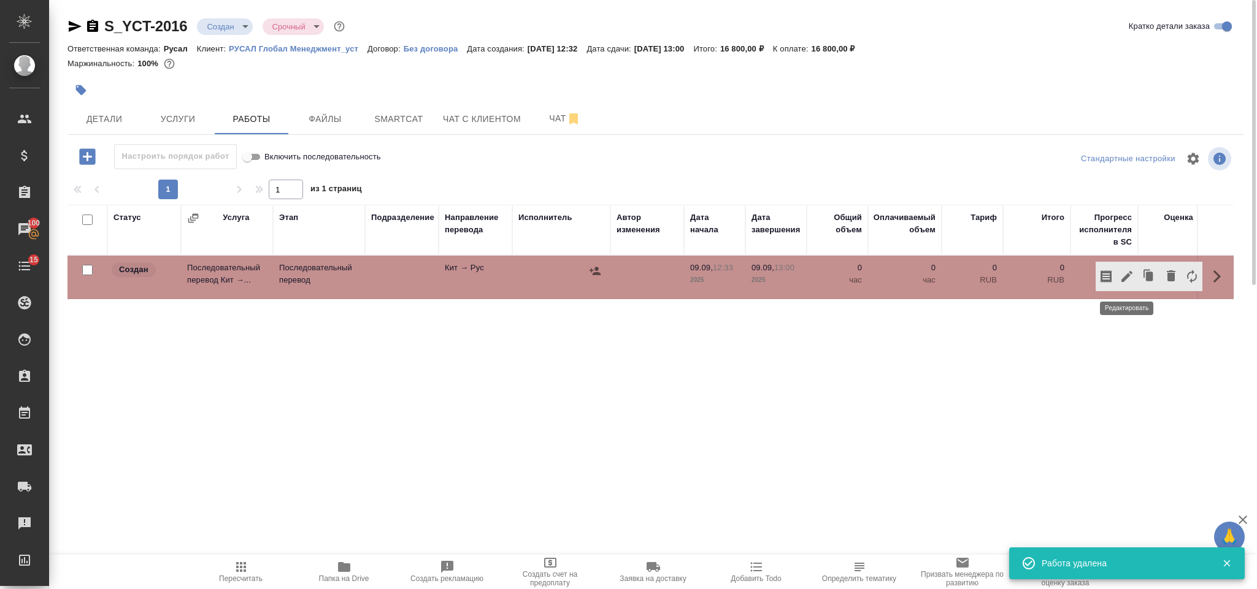
click at [1130, 269] on button "button" at bounding box center [1126, 276] width 21 height 29
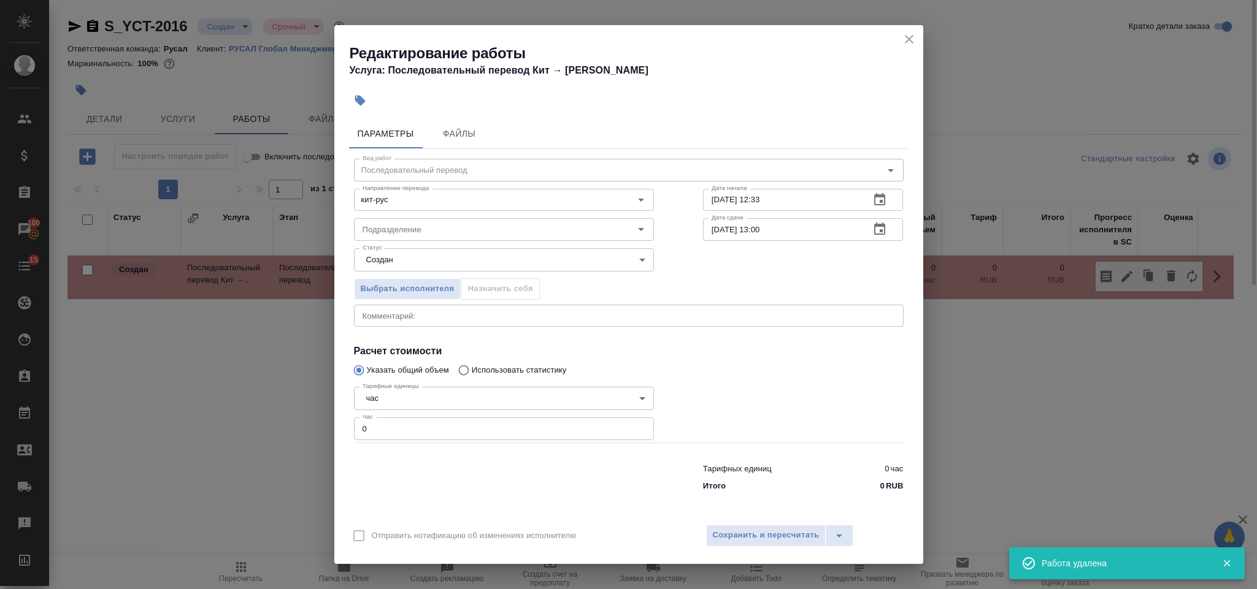
click at [449, 440] on div "Тарифных единиц 0 час Итого 0 RUB" at bounding box center [628, 475] width 599 height 83
click at [454, 437] on input "0" at bounding box center [504, 429] width 300 height 22
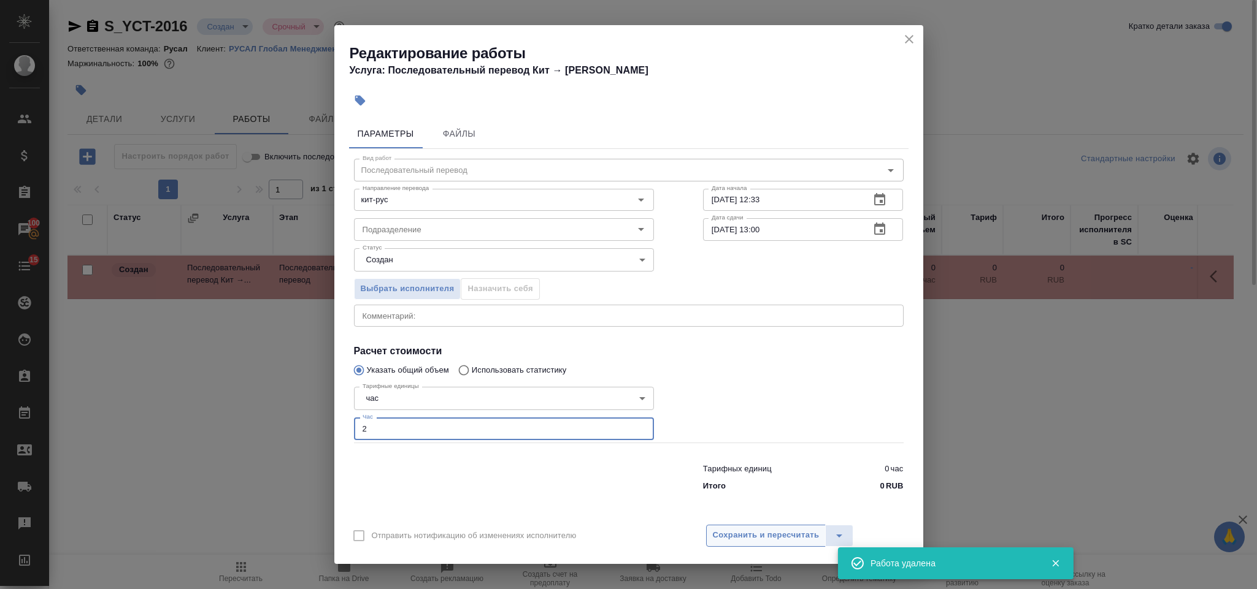
type input "2"
click at [758, 543] on span "Сохранить и пересчитать" at bounding box center [766, 536] width 107 height 14
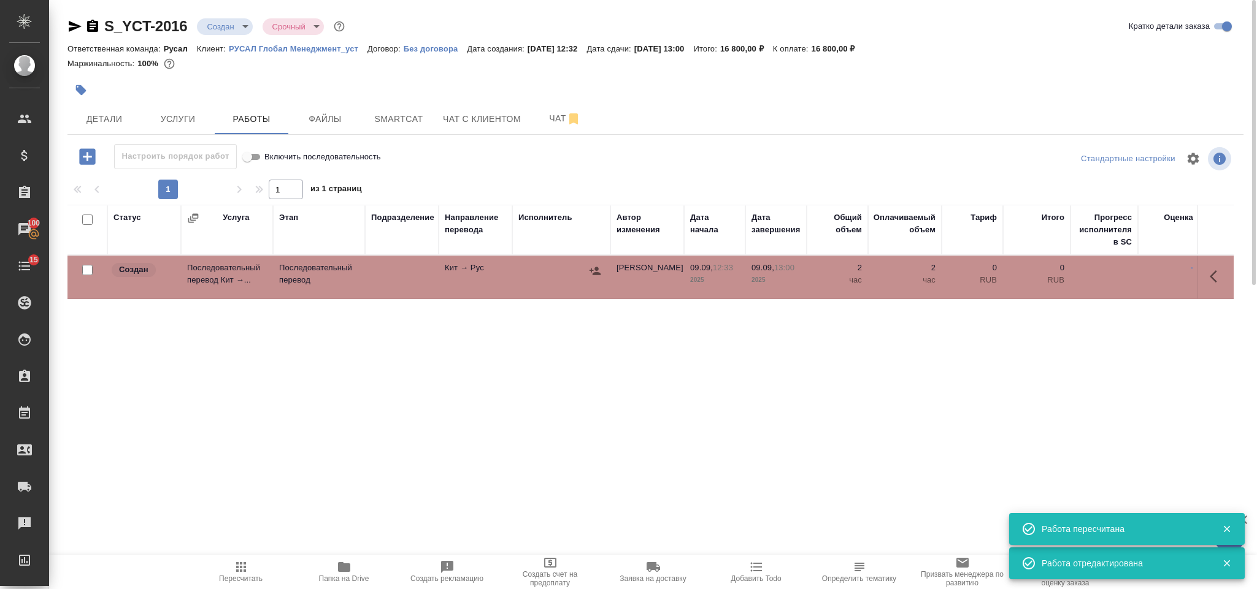
click at [584, 280] on div at bounding box center [561, 271] width 86 height 18
click at [592, 277] on icon "button" at bounding box center [595, 271] width 12 height 12
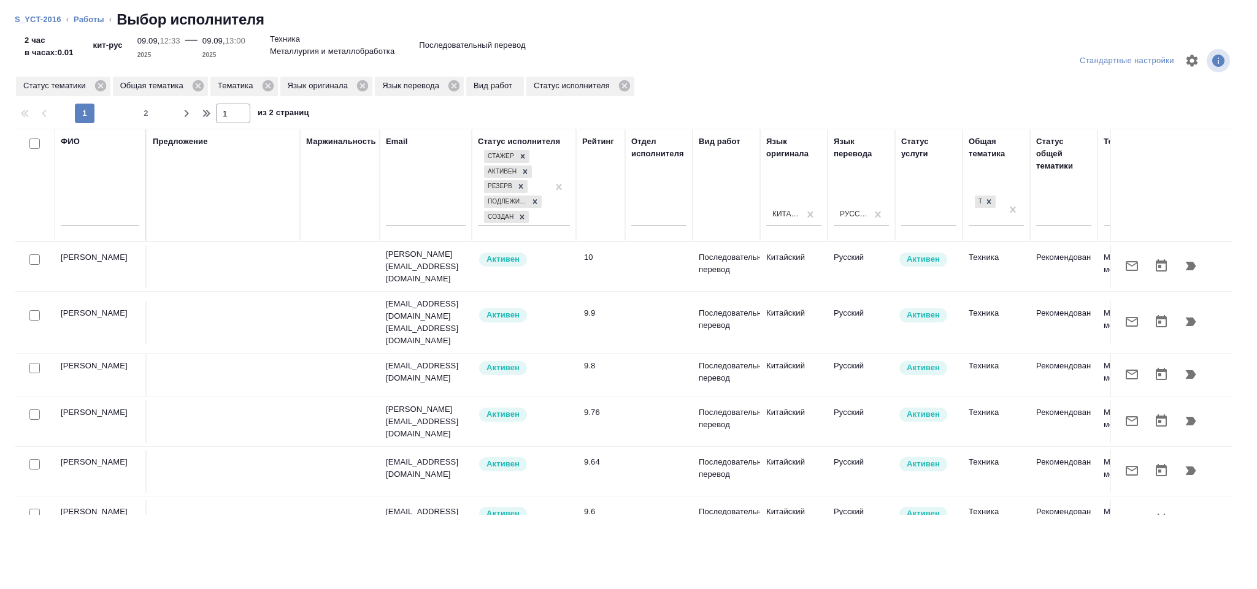
click at [100, 212] on input "text" at bounding box center [100, 218] width 79 height 15
type input "Мирошина"
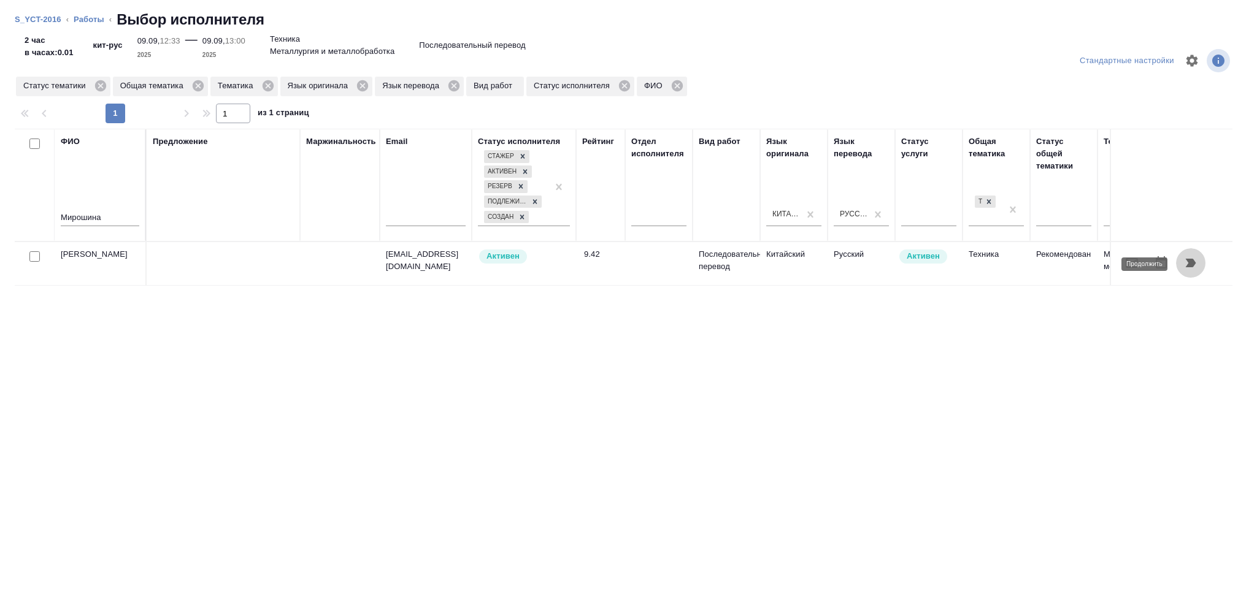
click at [1182, 274] on button "button" at bounding box center [1190, 262] width 29 height 29
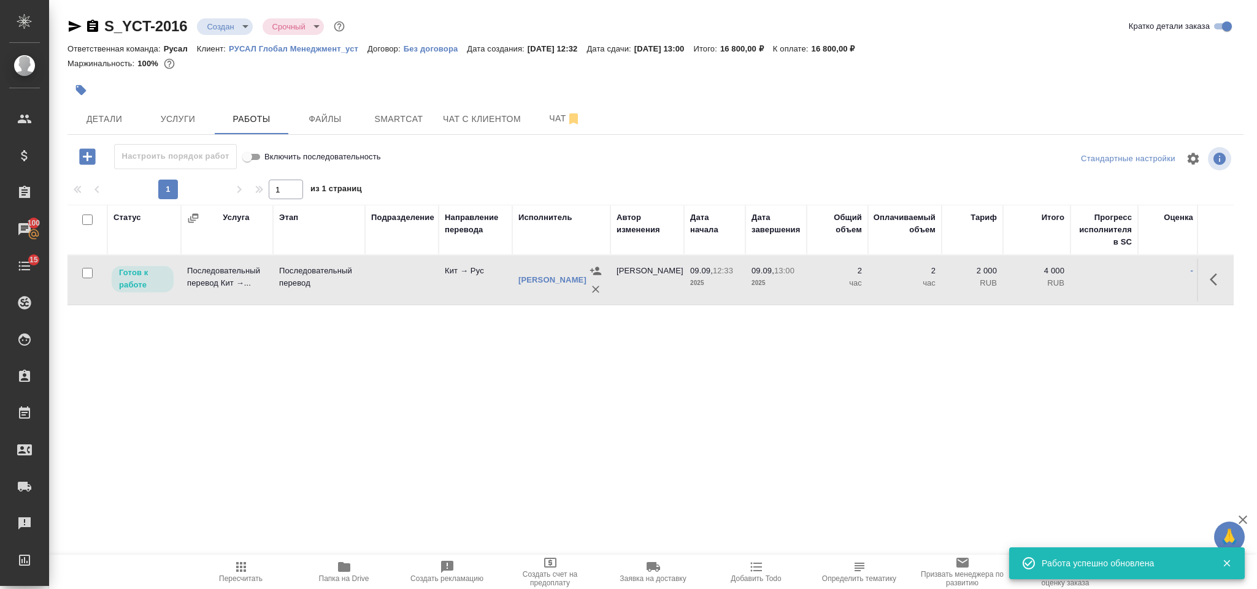
click at [1217, 284] on icon "button" at bounding box center [1217, 279] width 15 height 15
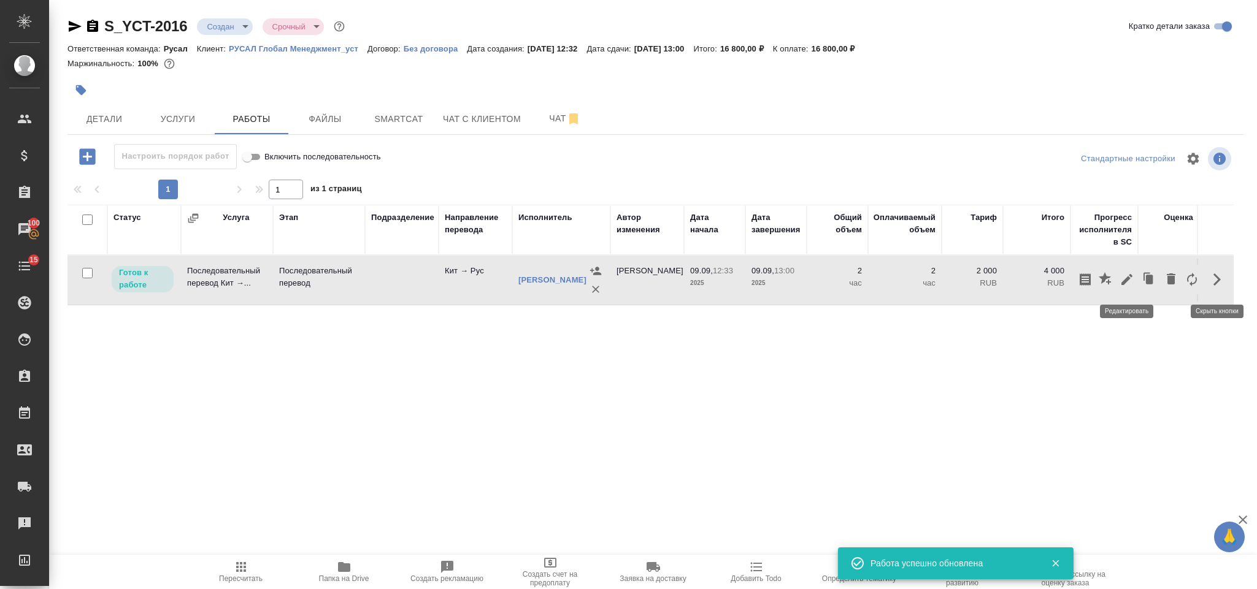
click at [1119, 290] on button "button" at bounding box center [1126, 279] width 21 height 29
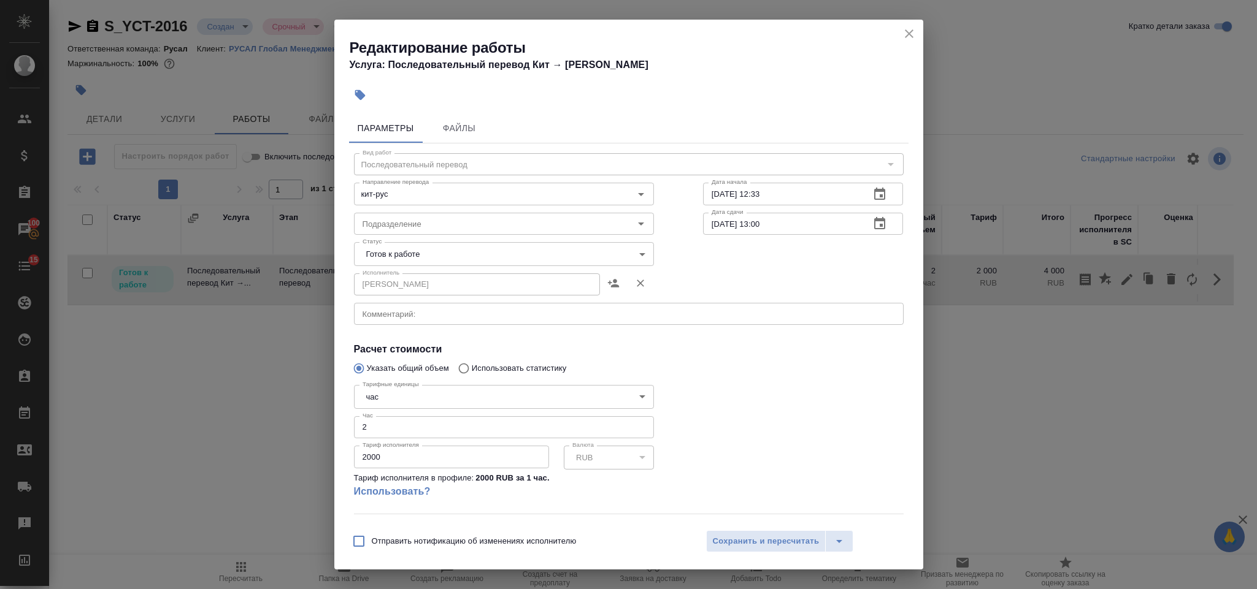
click at [513, 243] on body "🙏 .cls-1 fill:#fff; AWATERA Gorlenko Yuliua Клиенты Спецификации Заказы 100 Чат…" at bounding box center [628, 294] width 1257 height 589
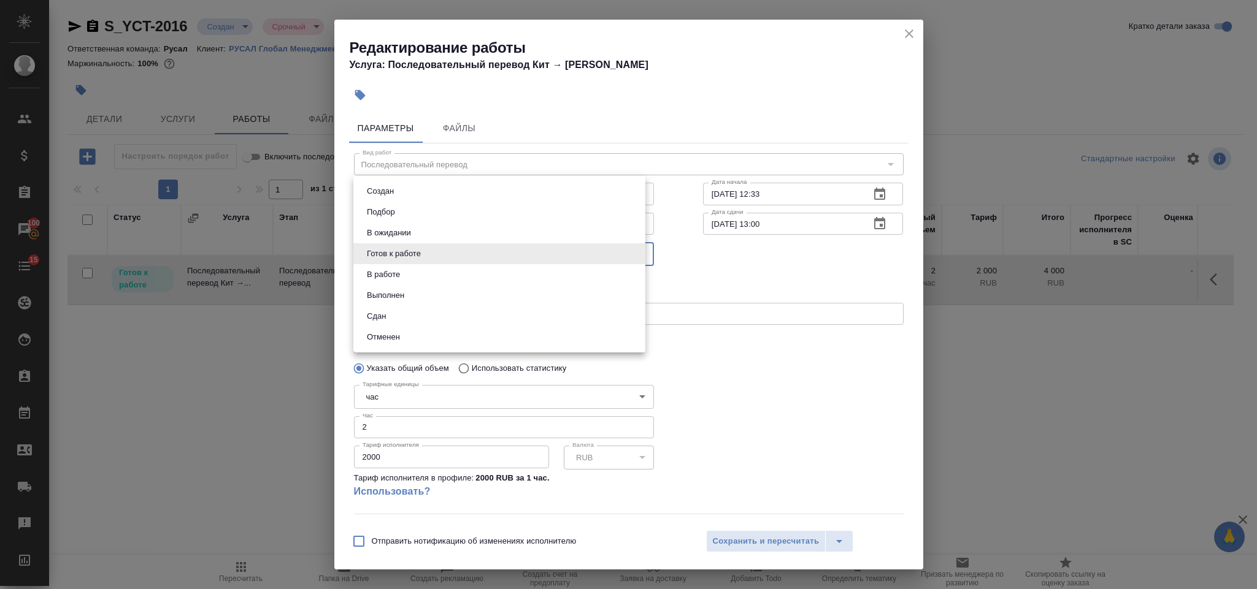
click at [415, 311] on li "Сдан" at bounding box center [499, 316] width 292 height 21
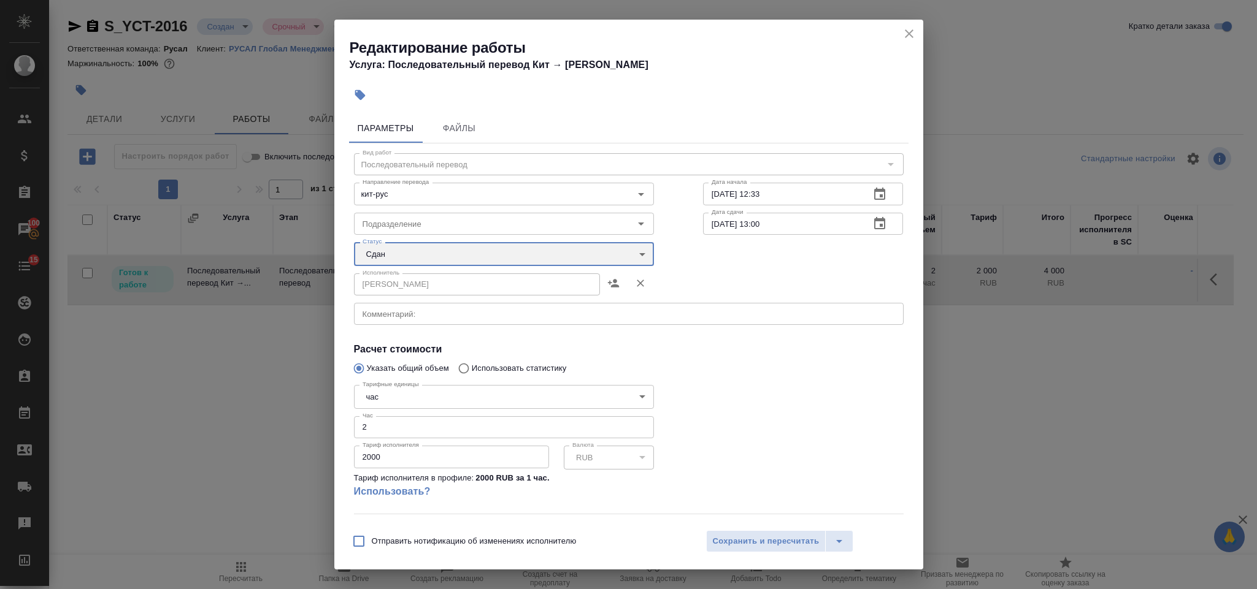
type input "closed"
click at [760, 537] on span "Сохранить и пересчитать" at bounding box center [766, 542] width 107 height 14
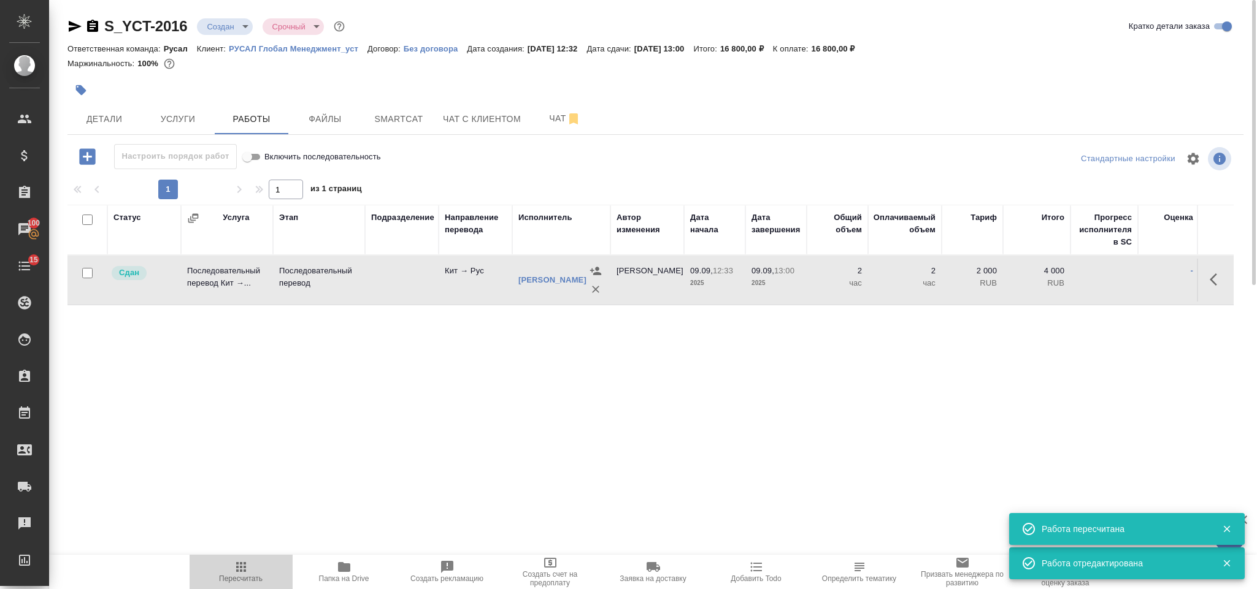
click at [234, 575] on span "Пересчитать" at bounding box center [241, 579] width 44 height 9
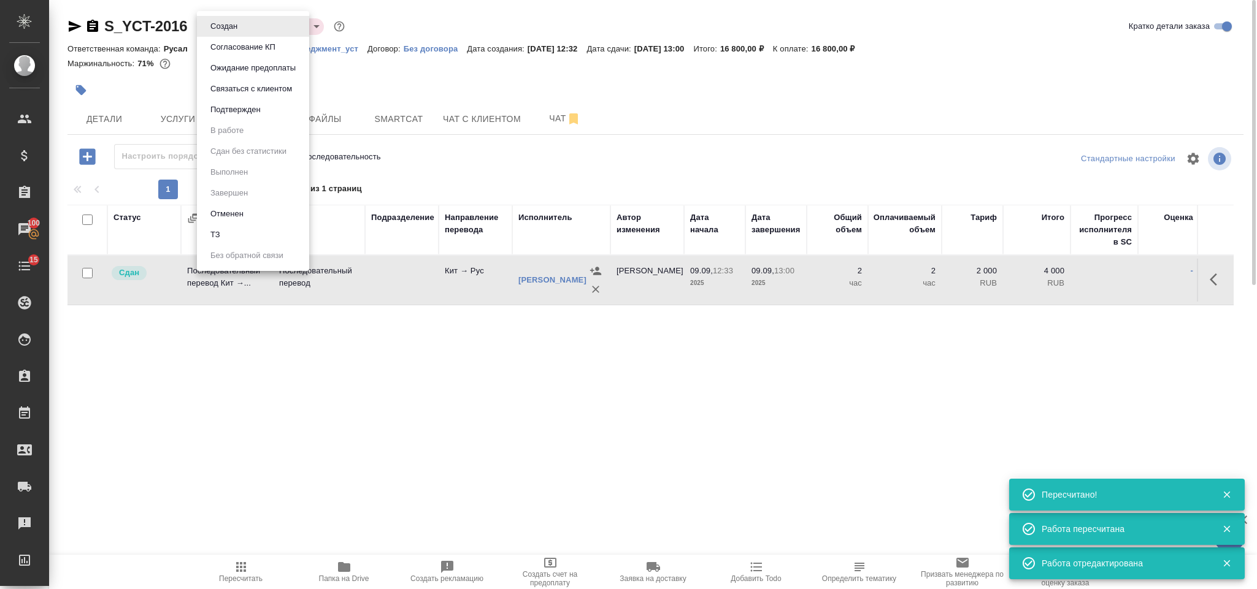
click at [237, 28] on body "🙏 .cls-1 fill:#fff; AWATERA Gorlenko Yuliua Клиенты Спецификации Заказы 100 Чат…" at bounding box center [628, 294] width 1257 height 589
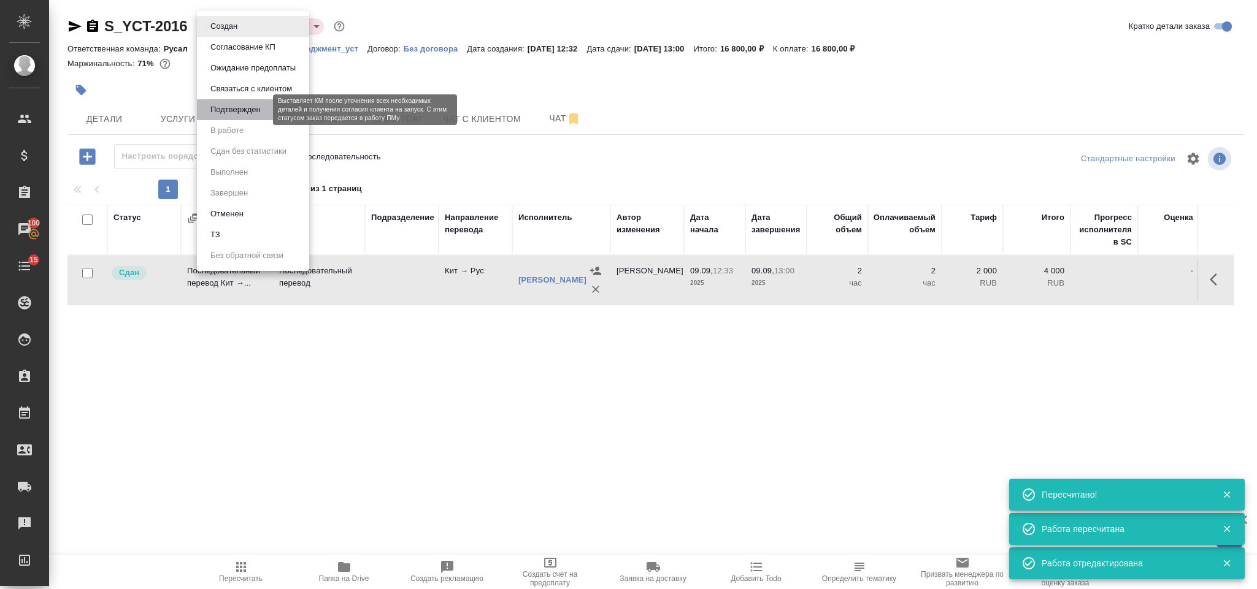
click at [245, 110] on button "Подтвержден" at bounding box center [236, 109] width 58 height 13
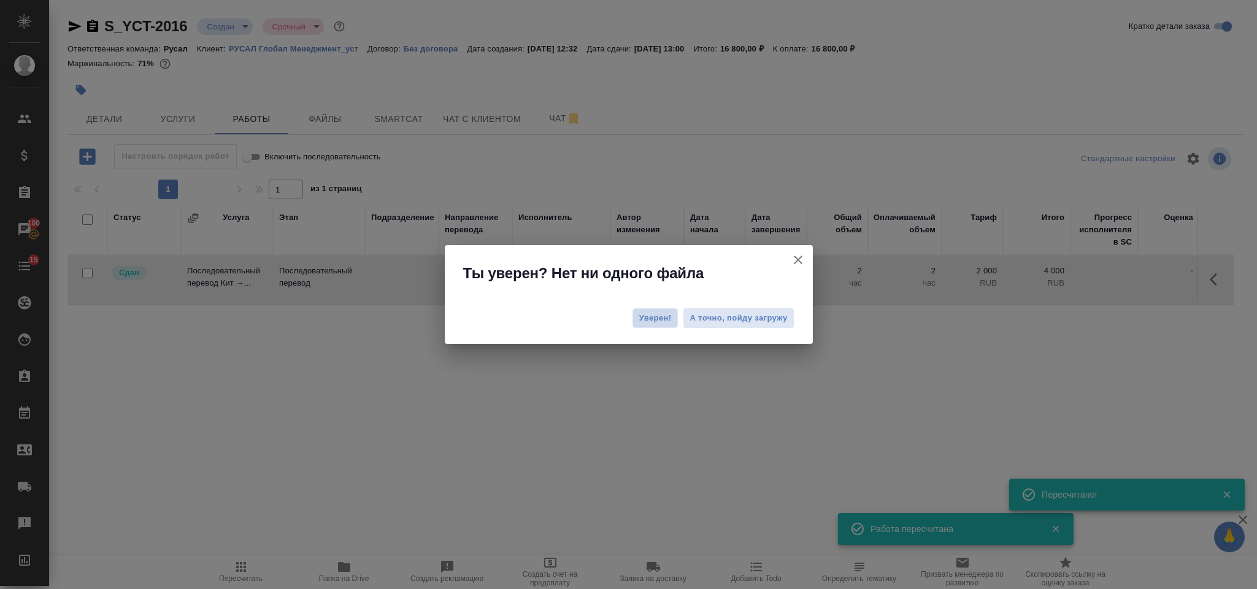
click at [664, 311] on button "Уверен!" at bounding box center [655, 319] width 46 height 20
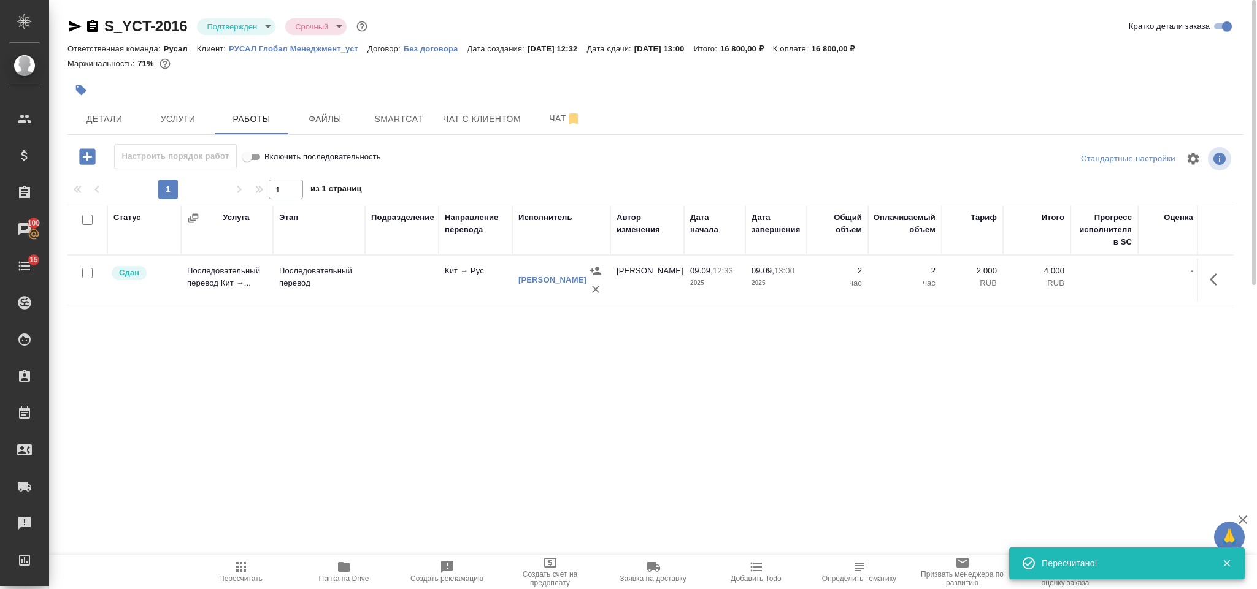
click at [232, 22] on body "🙏 .cls-1 fill:#fff; AWATERA Gorlenko Yuliua Клиенты Спецификации Заказы 100 Чат…" at bounding box center [628, 294] width 1257 height 589
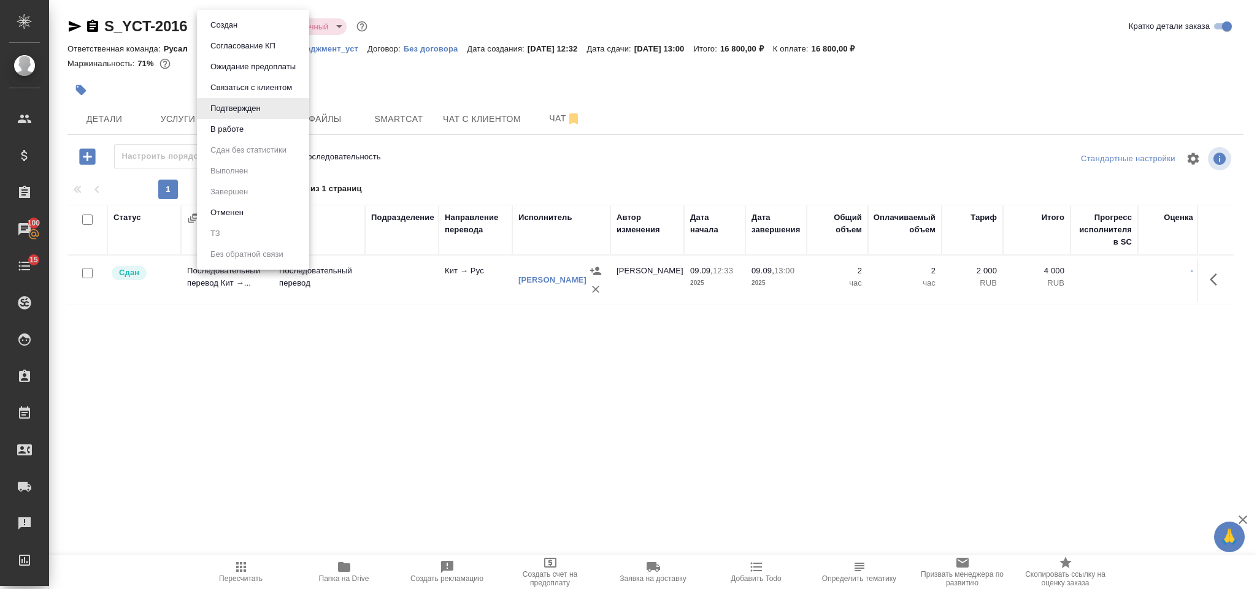
click at [231, 133] on button "В работе" at bounding box center [227, 129] width 40 height 13
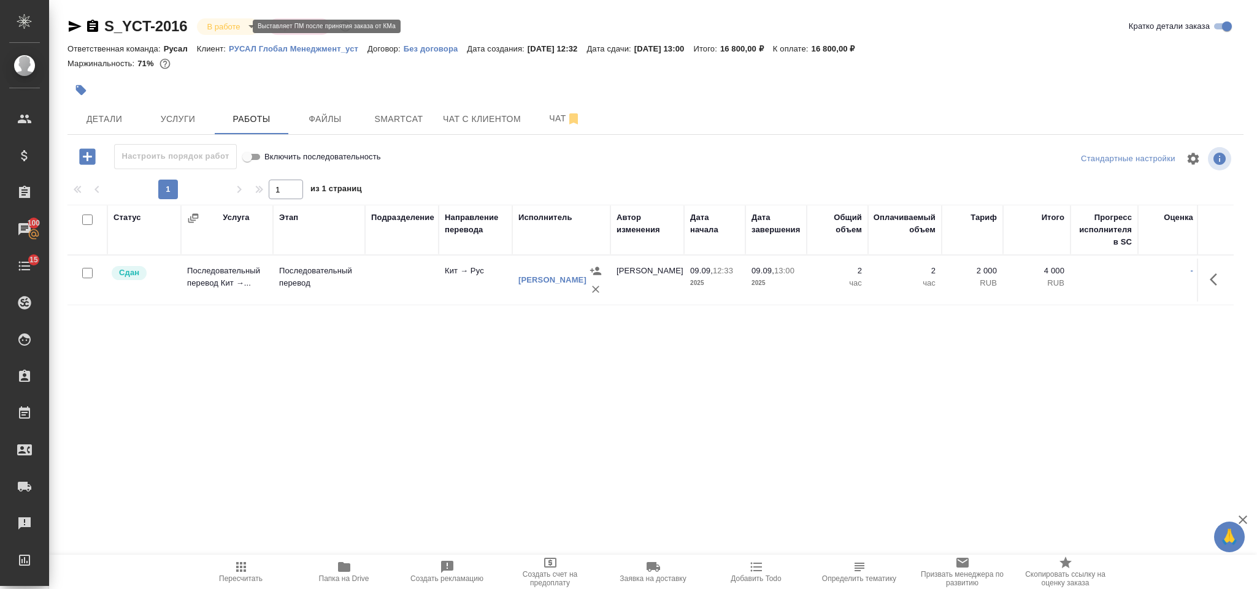
click at [223, 29] on body "🙏 .cls-1 fill:#fff; AWATERA Gorlenko Yuliua Клиенты Спецификации Заказы 100 Чат…" at bounding box center [628, 294] width 1257 height 589
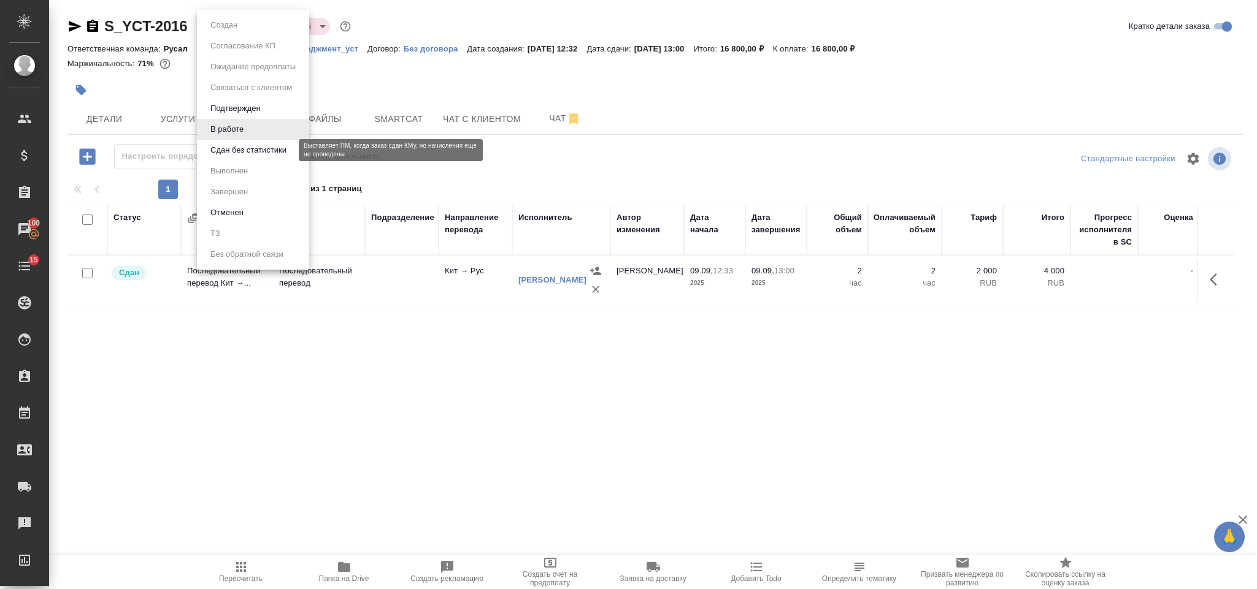
click at [239, 149] on button "Сдан без статистики" at bounding box center [248, 150] width 83 height 13
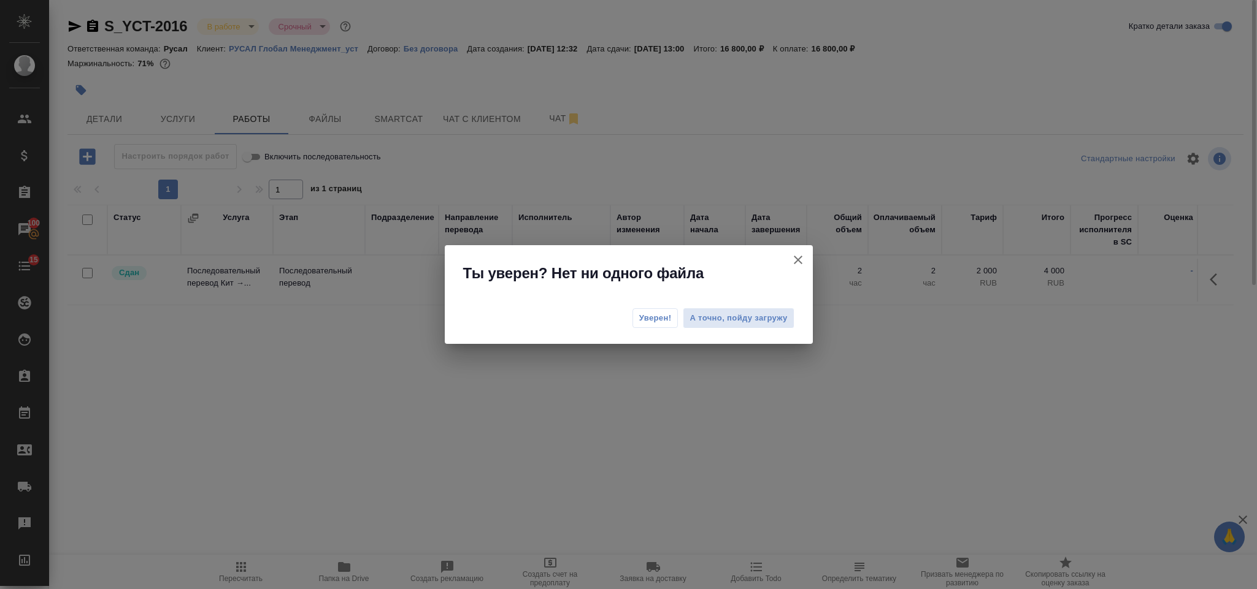
click at [648, 313] on span "Уверен!" at bounding box center [655, 318] width 33 height 12
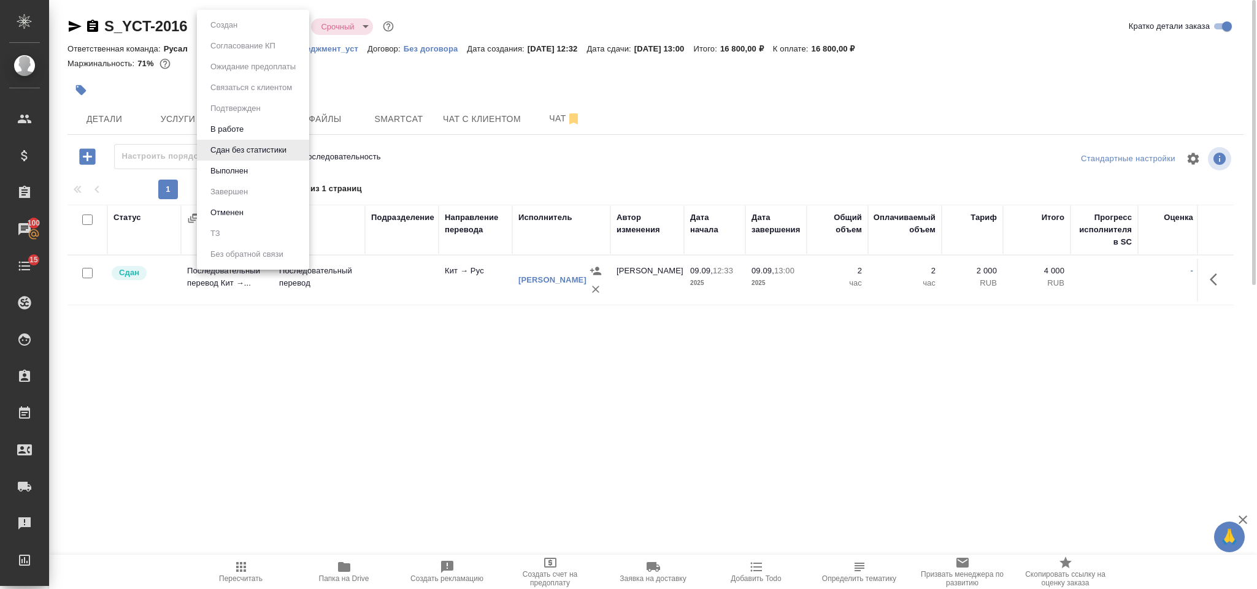
click at [240, 22] on body "🙏 .cls-1 fill:#fff; AWATERA Gorlenko Yuliua Клиенты Спецификации Заказы 100 Чат…" at bounding box center [628, 294] width 1257 height 589
click at [271, 170] on li "Выполнен" at bounding box center [253, 171] width 112 height 21
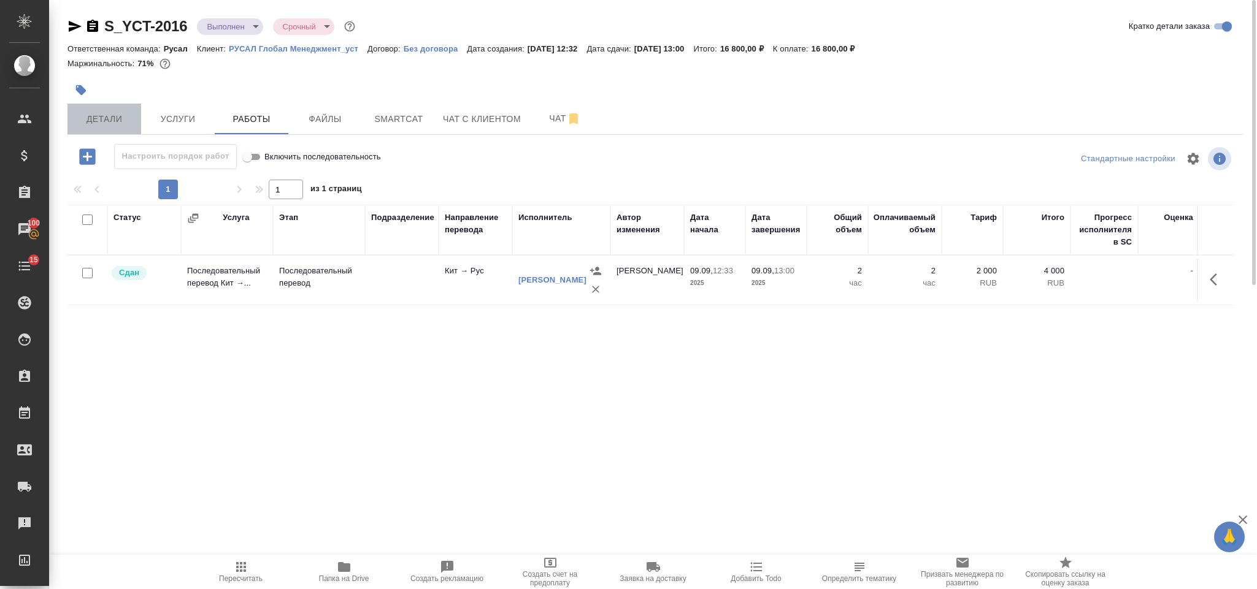
click at [107, 118] on span "Детали" at bounding box center [104, 119] width 59 height 15
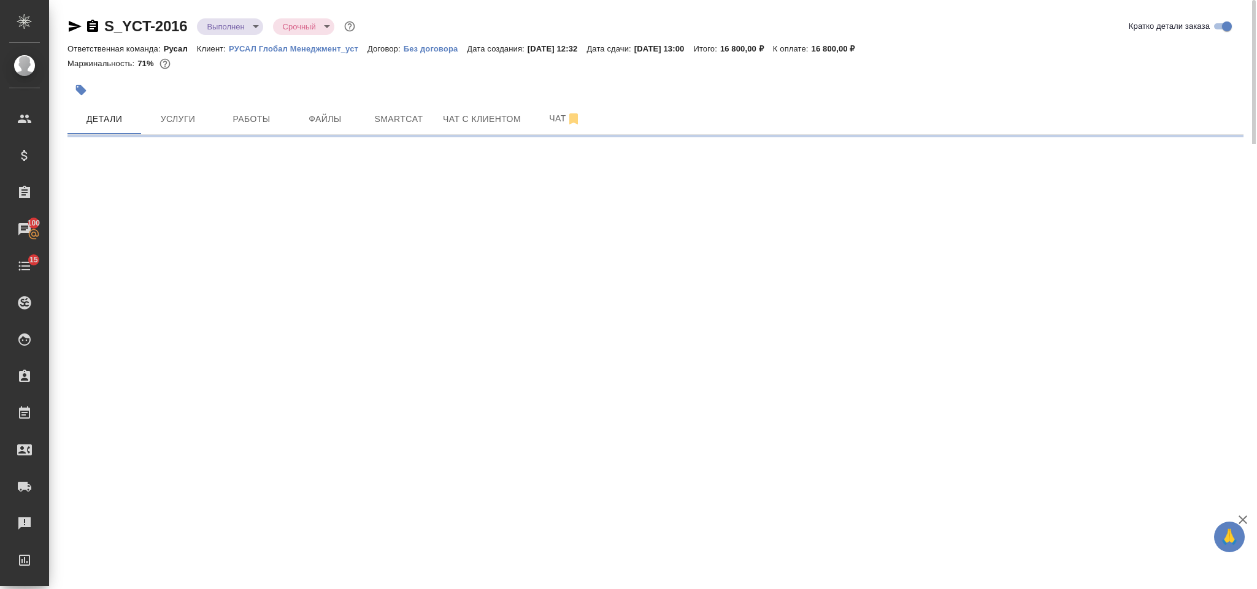
select select "RU"
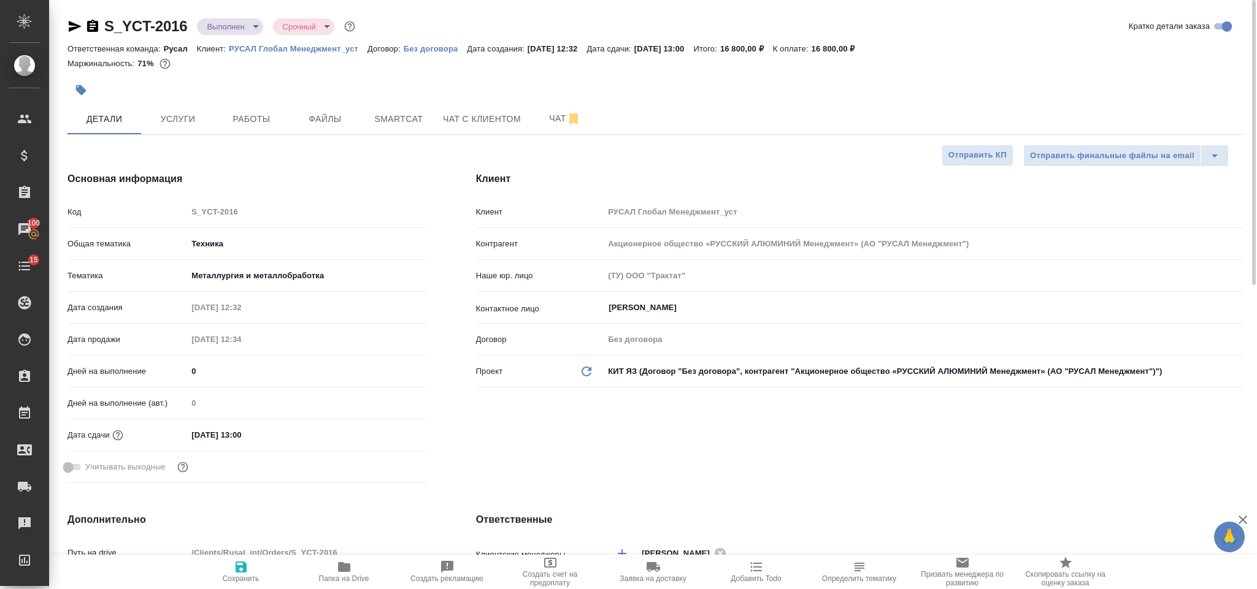
type textarea "x"
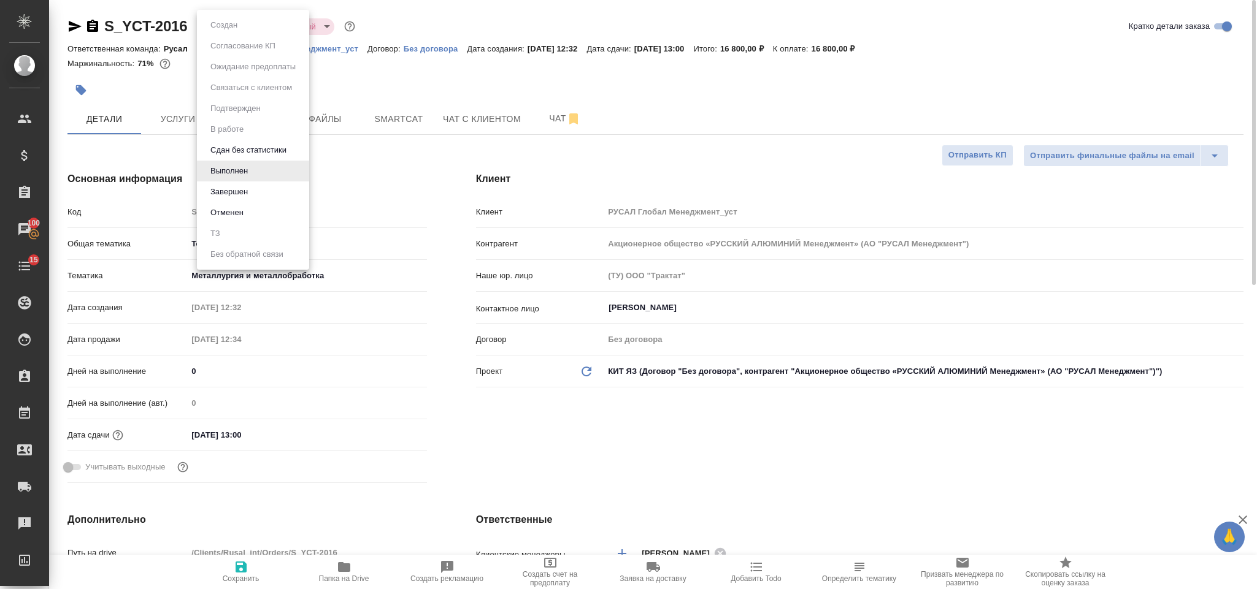
click at [229, 26] on body "🙏 .cls-1 fill:#fff; AWATERA Gorlenko Yuliua Клиенты Спецификации Заказы 100 Чат…" at bounding box center [628, 294] width 1257 height 589
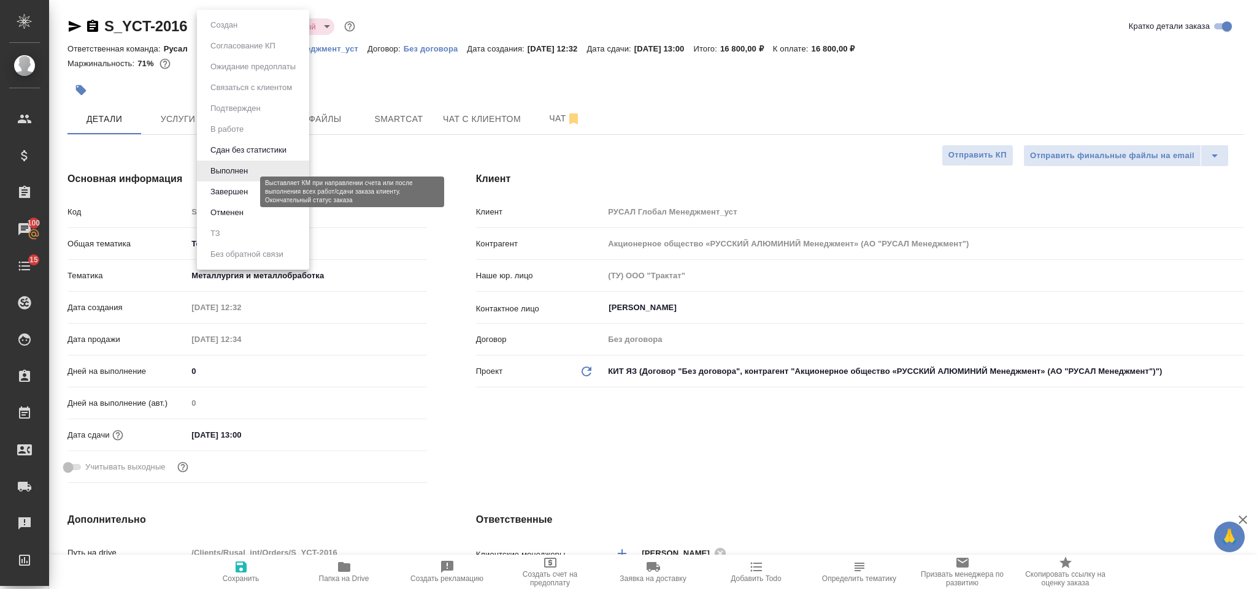
click at [243, 196] on button "Завершен" at bounding box center [229, 191] width 45 height 13
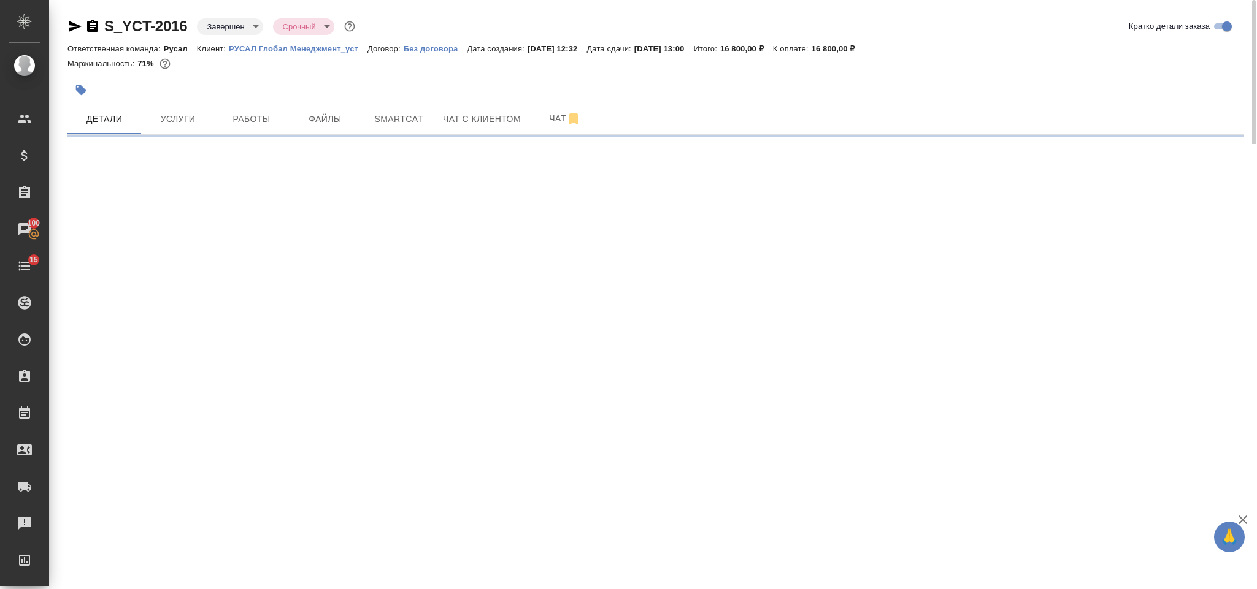
select select "RU"
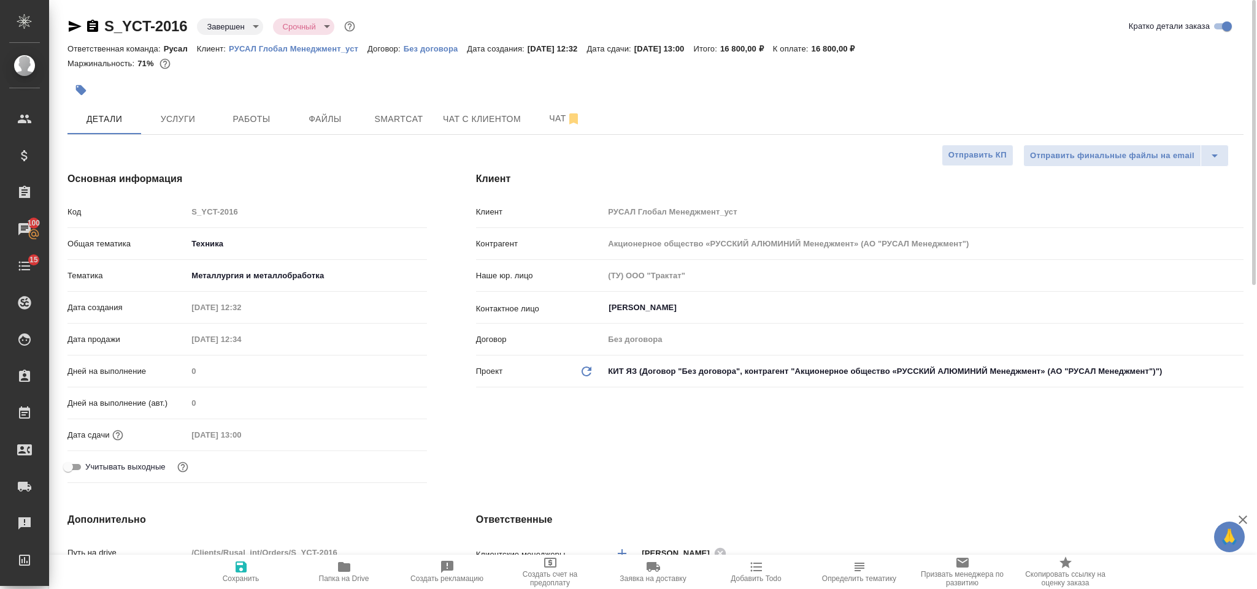
type textarea "x"
click at [98, 23] on icon "button" at bounding box center [92, 26] width 11 height 12
